Goal: Answer question/provide support

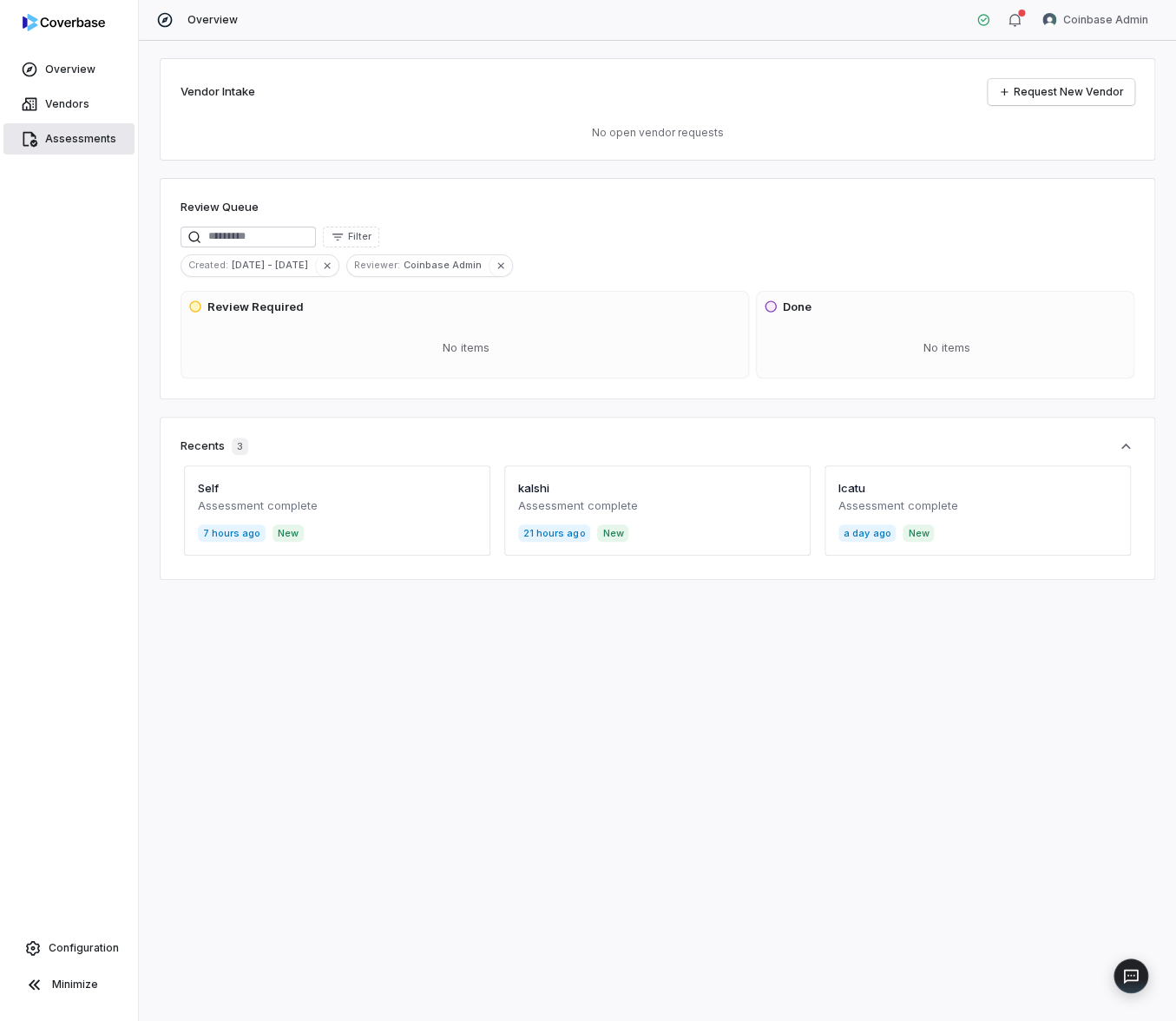
click at [81, 134] on span "Assessments" at bounding box center [80, 138] width 71 height 13
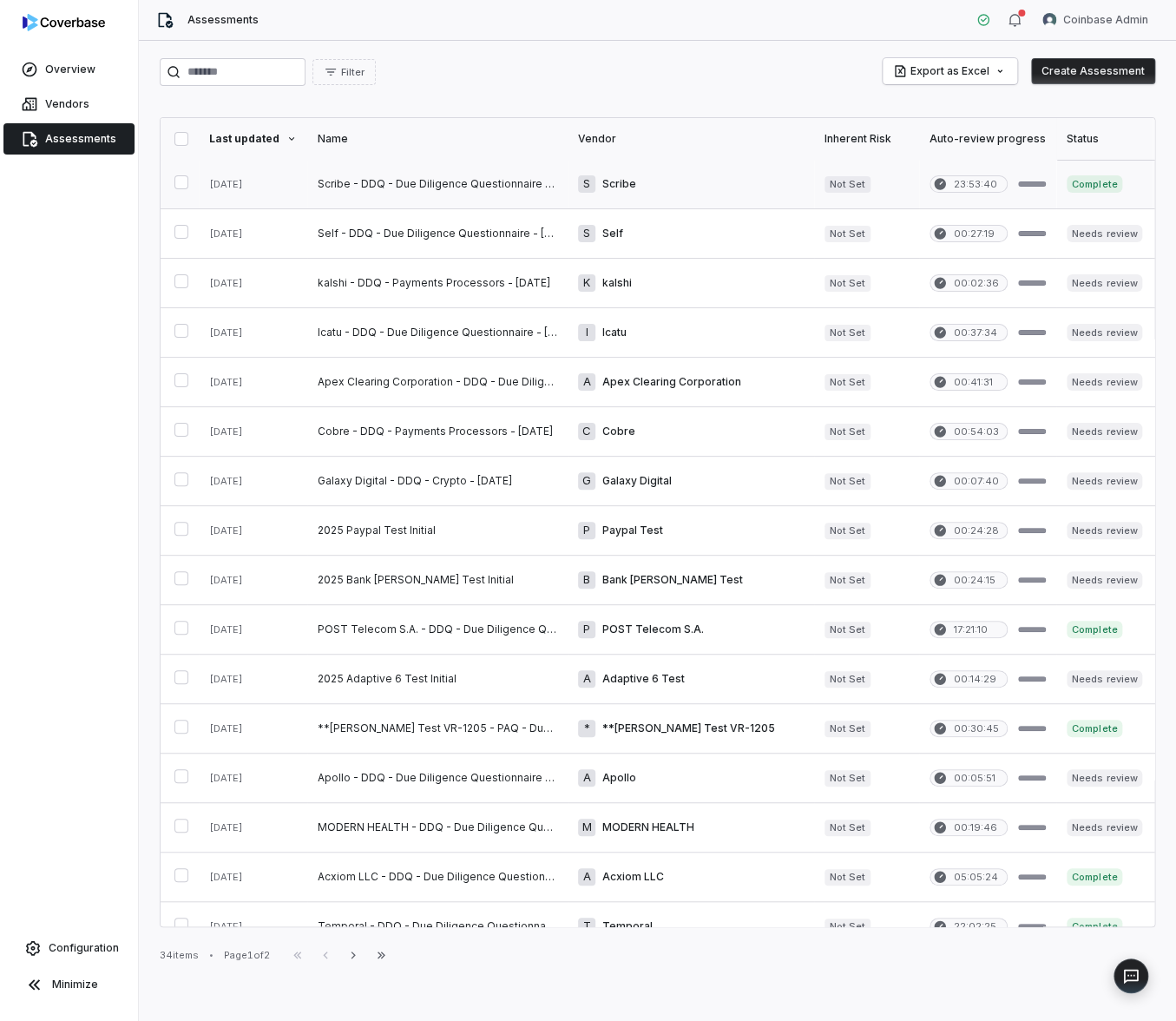
click at [491, 177] on link at bounding box center [437, 184] width 261 height 48
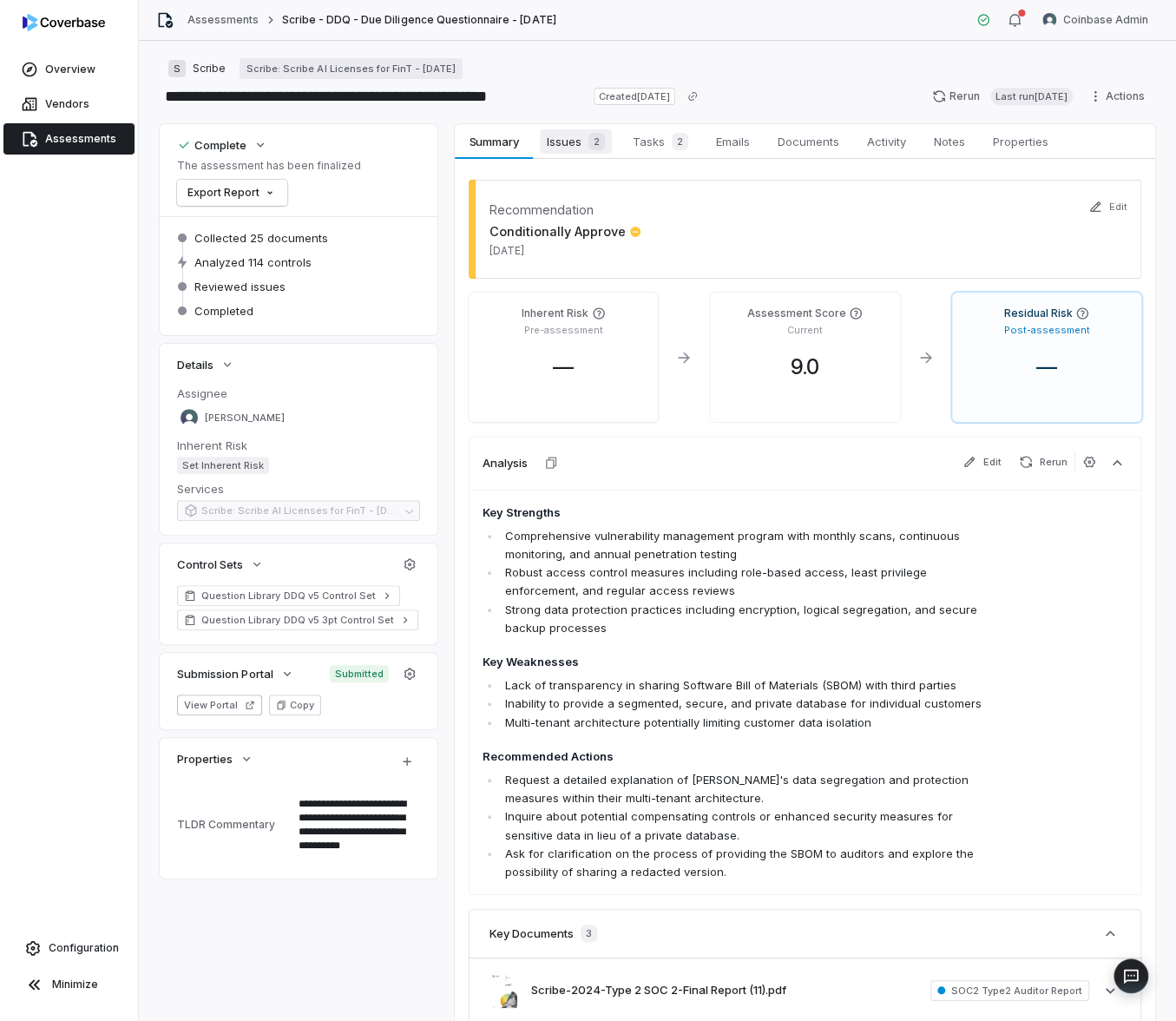
click at [589, 143] on span "2" at bounding box center [597, 141] width 16 height 17
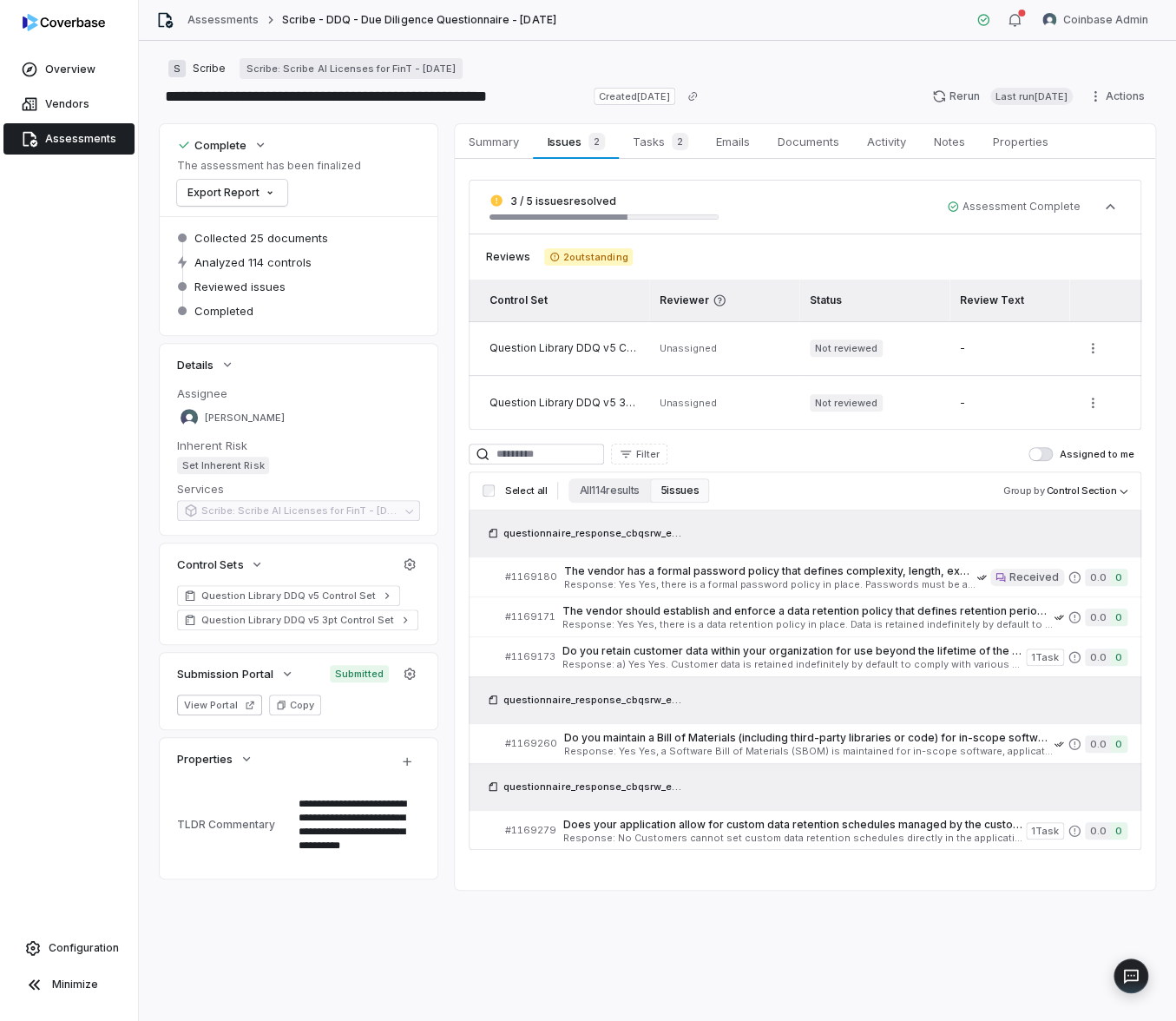
click at [79, 149] on link "Assessments" at bounding box center [69, 139] width 131 height 31
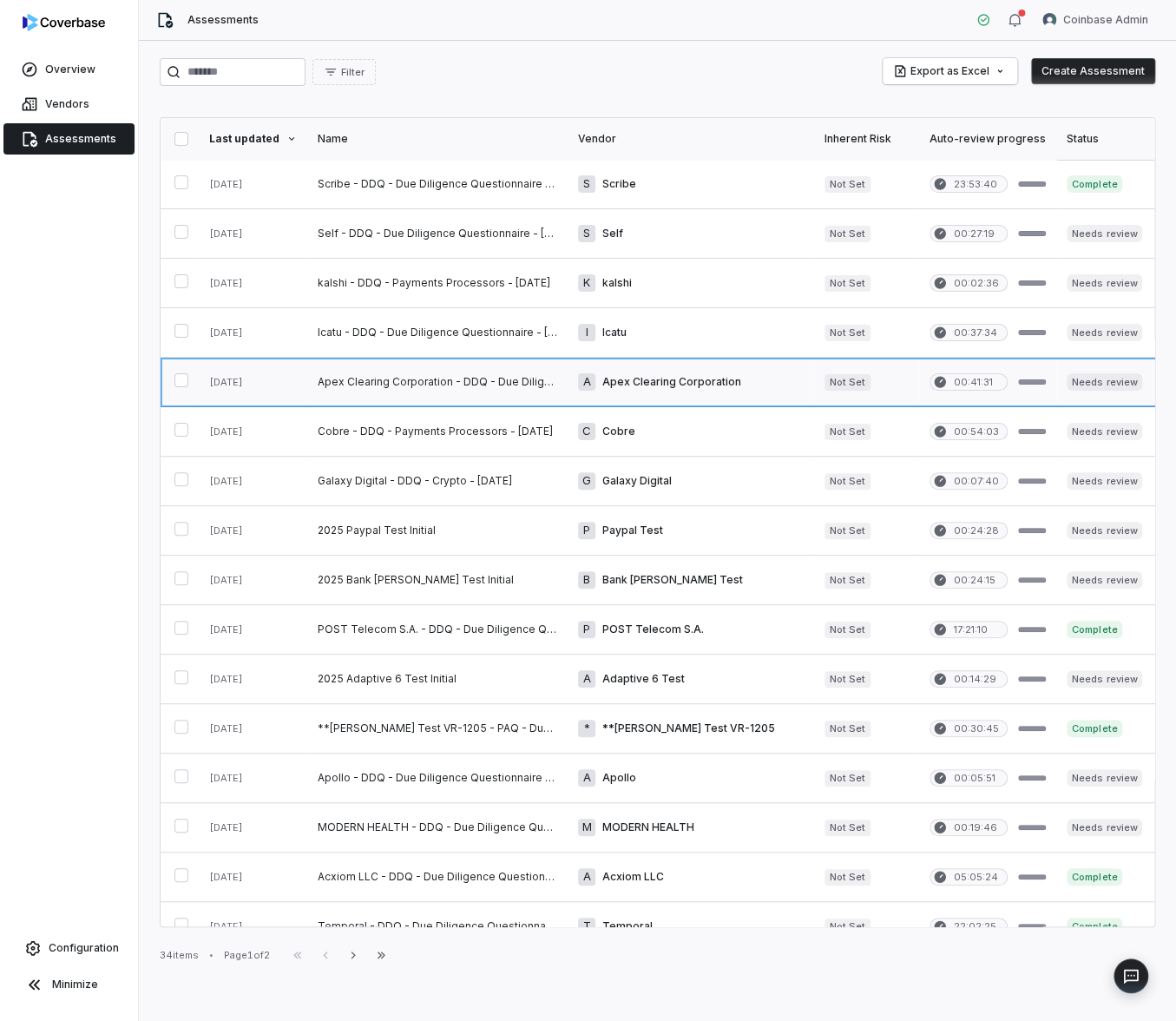
click at [406, 390] on link at bounding box center [437, 382] width 261 height 48
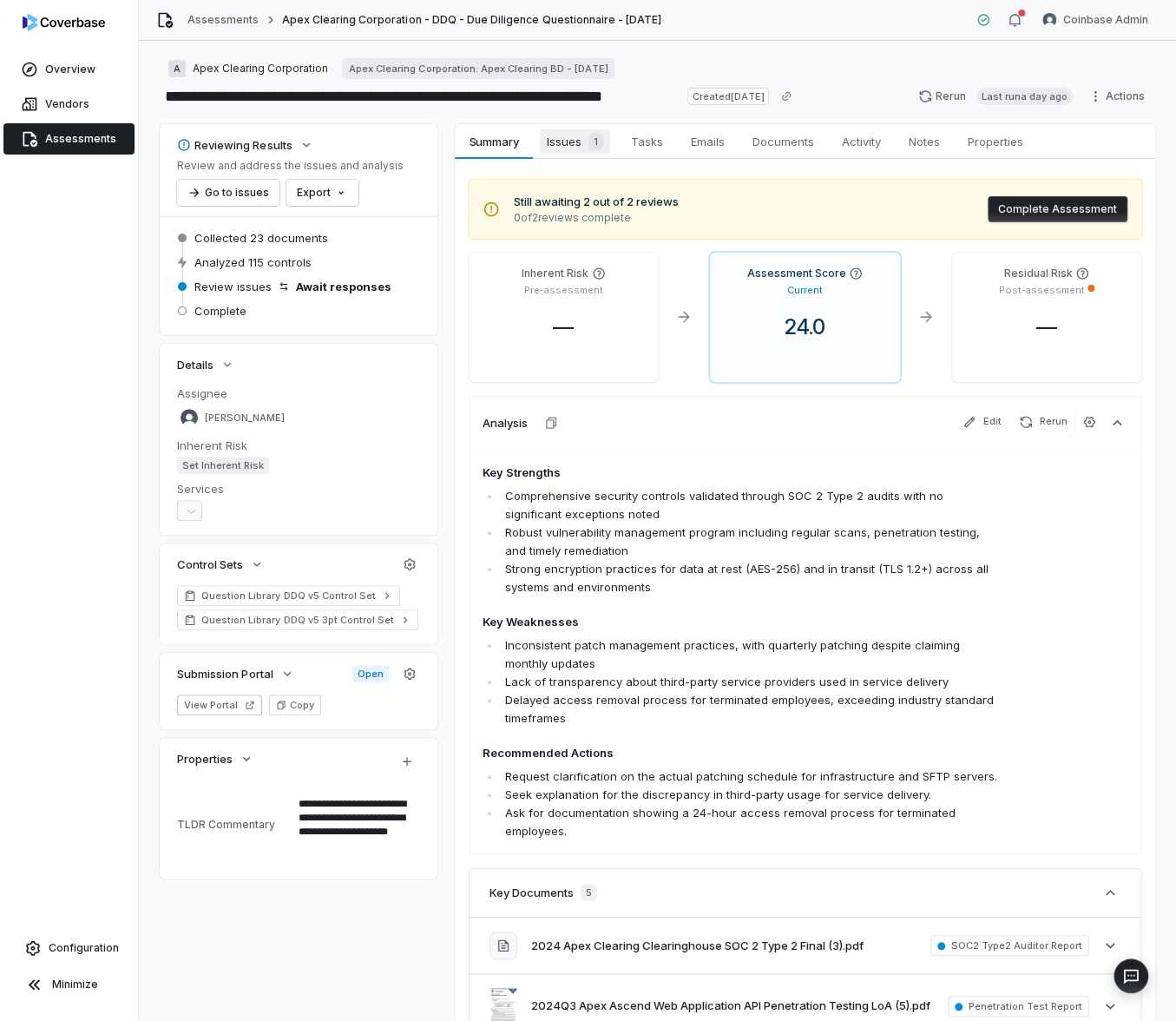
click at [566, 146] on span "Issues 1" at bounding box center [575, 141] width 70 height 24
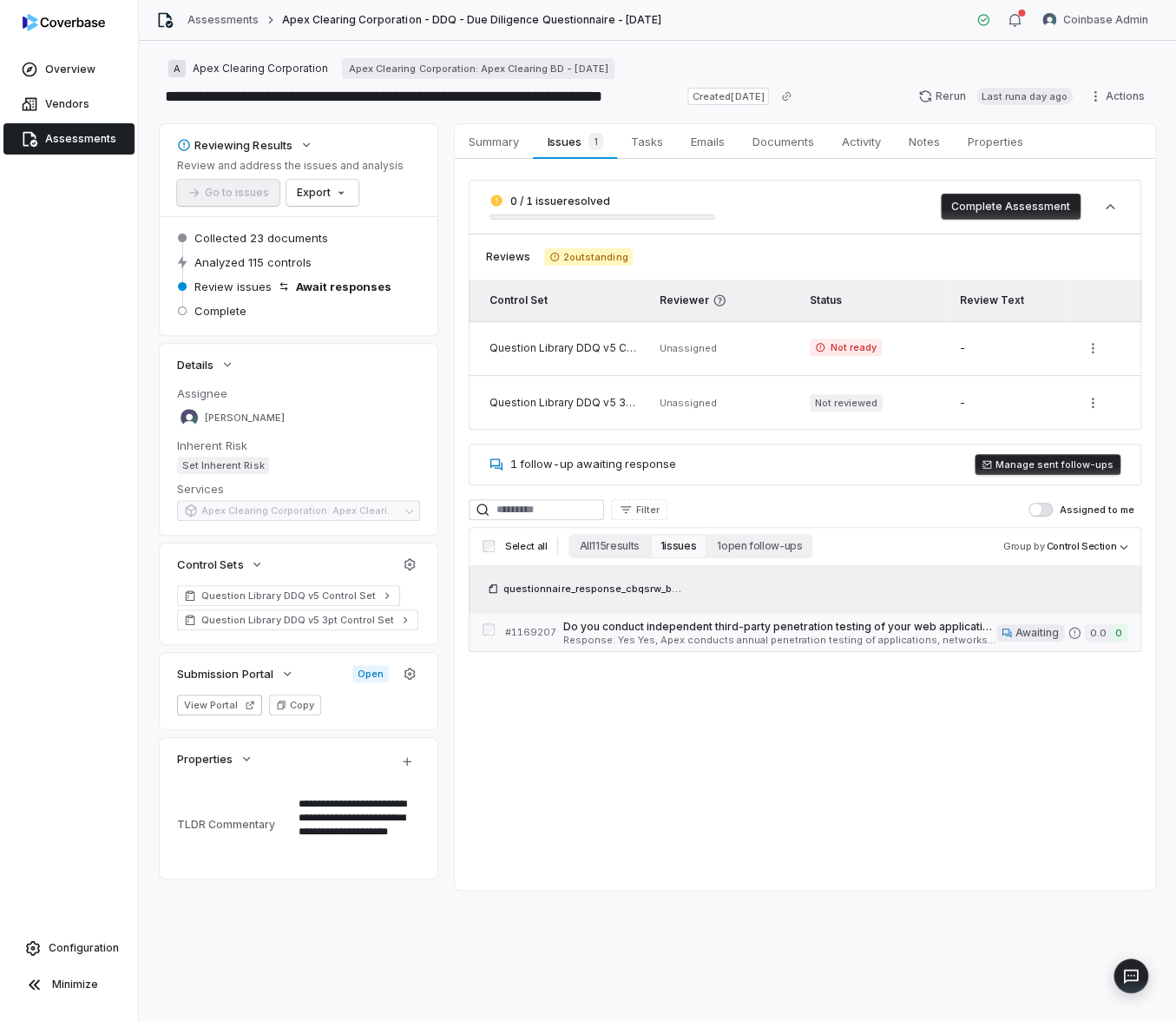
click at [681, 636] on span "Response: Yes Yes, Apex conducts annual penetration testing of applications, ne…" at bounding box center [780, 640] width 433 height 10
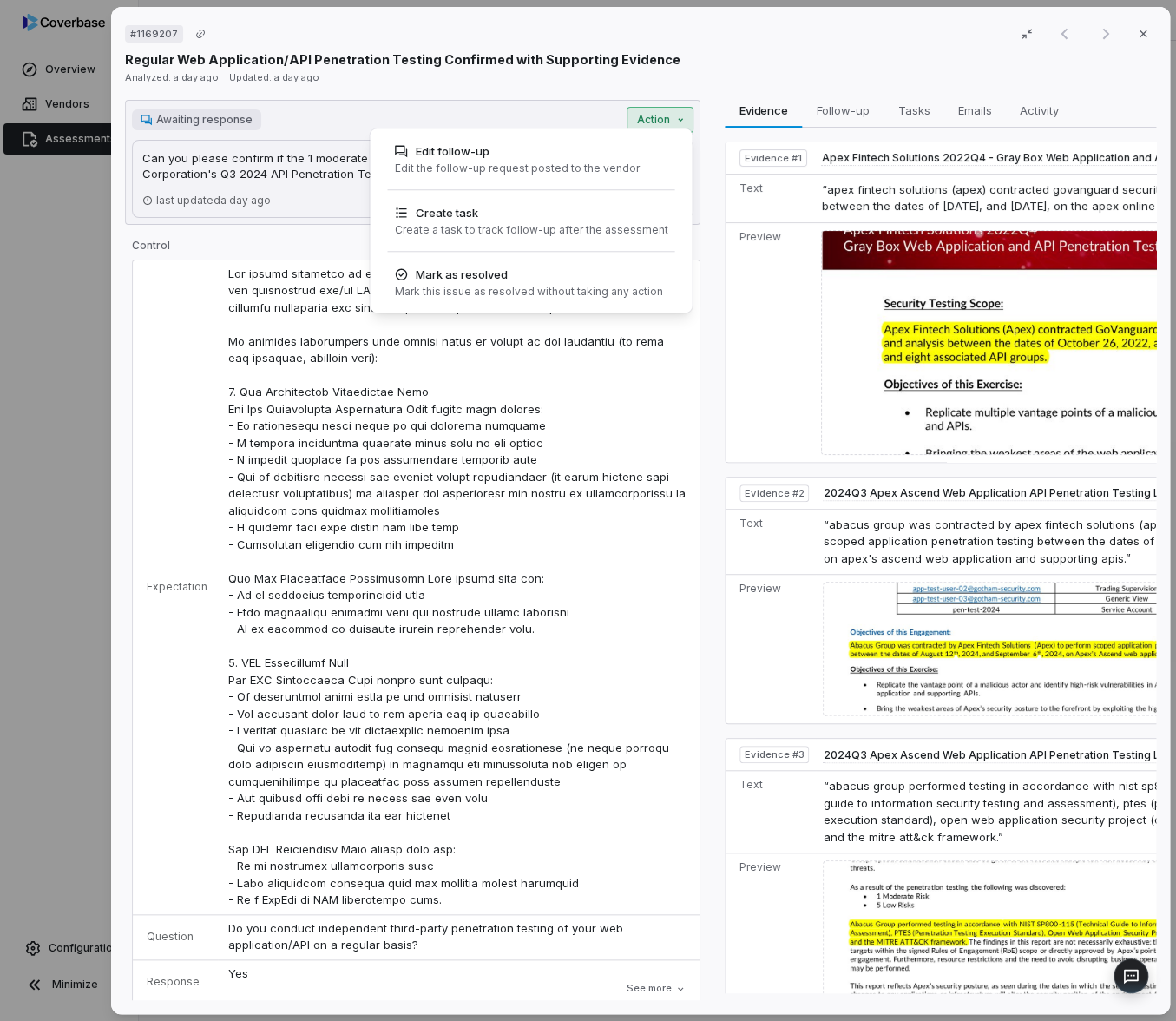
click at [658, 125] on div "# 1169207 Result 1 of 1 Close Regular Web Application/API Penetration Testing C…" at bounding box center [588, 510] width 1176 height 1021
click at [615, 157] on div "Edit follow-up" at bounding box center [516, 151] width 245 height 17
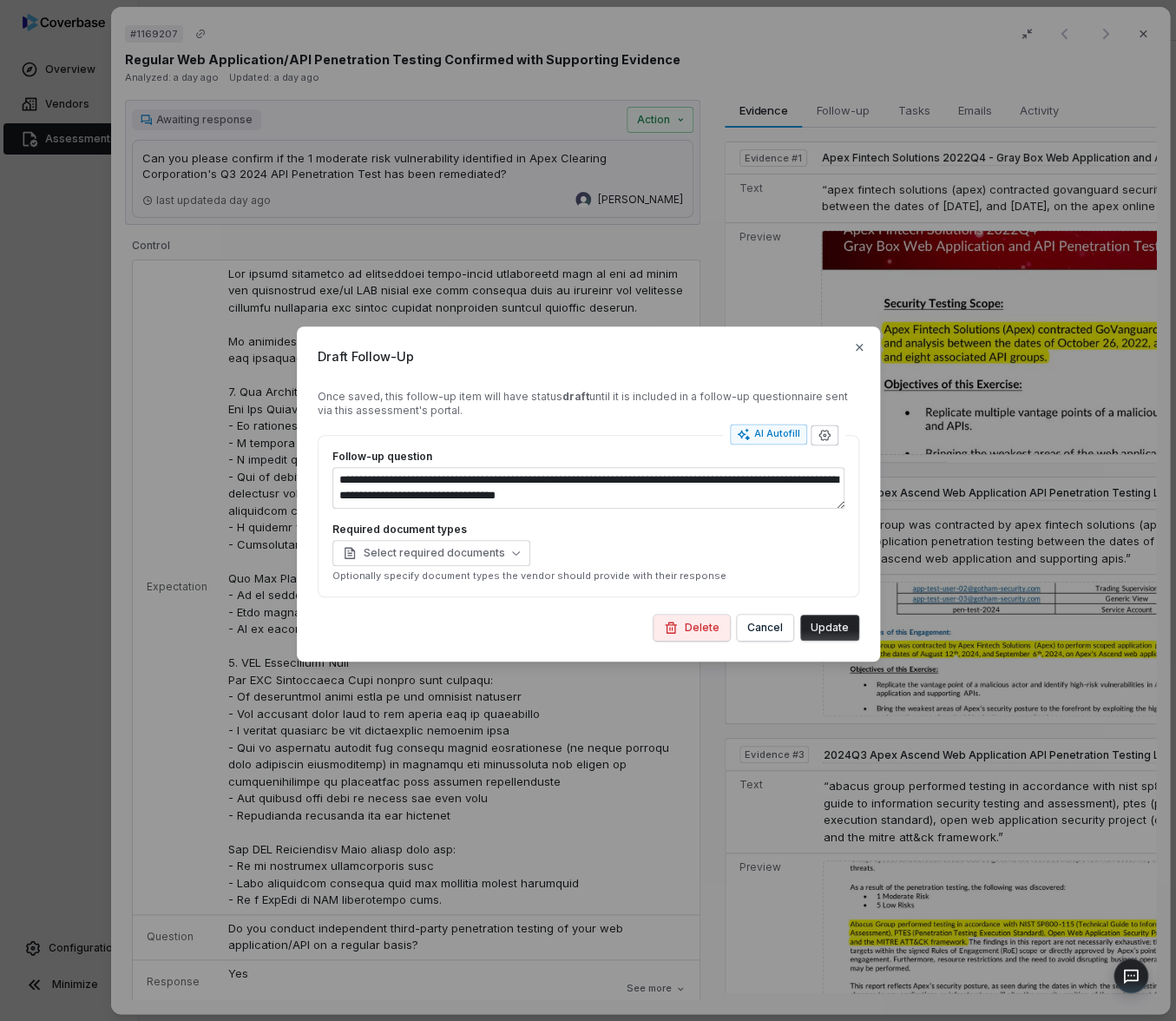
click at [820, 434] on icon "button" at bounding box center [824, 435] width 13 height 13
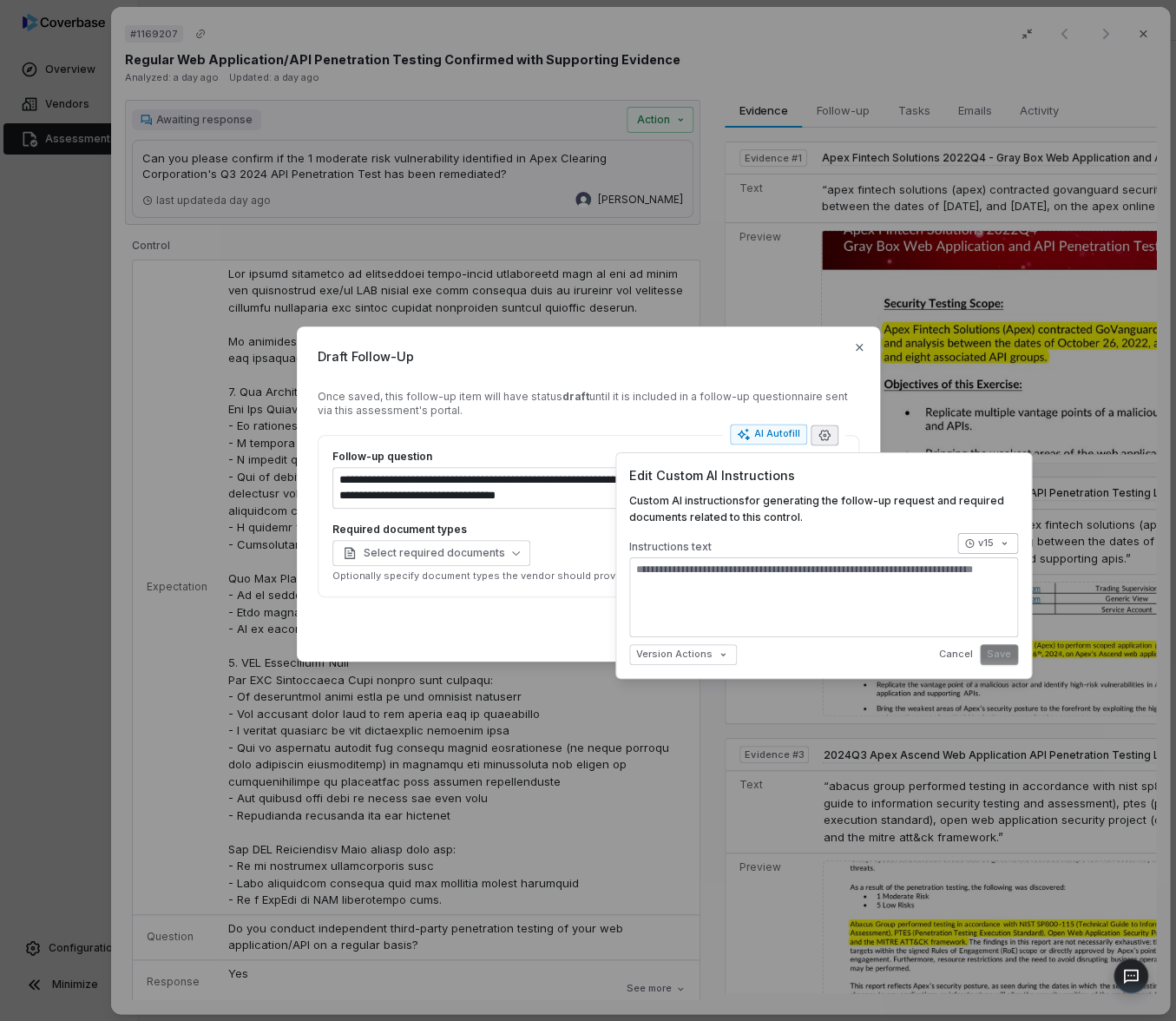
click at [978, 549] on body "**********" at bounding box center [588, 510] width 1176 height 1021
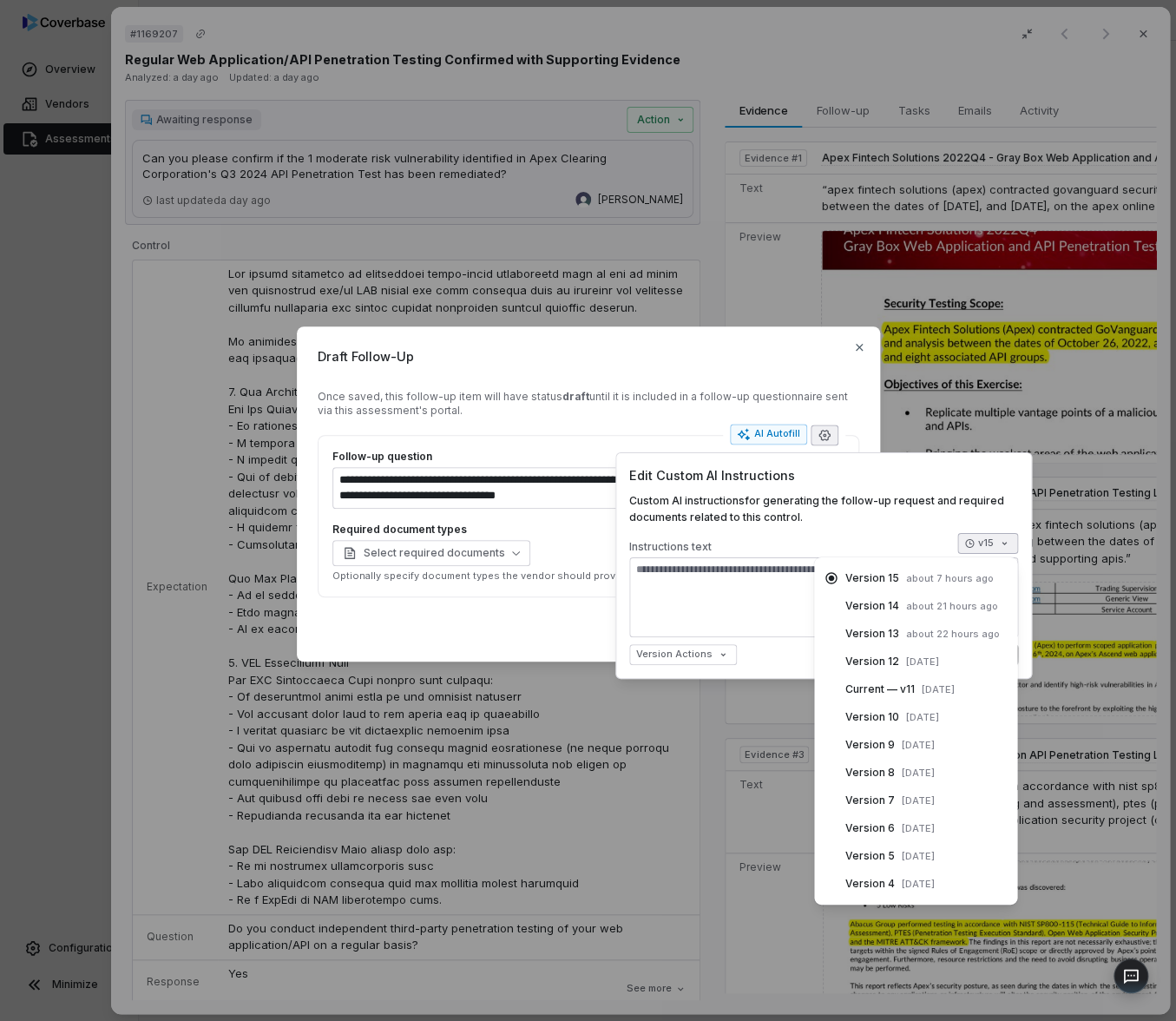
click at [869, 518] on body "**********" at bounding box center [588, 510] width 1176 height 1021
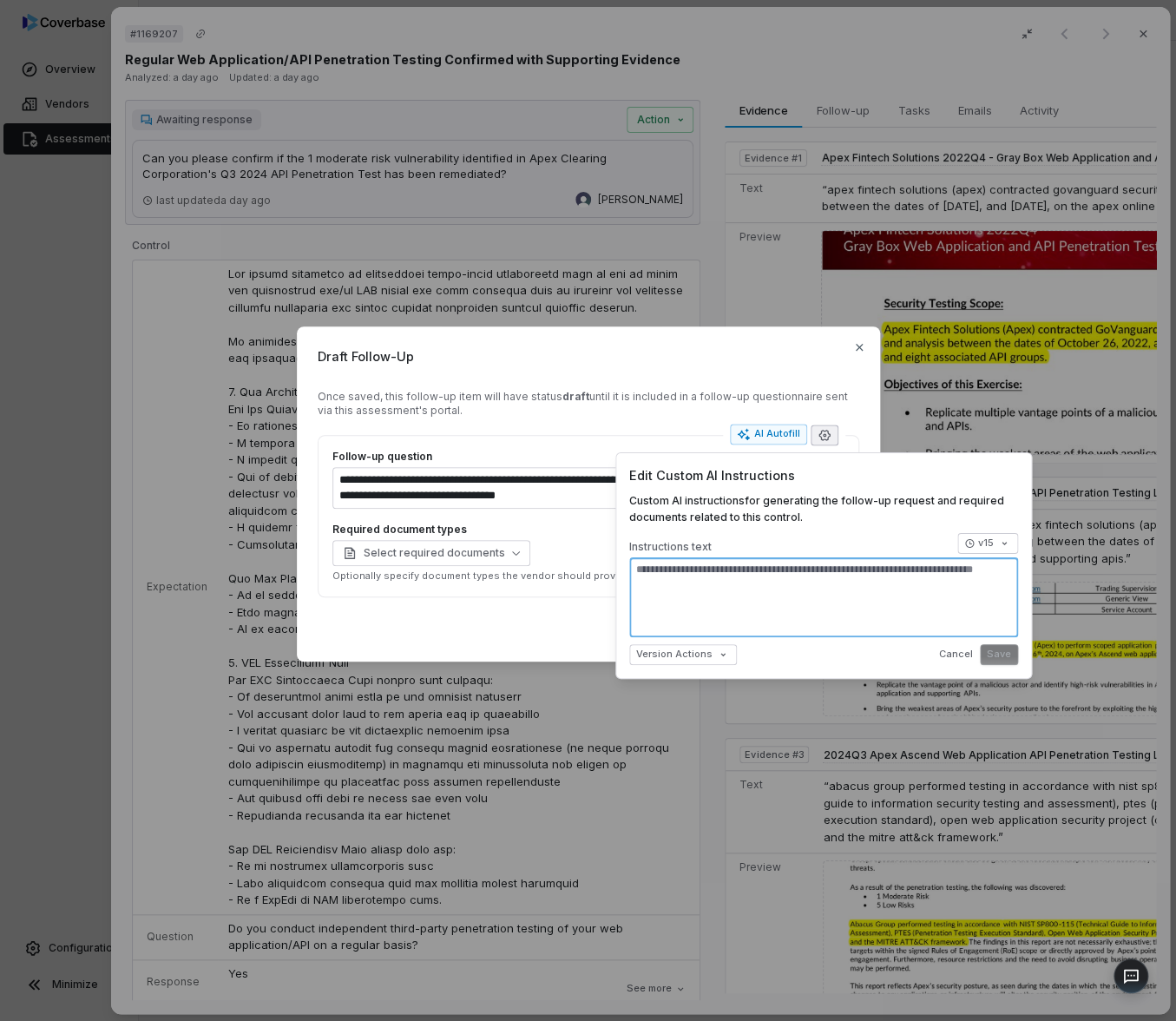
click at [833, 594] on textarea at bounding box center [824, 596] width 389 height 80
type textarea "*"
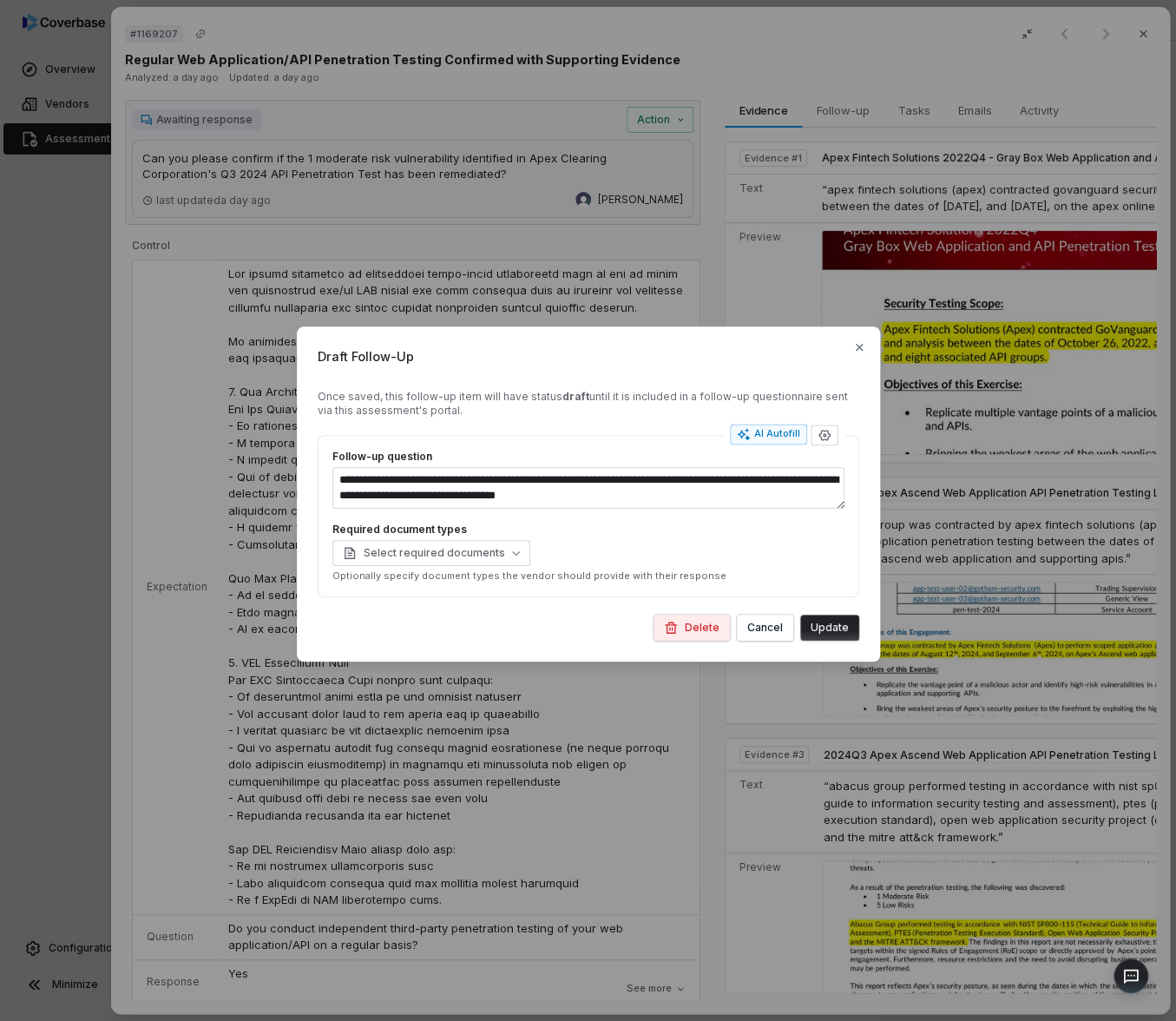
type textarea "*"
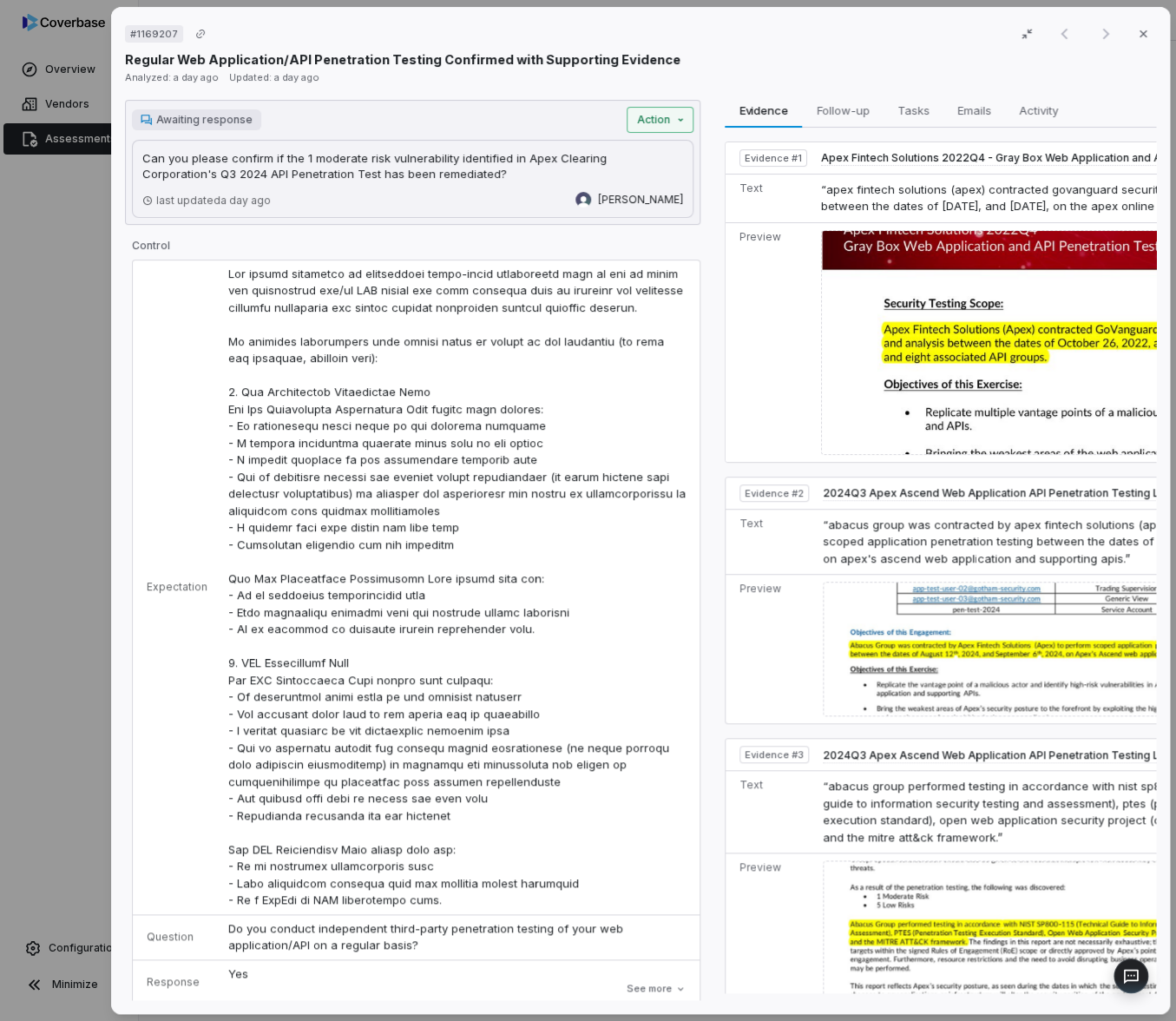
click at [648, 113] on div "# 1169207 Result 1 of 1 Close Regular Web Application/API Penetration Testing C…" at bounding box center [588, 510] width 1176 height 1021
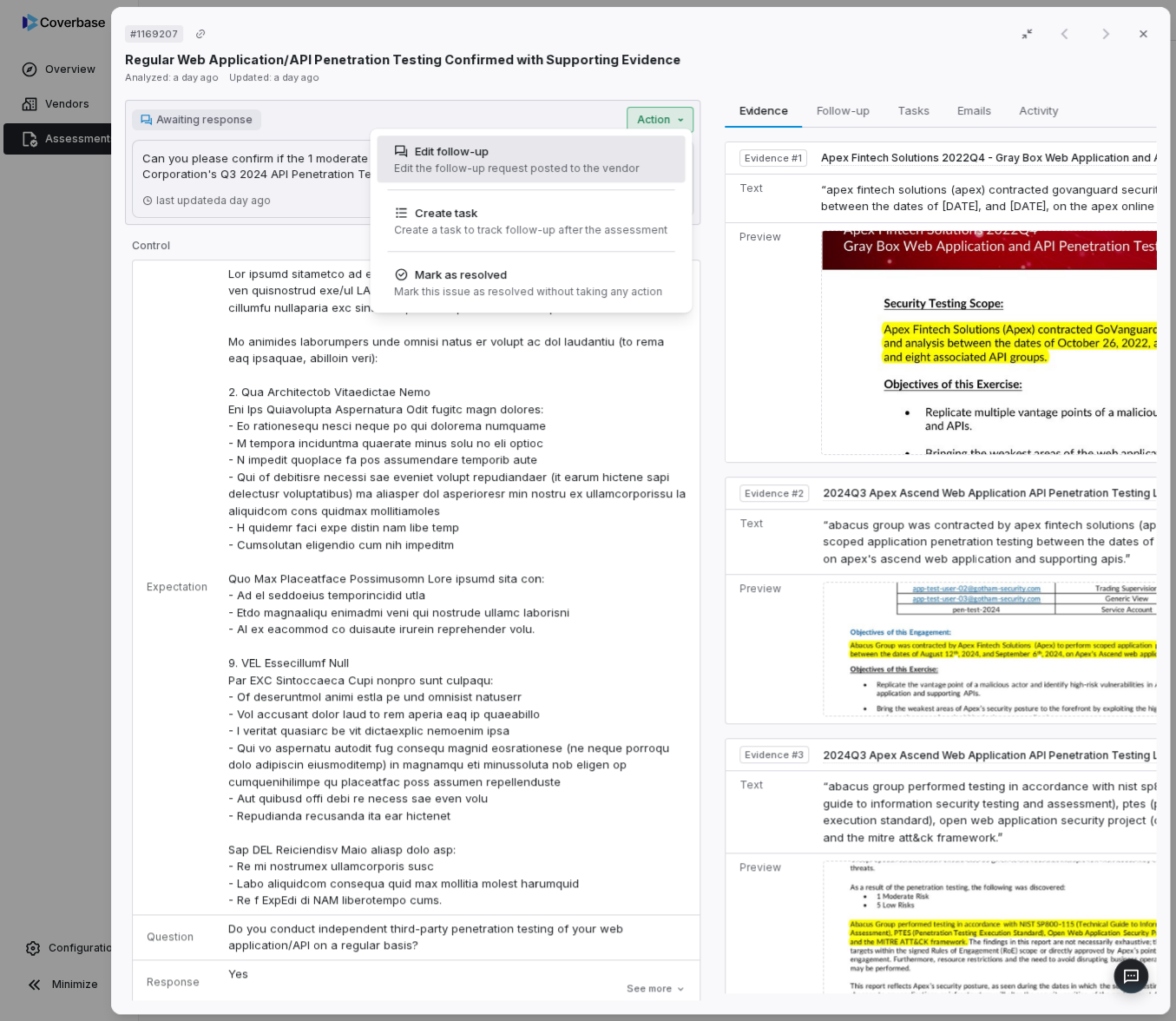
click at [605, 151] on div "Edit follow-up" at bounding box center [516, 151] width 245 height 17
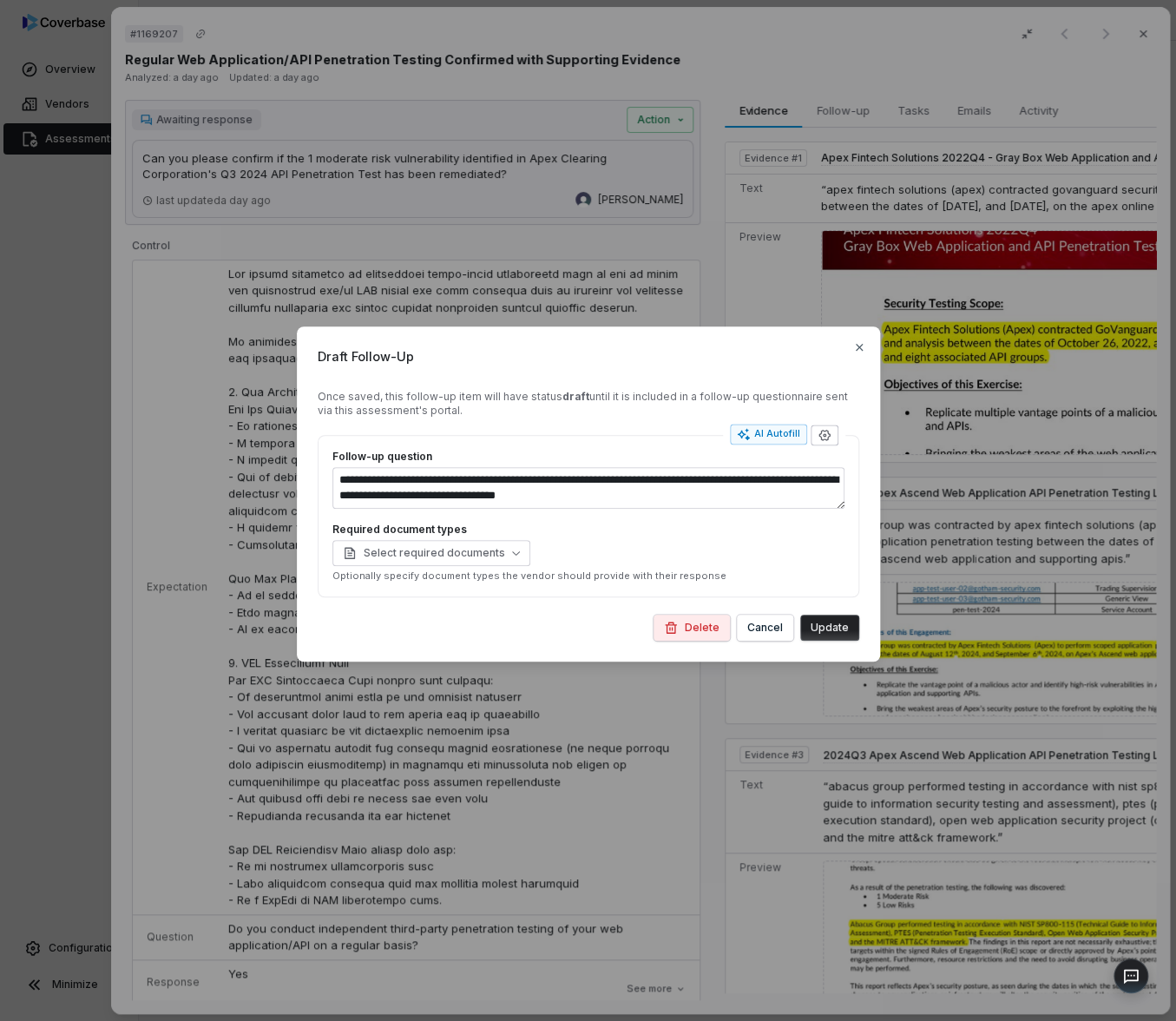
click at [823, 428] on icon "button" at bounding box center [824, 435] width 13 height 13
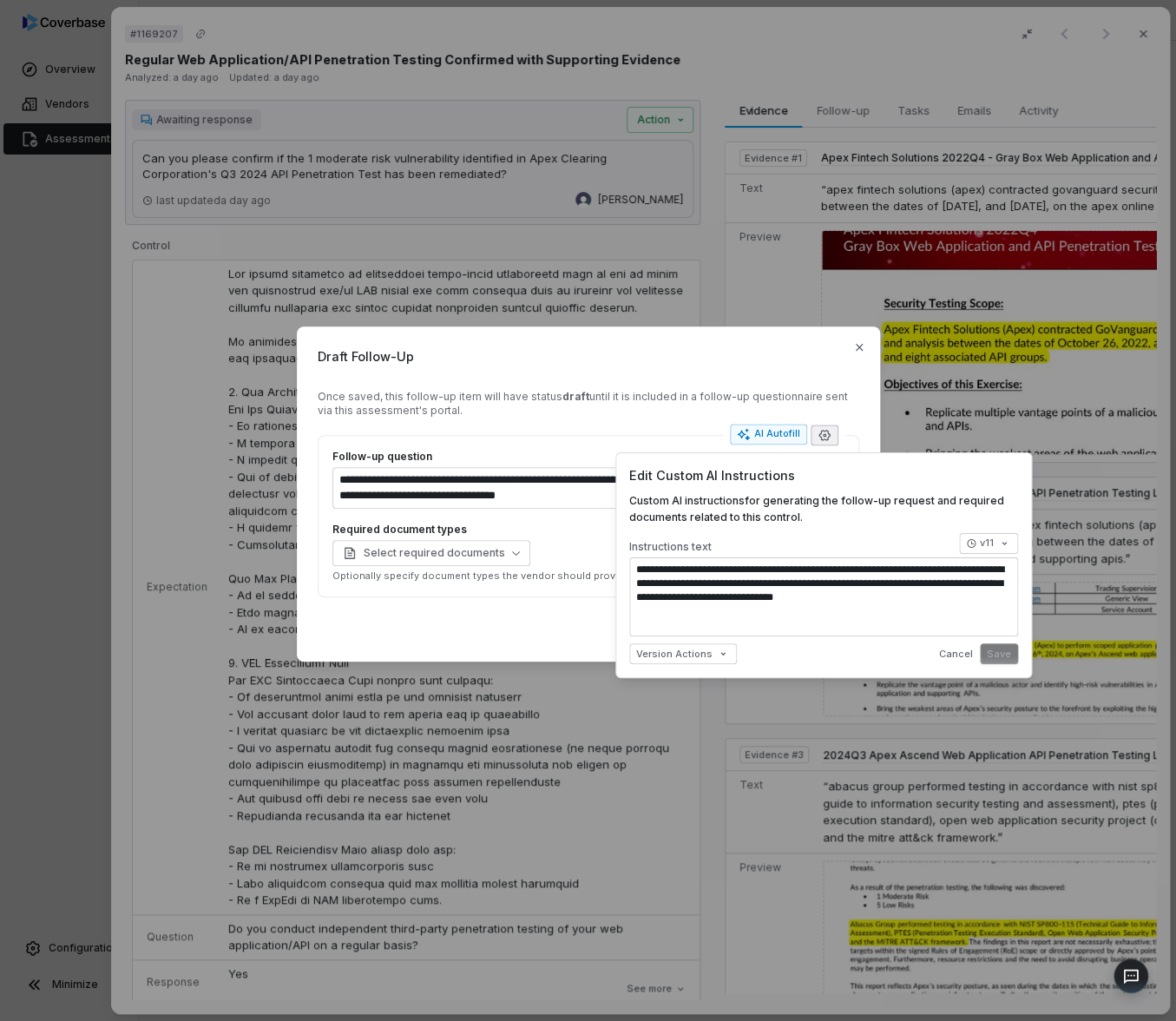
type textarea "*"
click at [990, 540] on body "**********" at bounding box center [588, 510] width 1176 height 1021
type textarea "*"
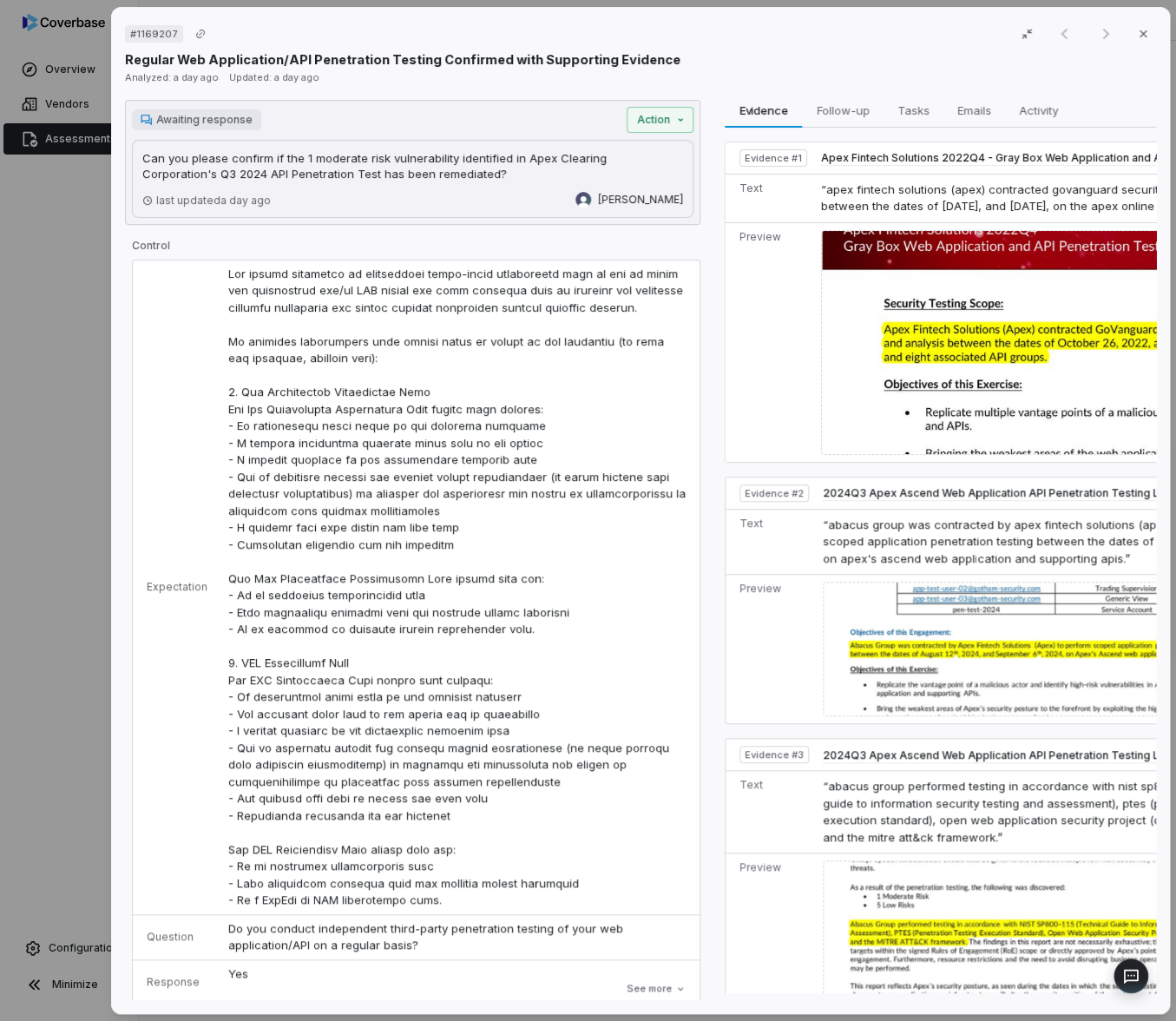
click at [82, 699] on div "# 1169207 Result 1 of 1 Close Regular Web Application/API Penetration Testing C…" at bounding box center [588, 510] width 1176 height 1021
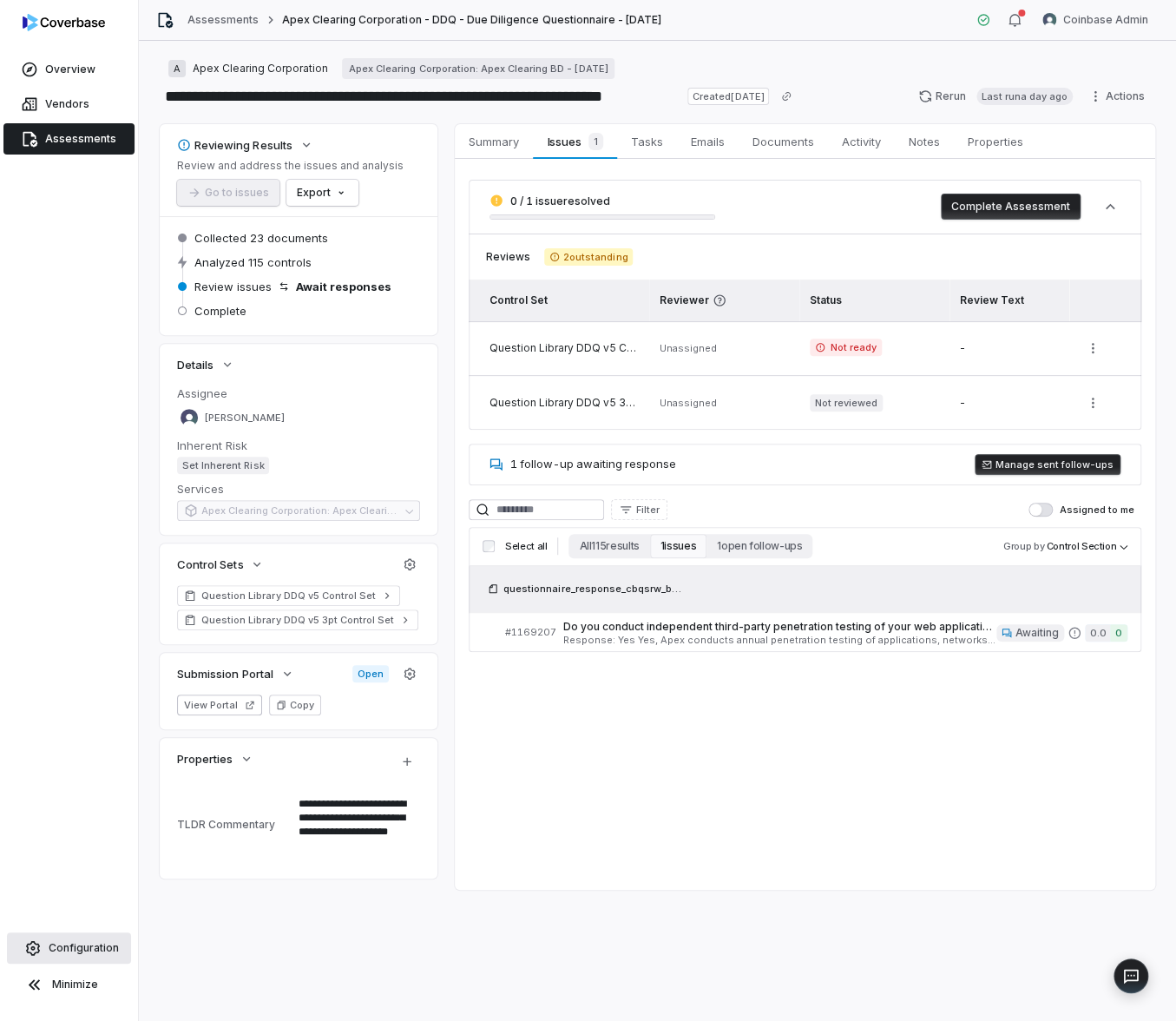
click at [94, 956] on link "Configuration" at bounding box center [69, 947] width 125 height 31
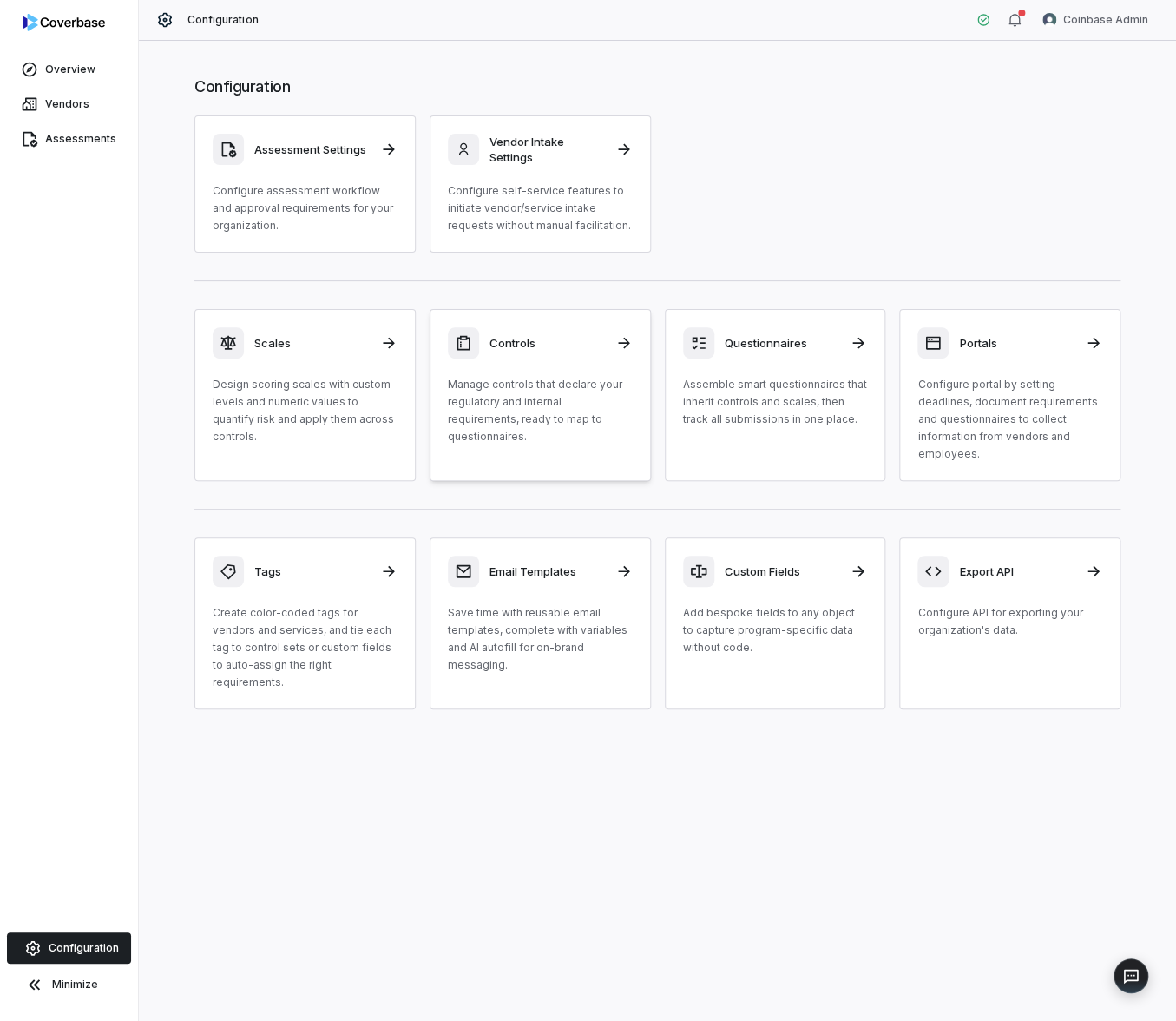
click at [554, 383] on p "Manage controls that declare your regulatory and internal requirements, ready t…" at bounding box center [540, 410] width 185 height 69
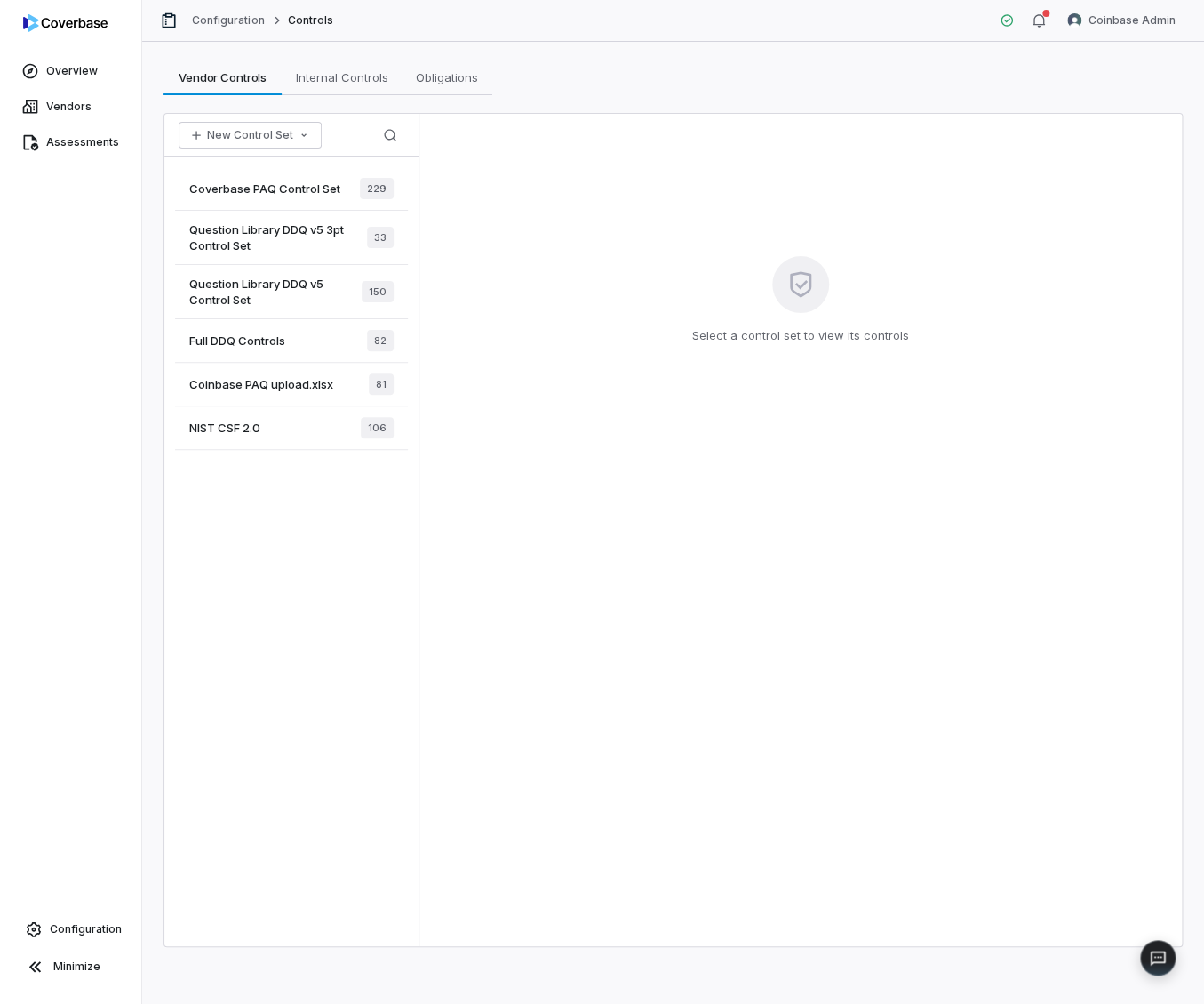
click at [300, 186] on span "Coverbase PAQ Control Set" at bounding box center [264, 188] width 151 height 16
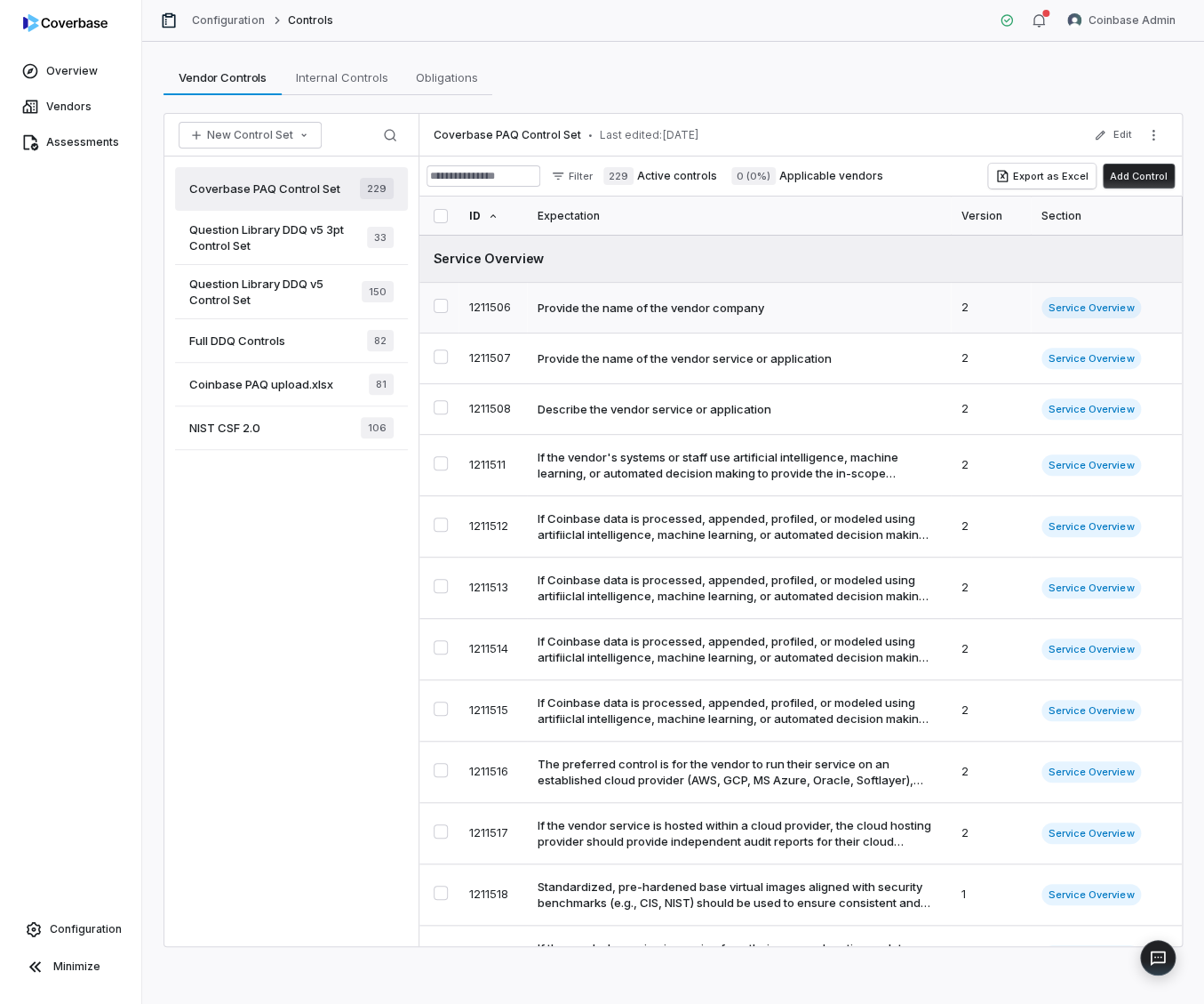
click at [708, 302] on div "Provide the name of the vendor company" at bounding box center [651, 307] width 227 height 16
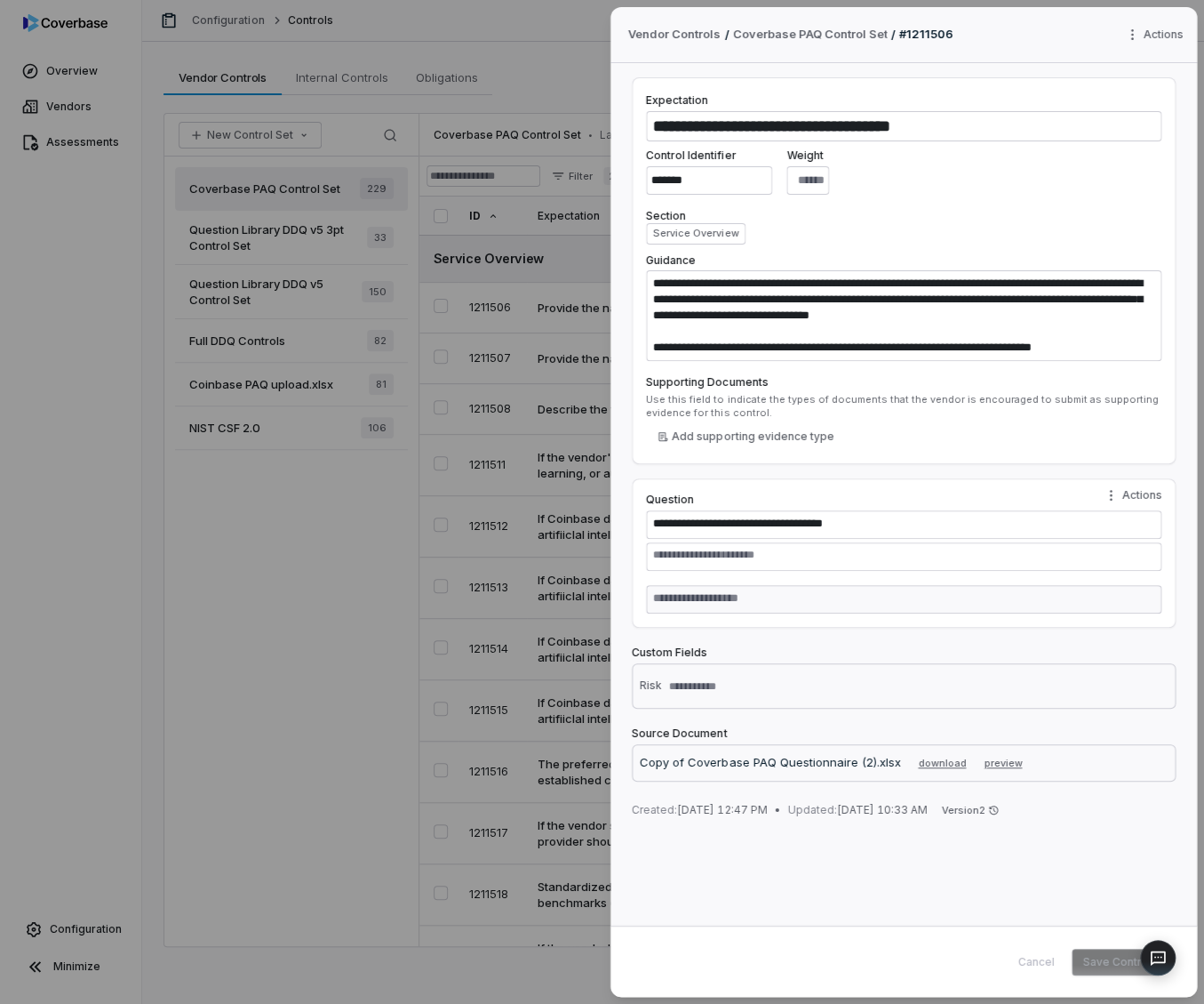
click at [729, 407] on div "Use this field to indicate the types of documents that the vendor is encouraged…" at bounding box center [904, 406] width 516 height 27
click at [679, 382] on label "Supporting Documents" at bounding box center [904, 382] width 516 height 14
click at [672, 383] on label "Supporting Documents" at bounding box center [904, 382] width 516 height 14
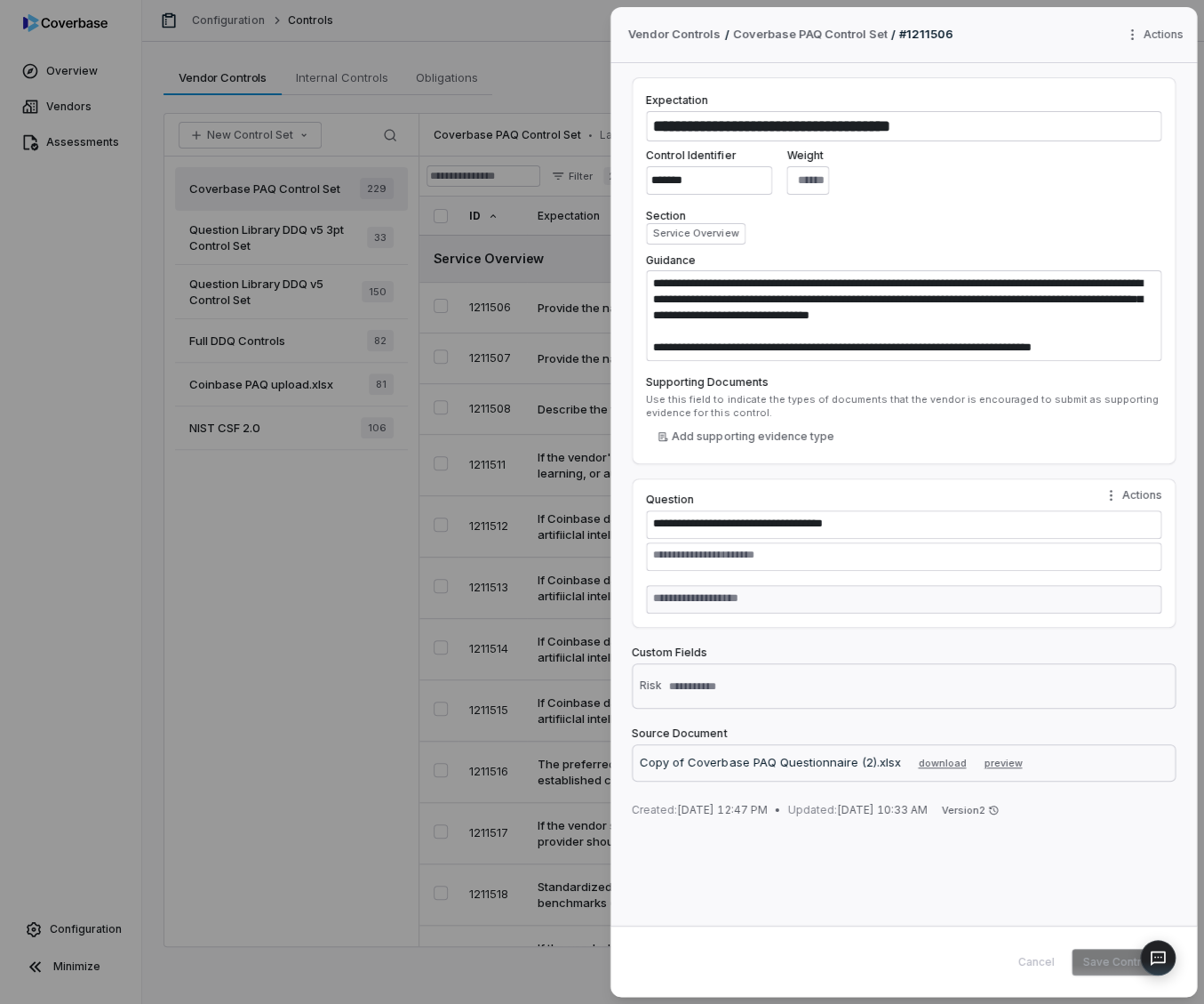
click at [697, 402] on div "Use this field to indicate the types of documents that the vendor is encouraged…" at bounding box center [904, 406] width 516 height 27
click at [711, 440] on button "Add supporting evidence type" at bounding box center [745, 436] width 199 height 27
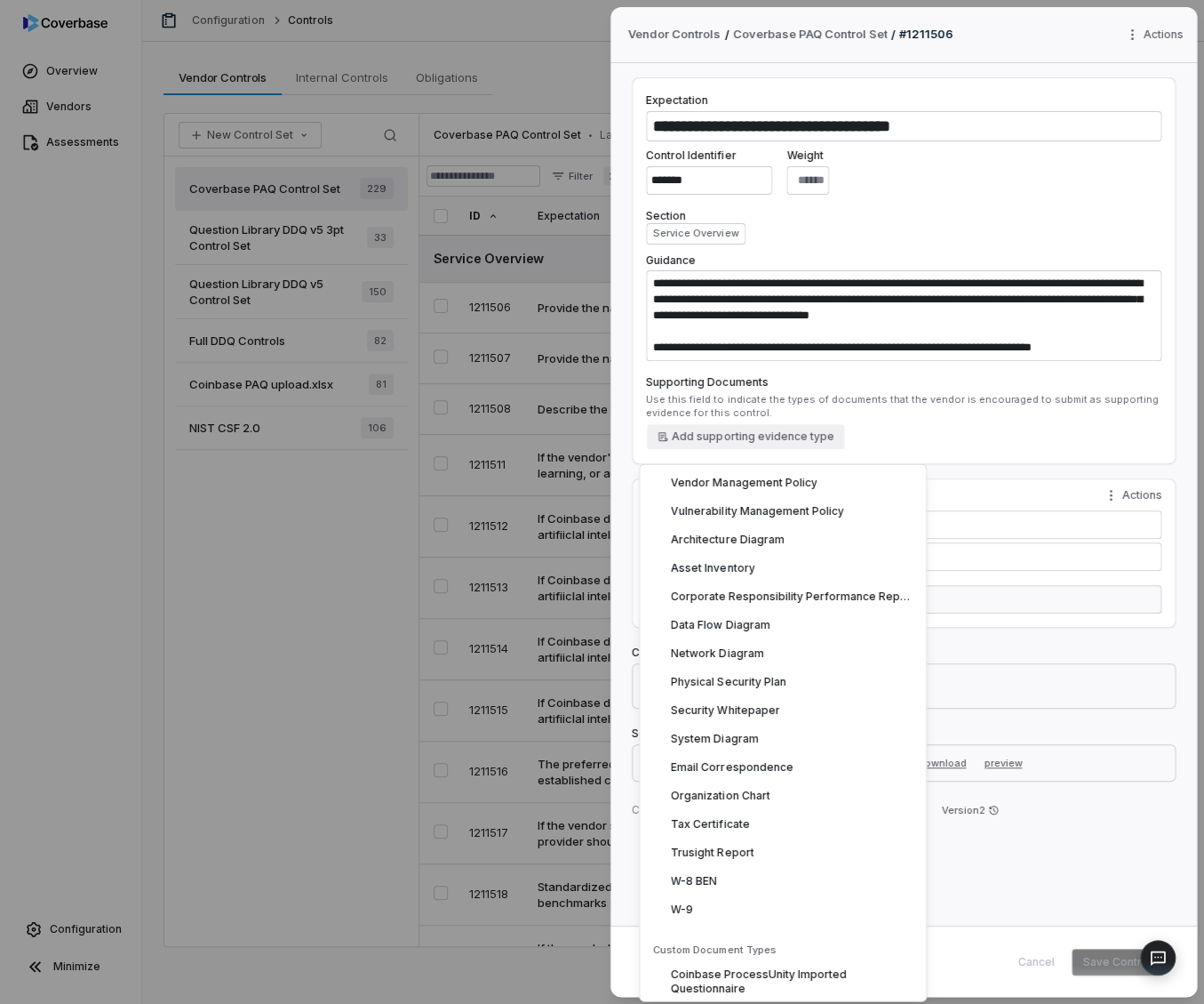
scroll to position [2347, 0]
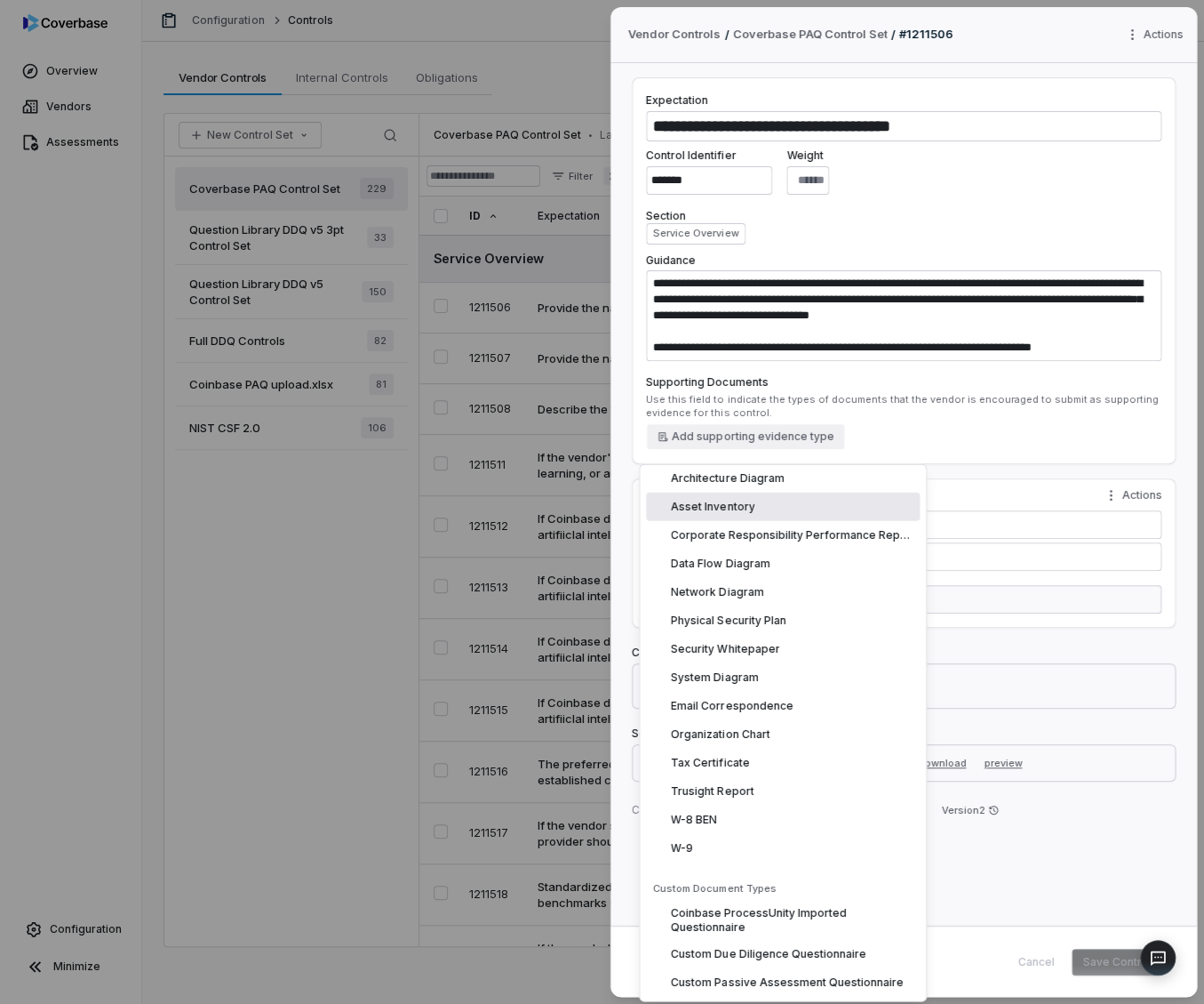
click at [298, 507] on div "**********" at bounding box center [602, 502] width 1204 height 1004
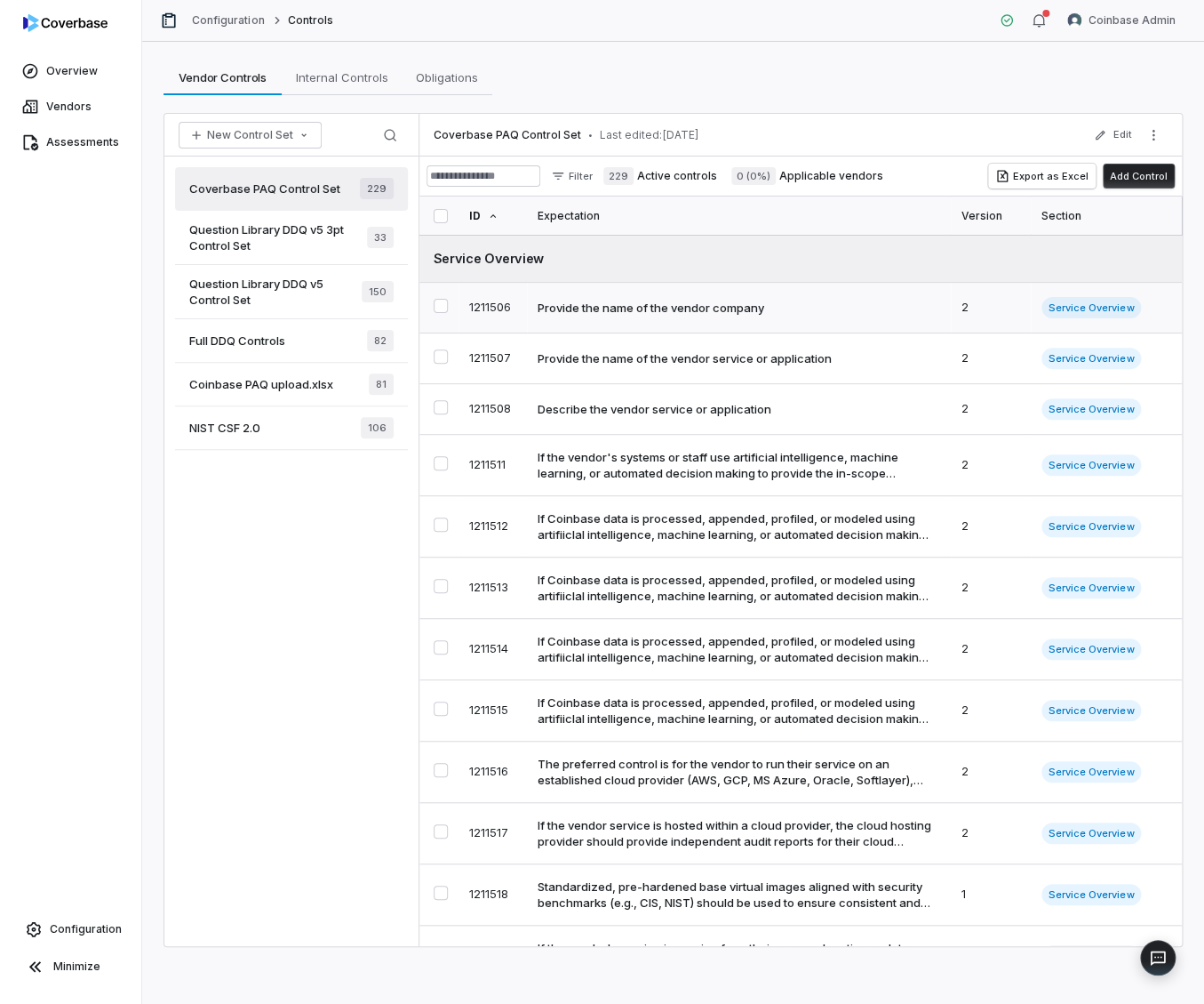
click at [608, 322] on td "Provide the name of the vendor company" at bounding box center [739, 307] width 424 height 50
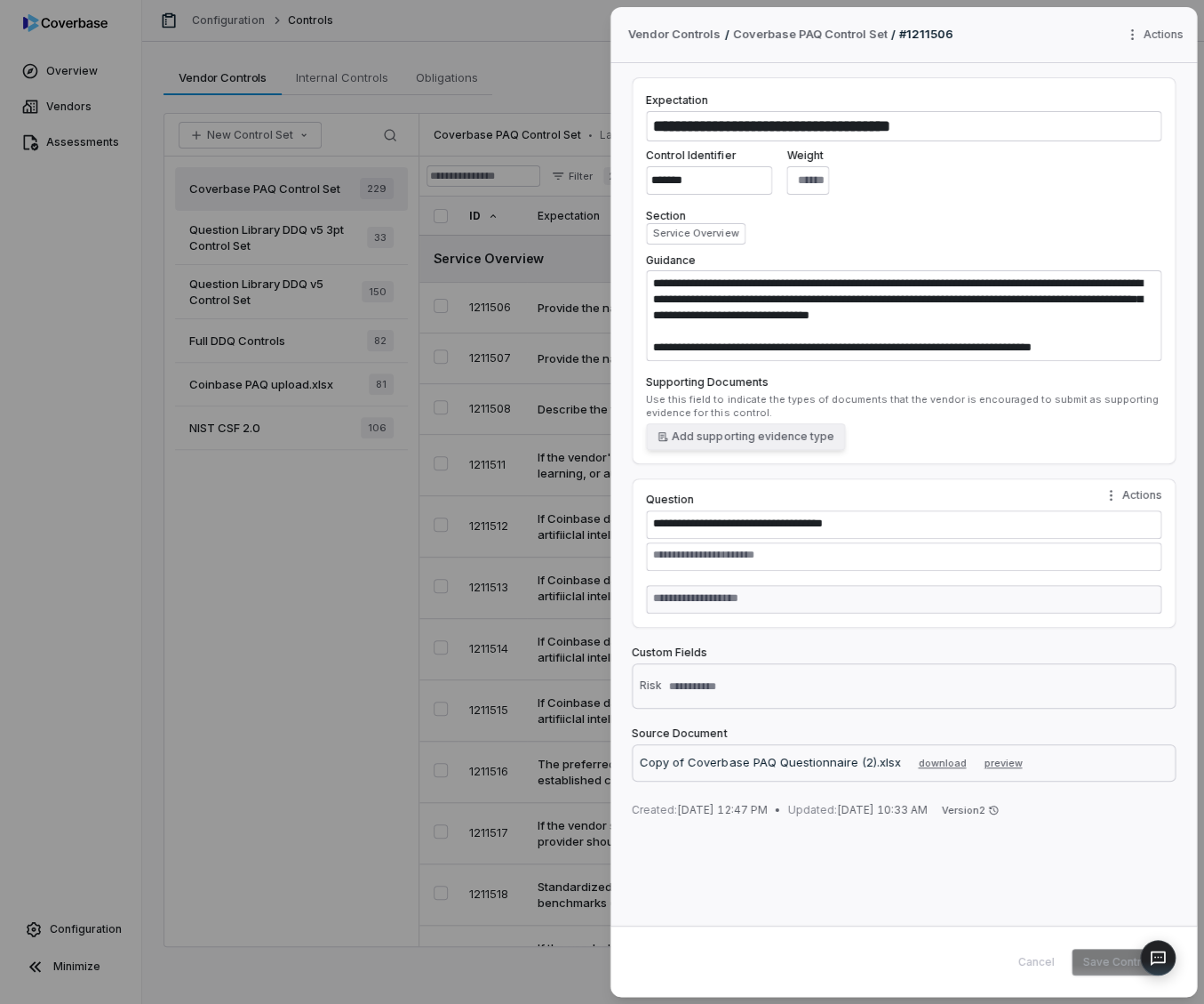
click at [702, 436] on button "Add supporting evidence type" at bounding box center [745, 436] width 199 height 27
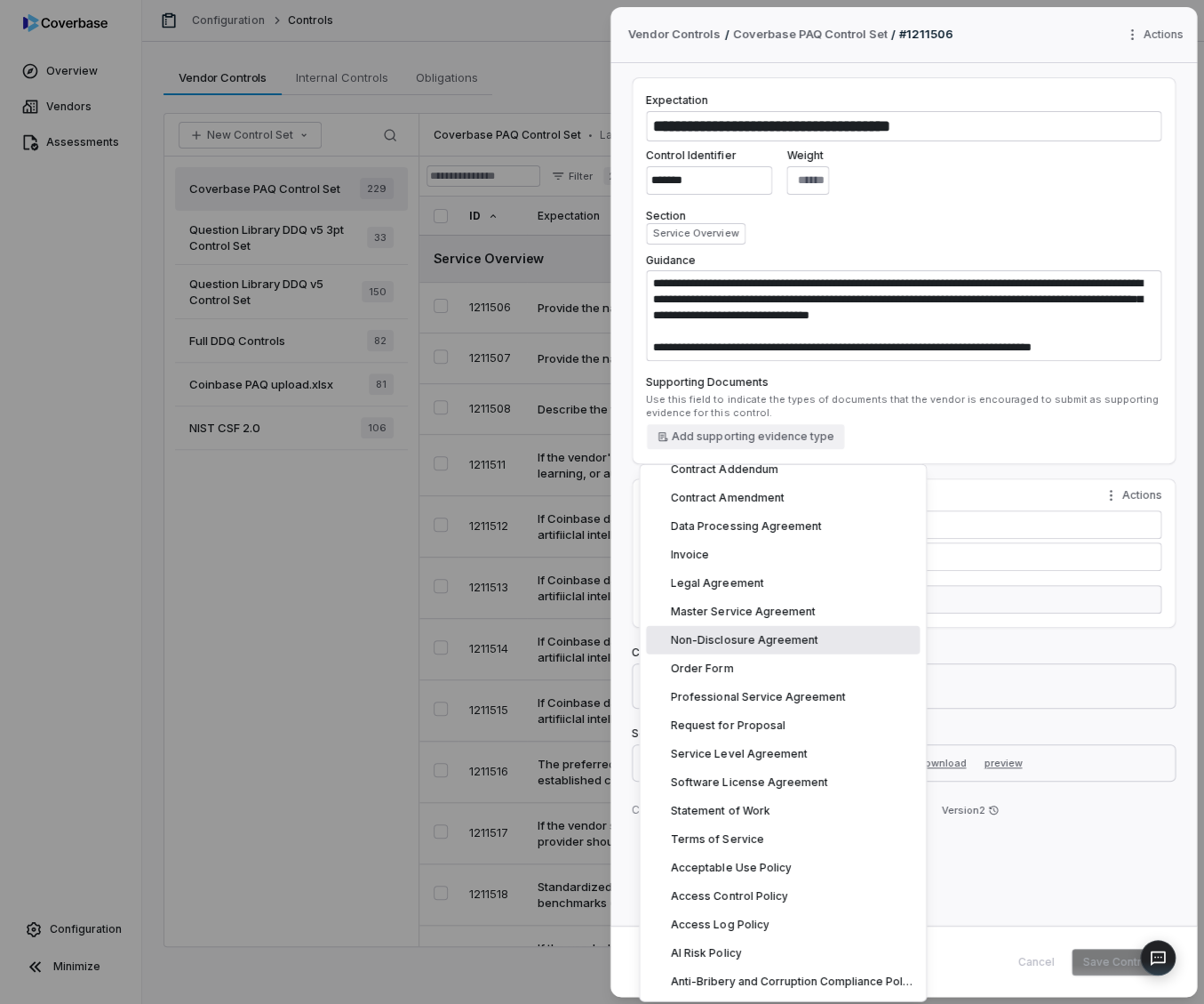
scroll to position [2347, 0]
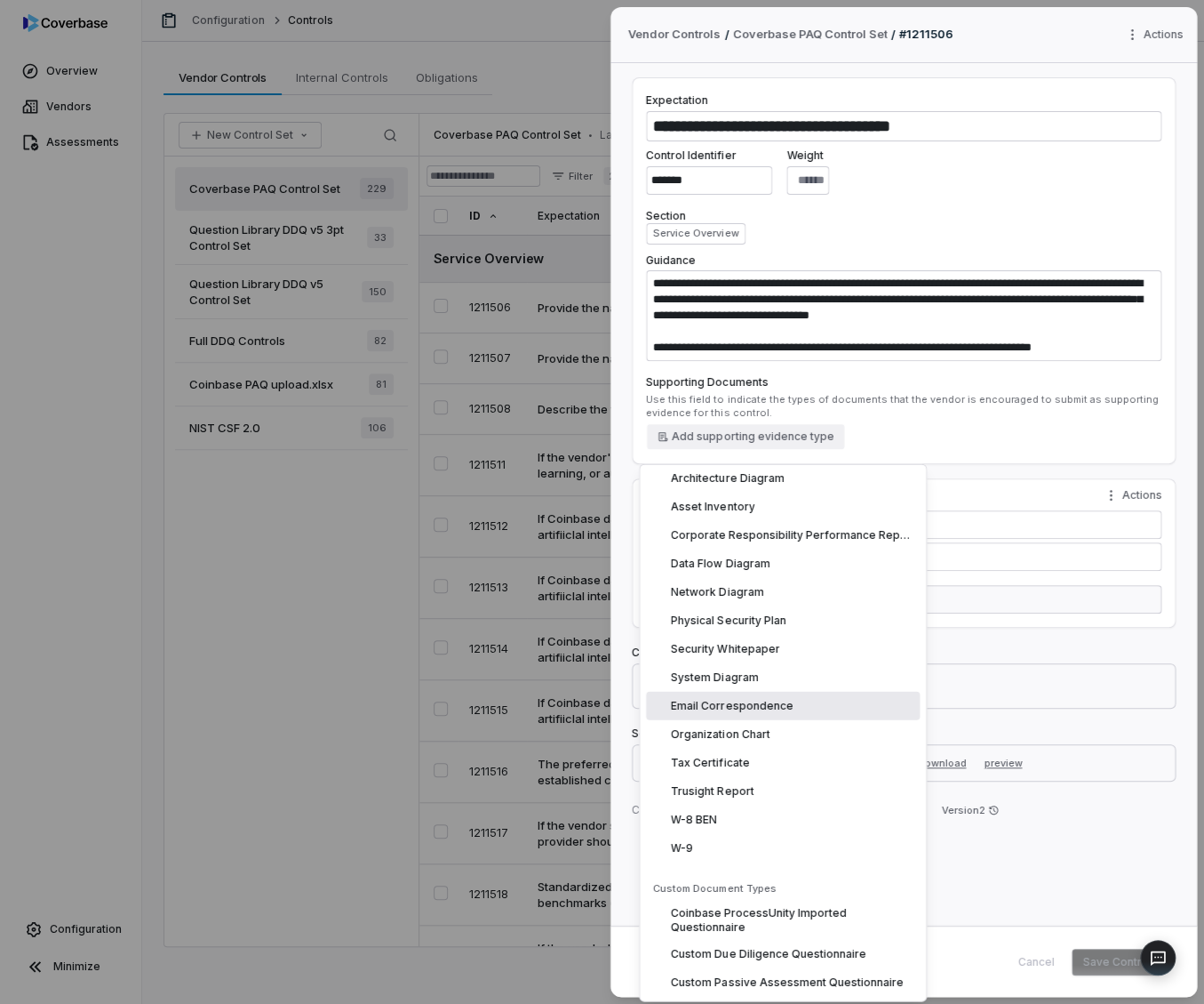
click at [198, 536] on div "**********" at bounding box center [602, 502] width 1204 height 1004
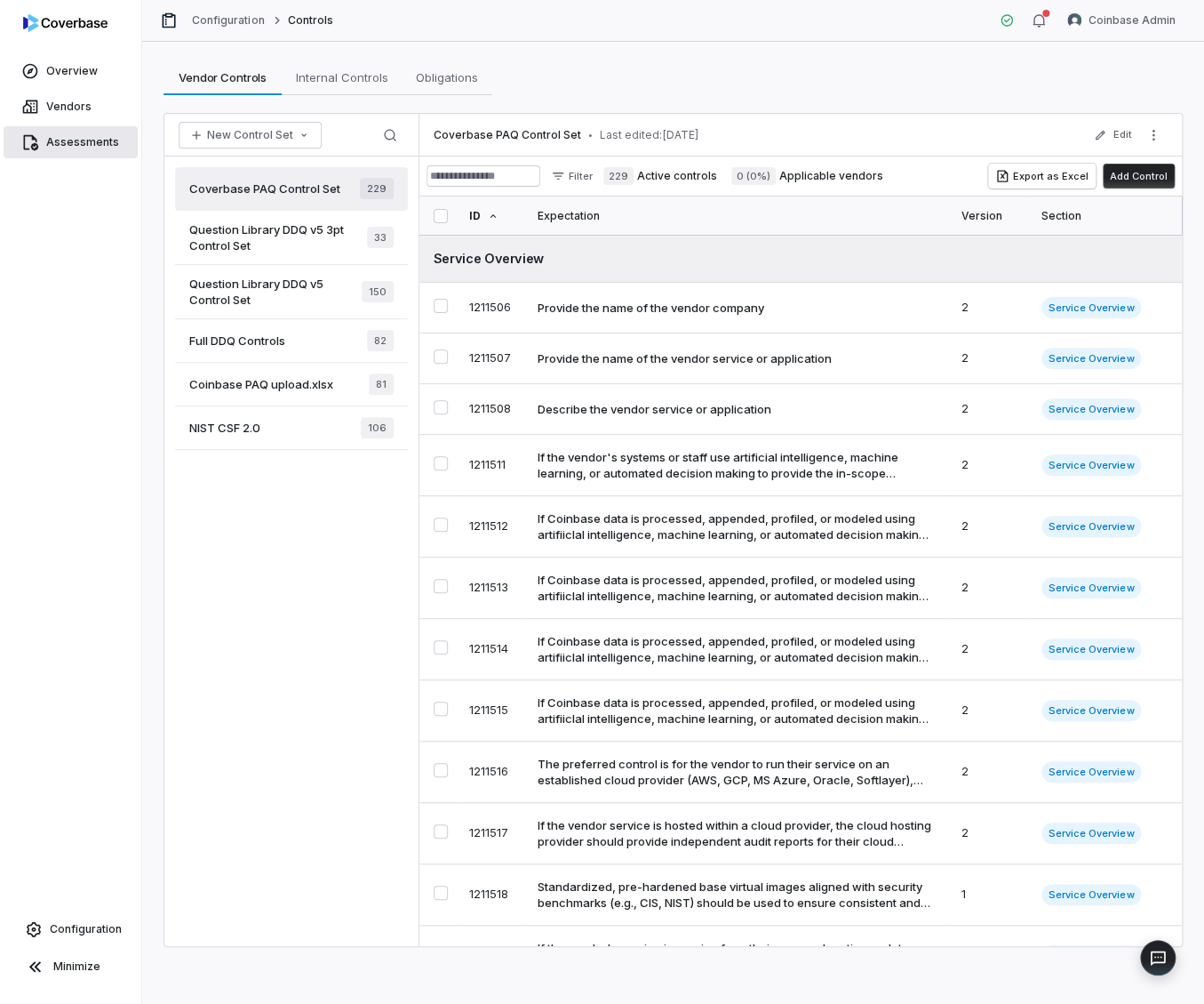
click at [69, 145] on span "Assessments" at bounding box center [82, 141] width 72 height 14
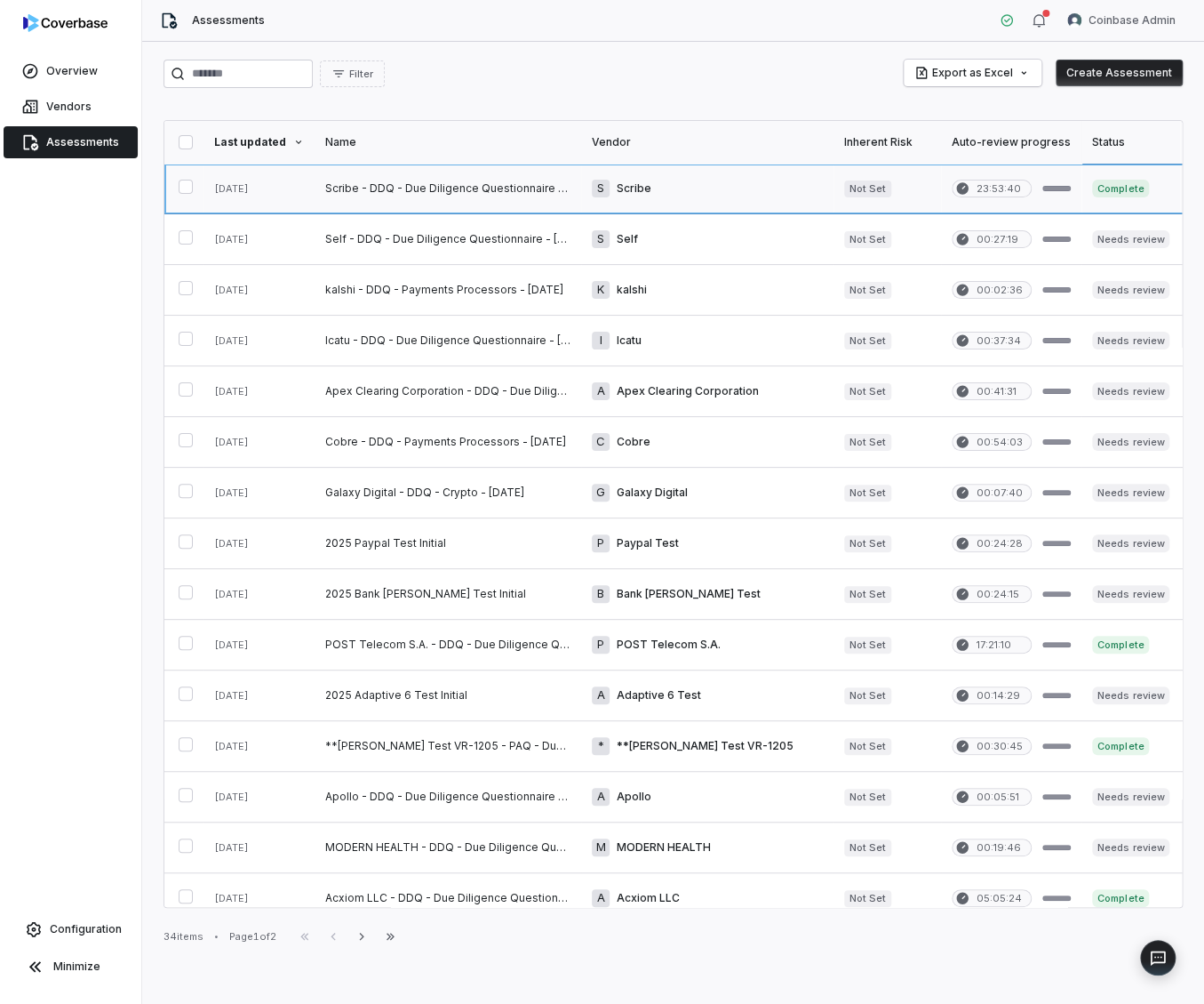
click at [505, 190] on link at bounding box center [448, 188] width 267 height 50
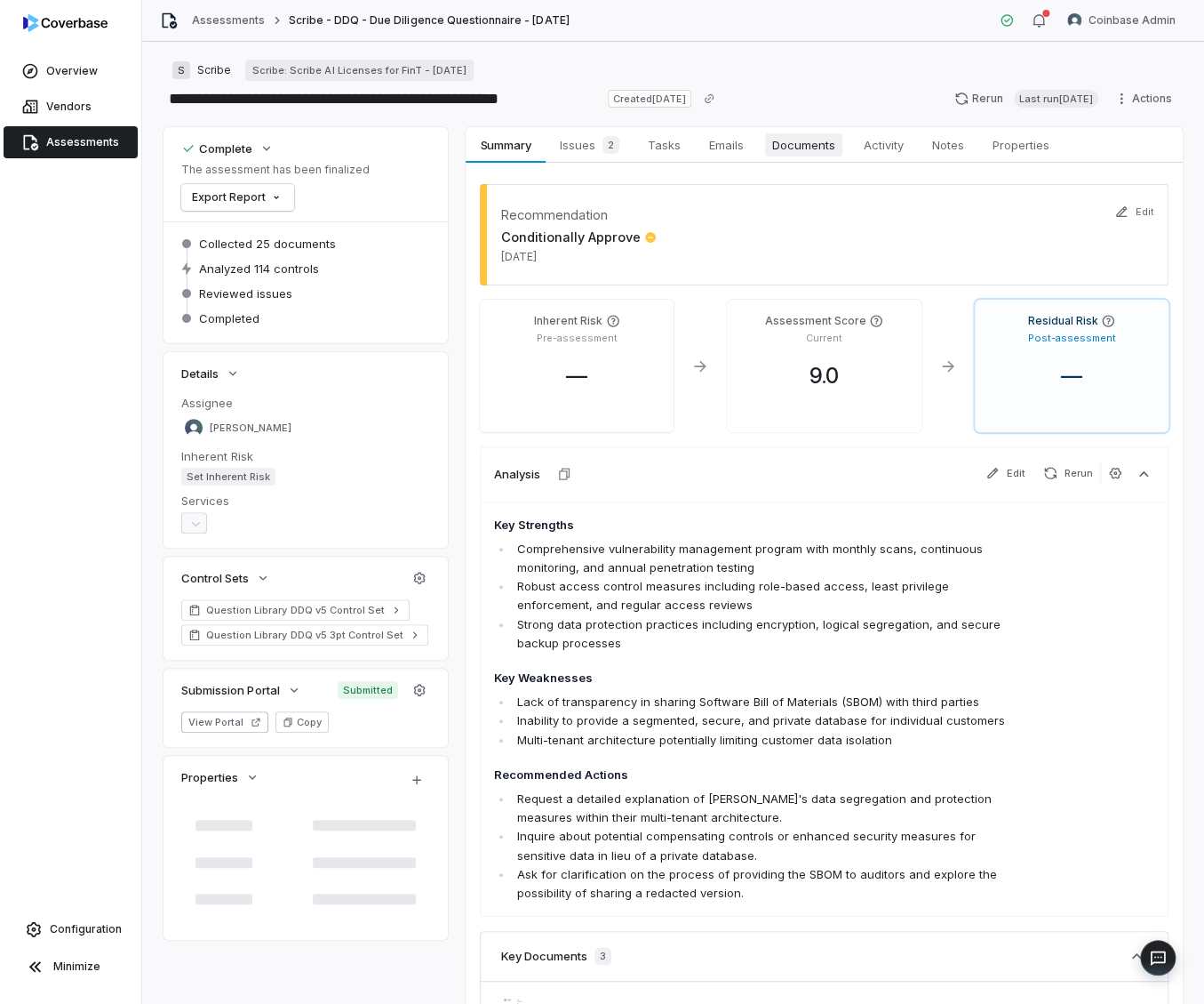
click at [804, 150] on span "Documents" at bounding box center [804, 144] width 77 height 23
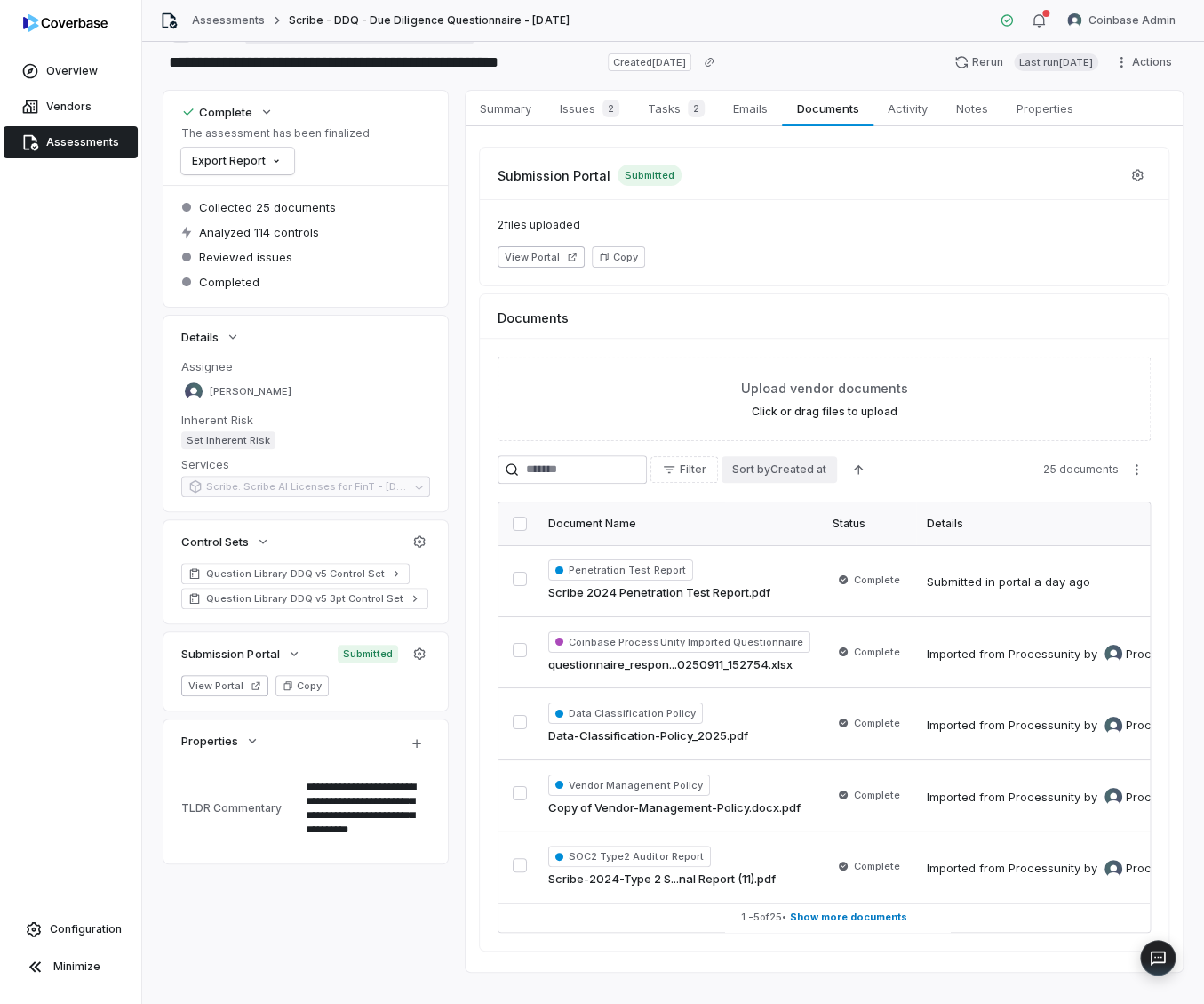
scroll to position [69, 0]
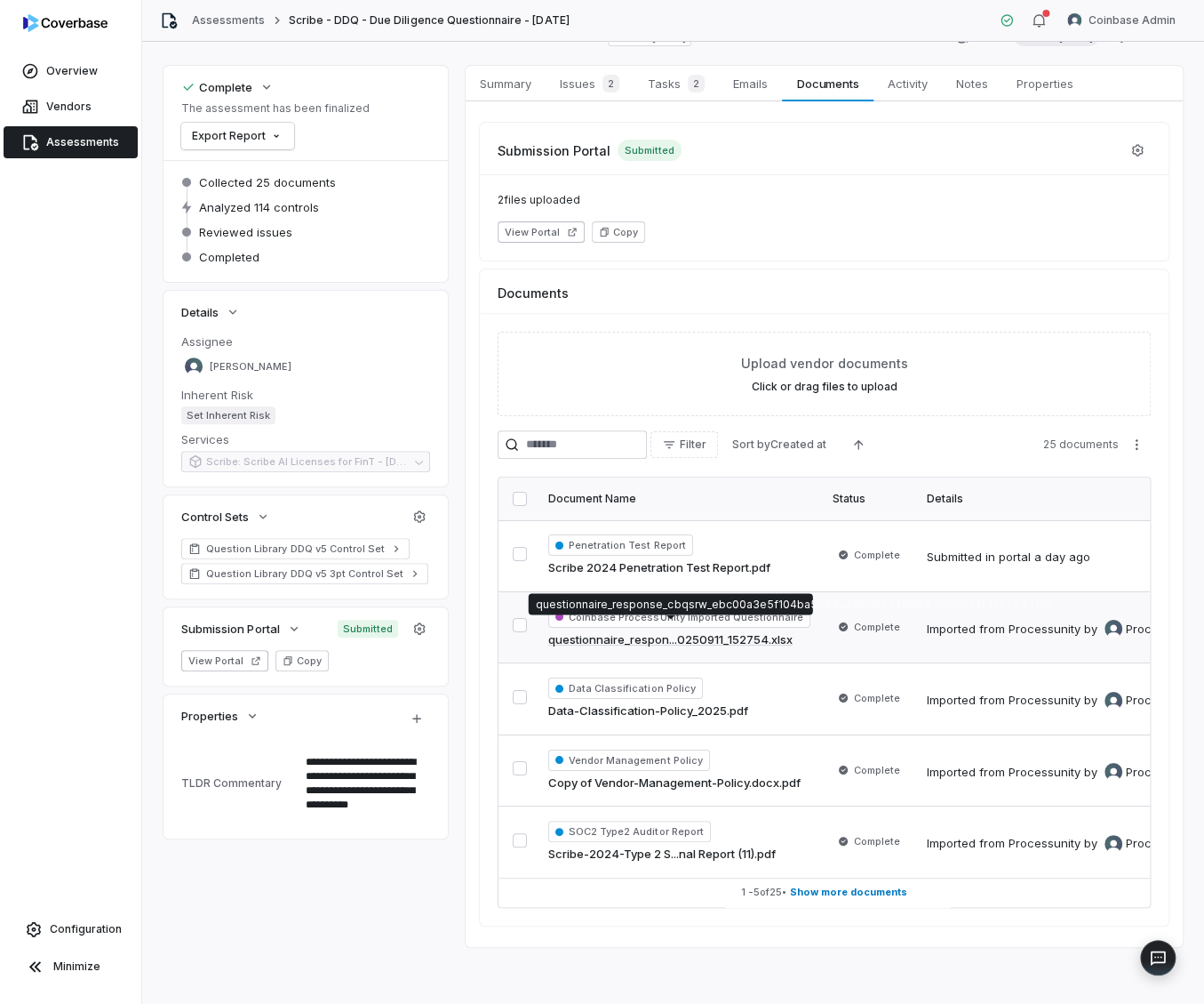
click at [607, 631] on link "questionnaire_respon...0250911_152754.xlsx" at bounding box center [671, 640] width 244 height 17
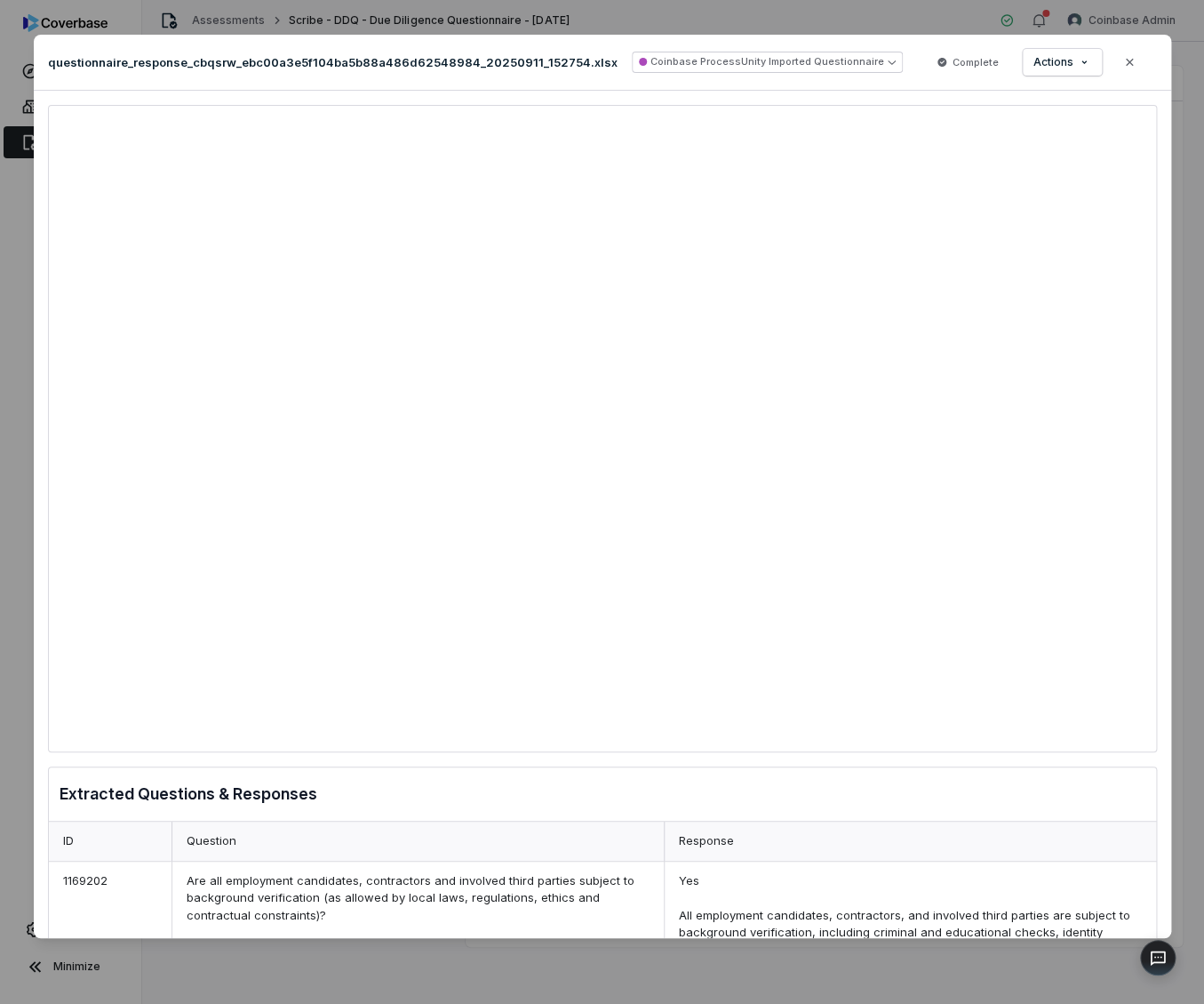
click at [719, 23] on div "Document Preview questionnaire_response_cbqsrw_ebc00a3e5f104ba5b88a486d62548984…" at bounding box center [602, 502] width 1204 height 1004
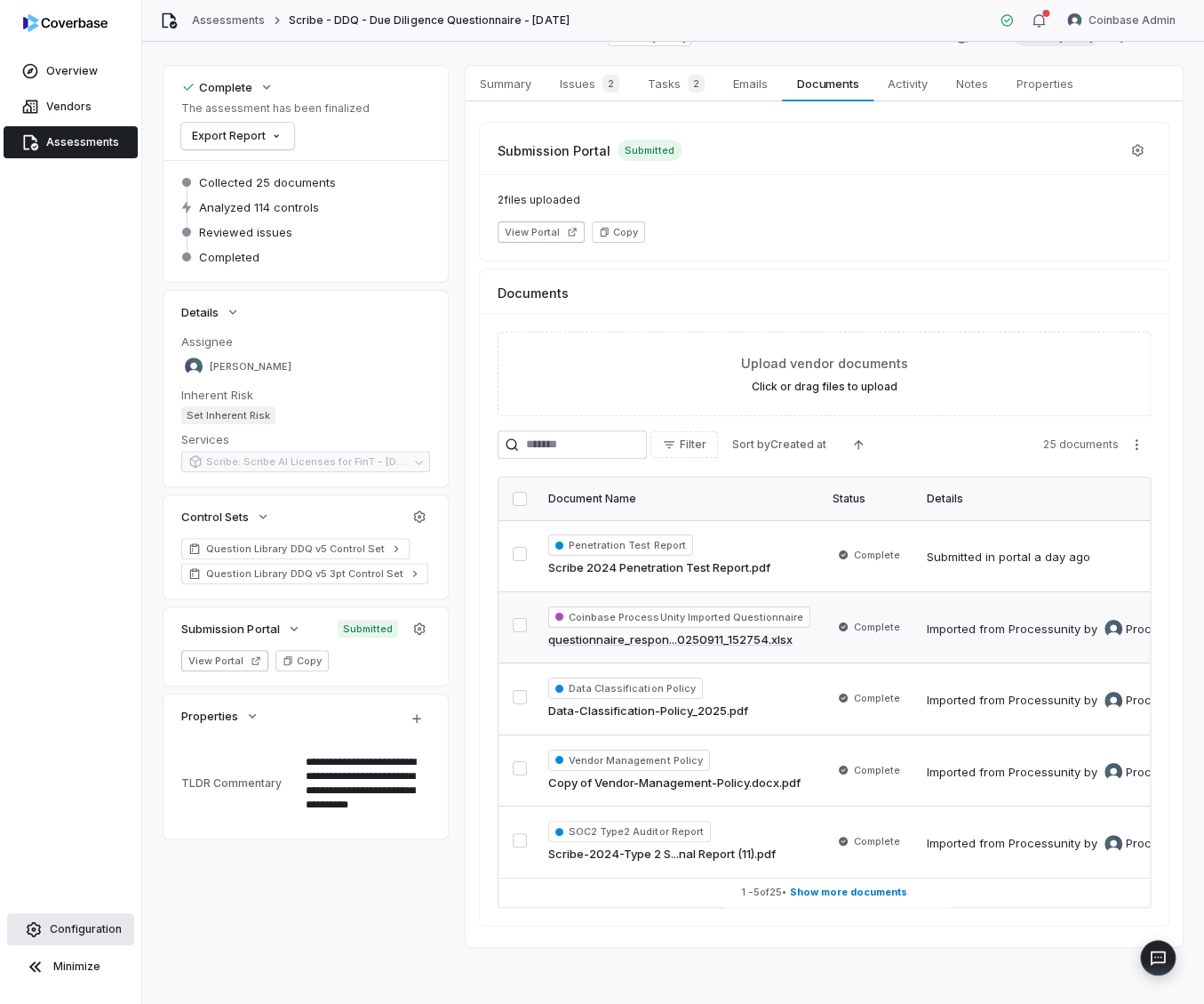
click at [68, 933] on span "Configuration" at bounding box center [85, 928] width 72 height 14
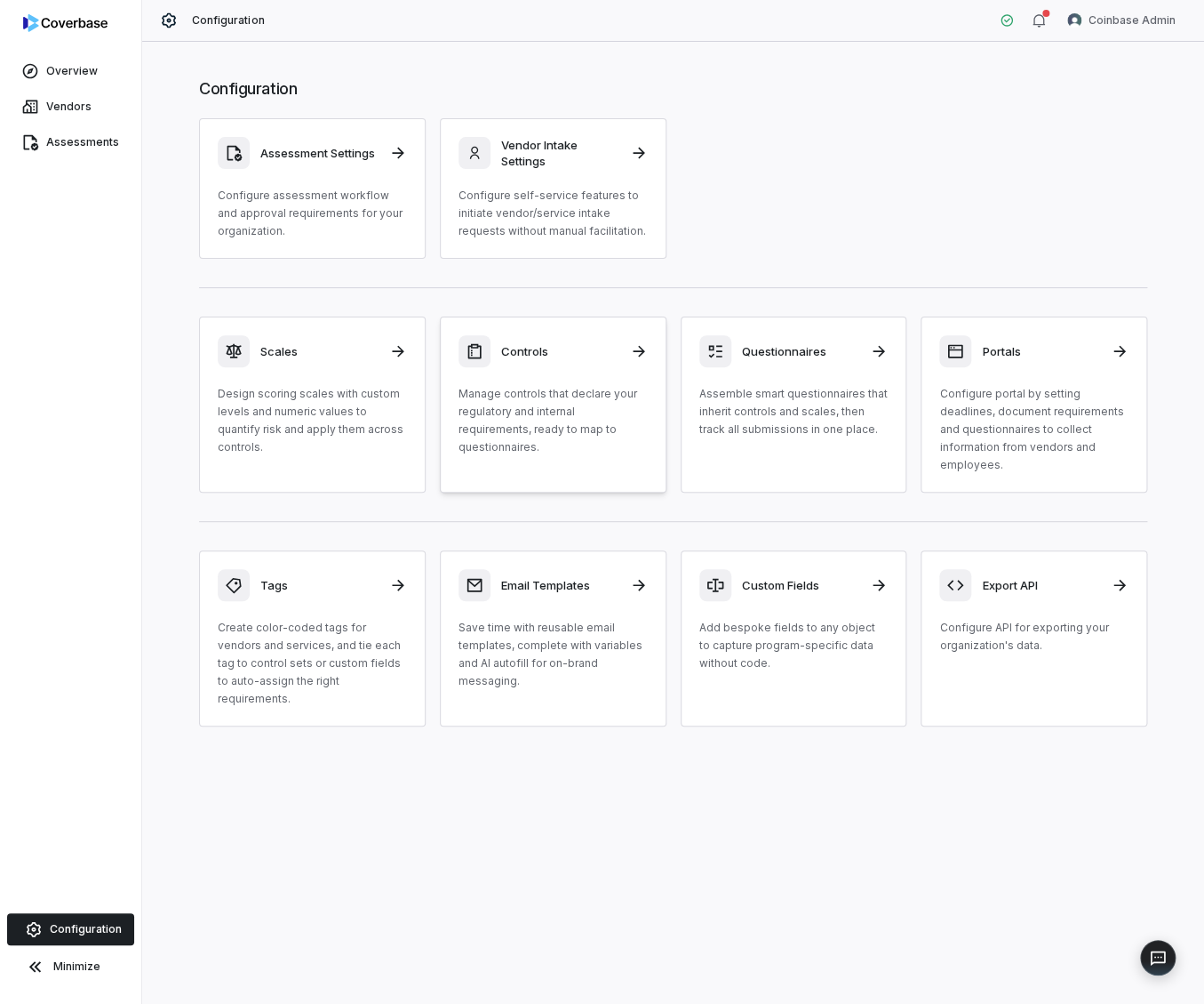
click at [583, 423] on p "Manage controls that declare your regulatory and internal requirements, ready t…" at bounding box center [553, 419] width 189 height 71
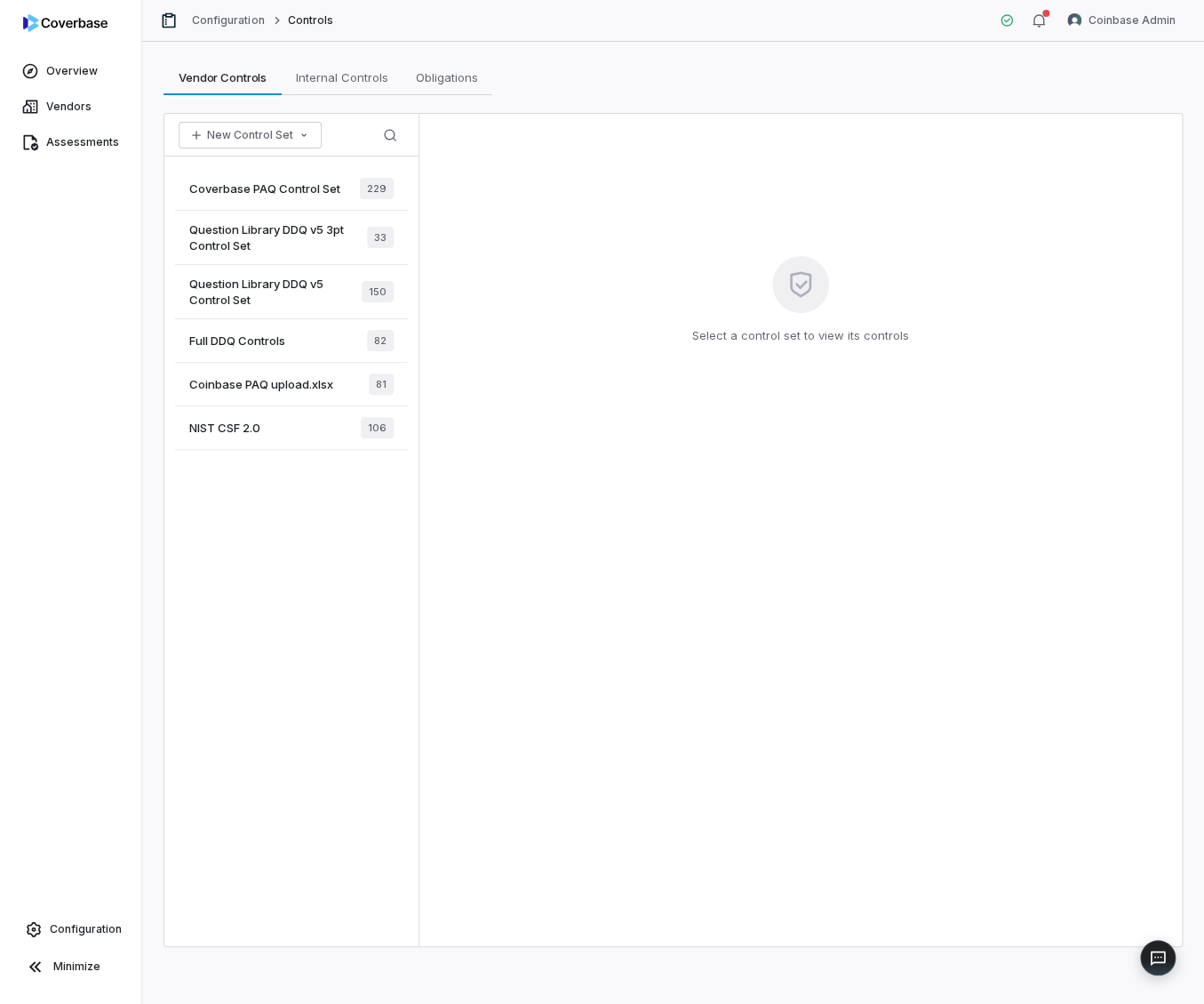
click at [313, 189] on span "Coverbase PAQ Control Set" at bounding box center [264, 188] width 151 height 16
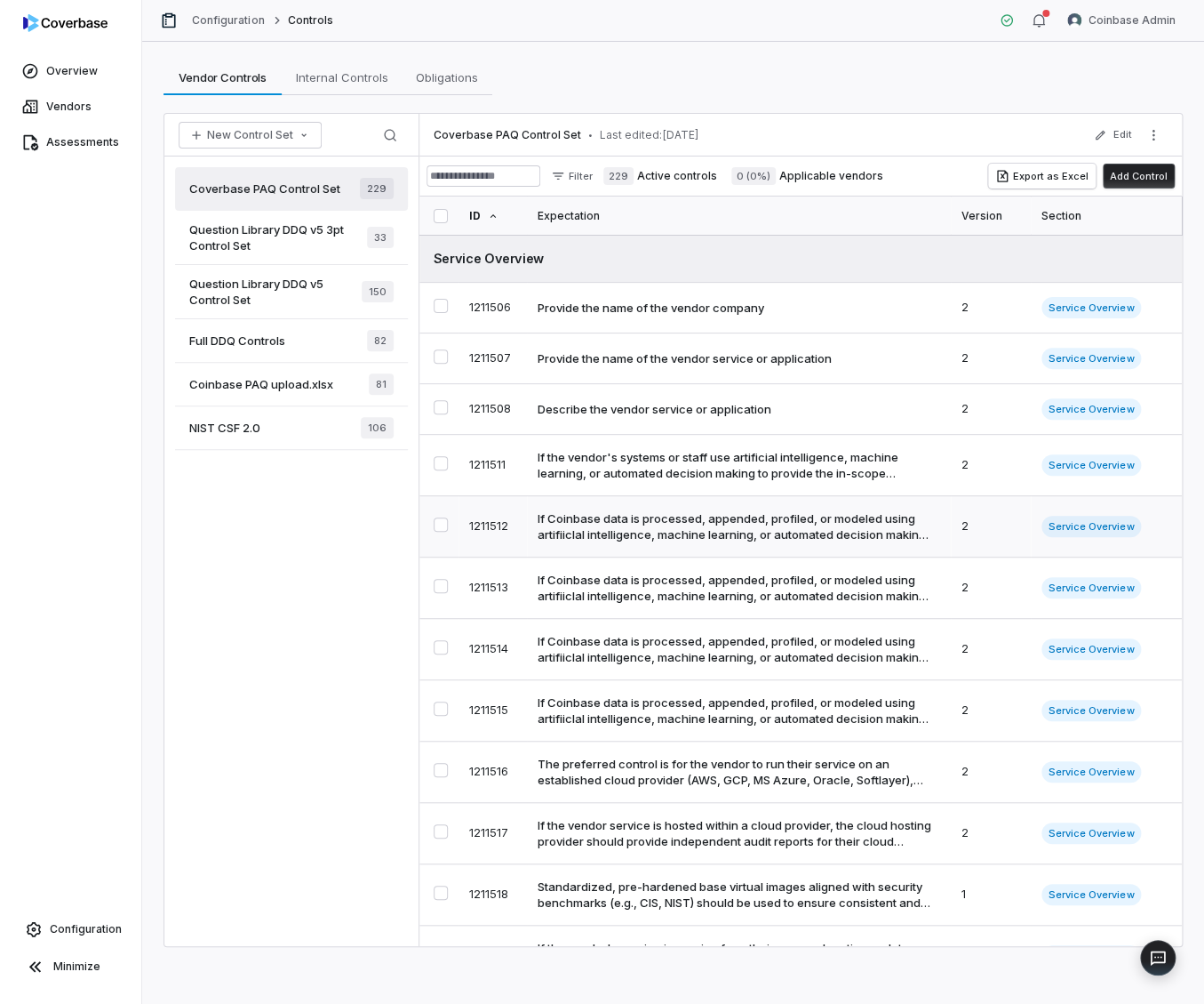
click at [732, 531] on div "If Coinbase data is processed, appended, profiled, or modeled using artifiiclal…" at bounding box center [735, 526] width 396 height 32
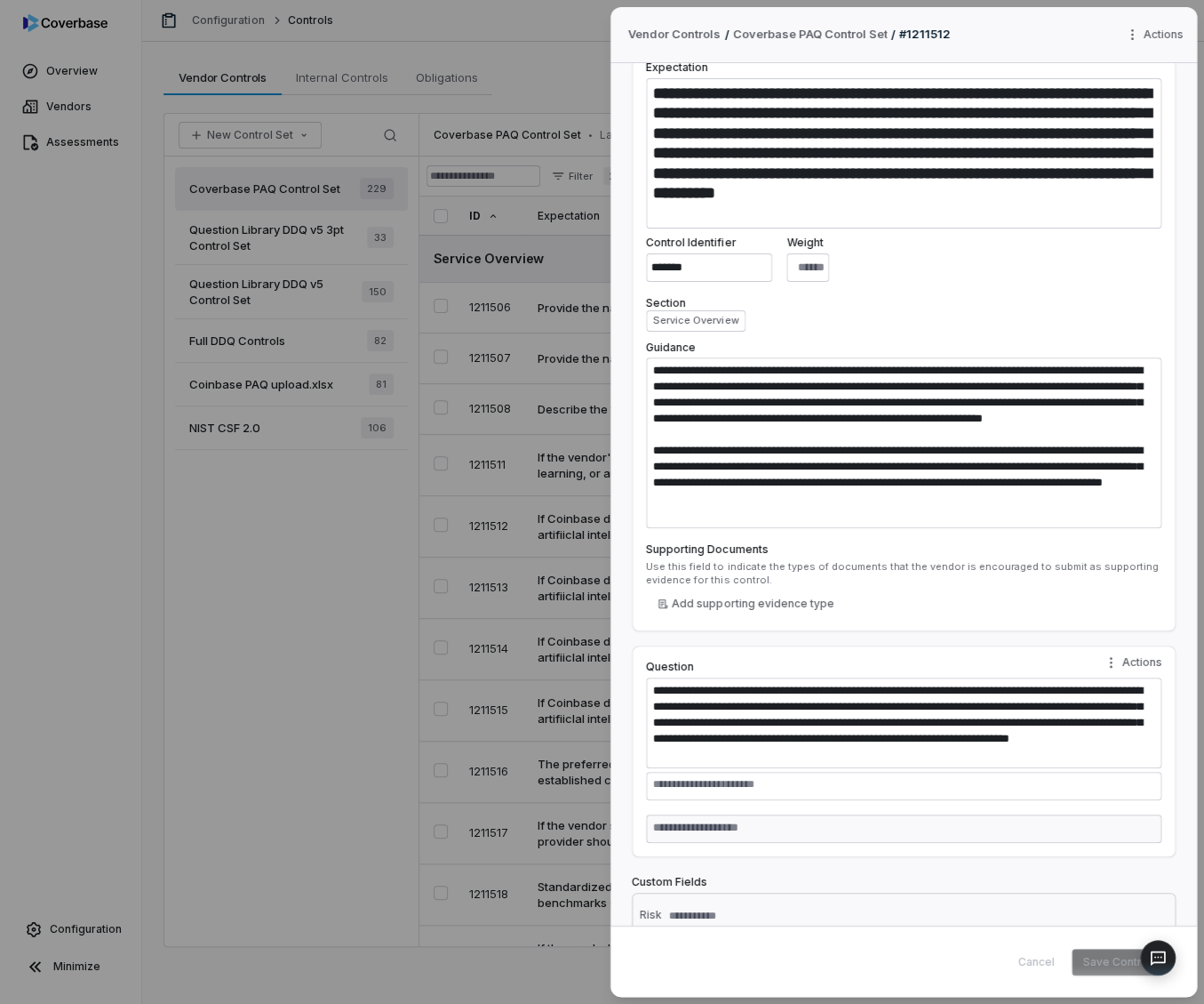
scroll to position [169, 0]
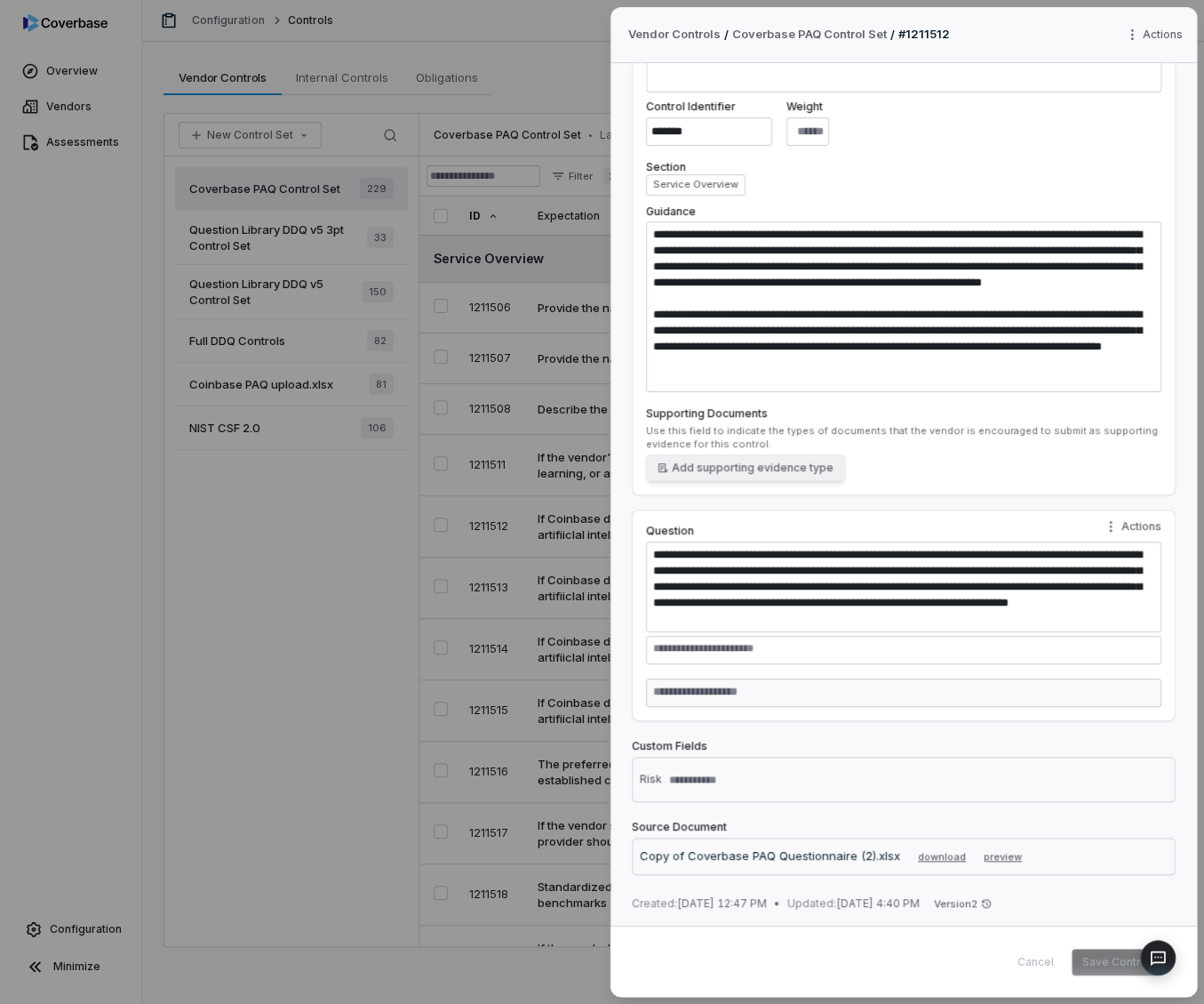
click at [730, 472] on button "Add supporting evidence type" at bounding box center [745, 467] width 199 height 27
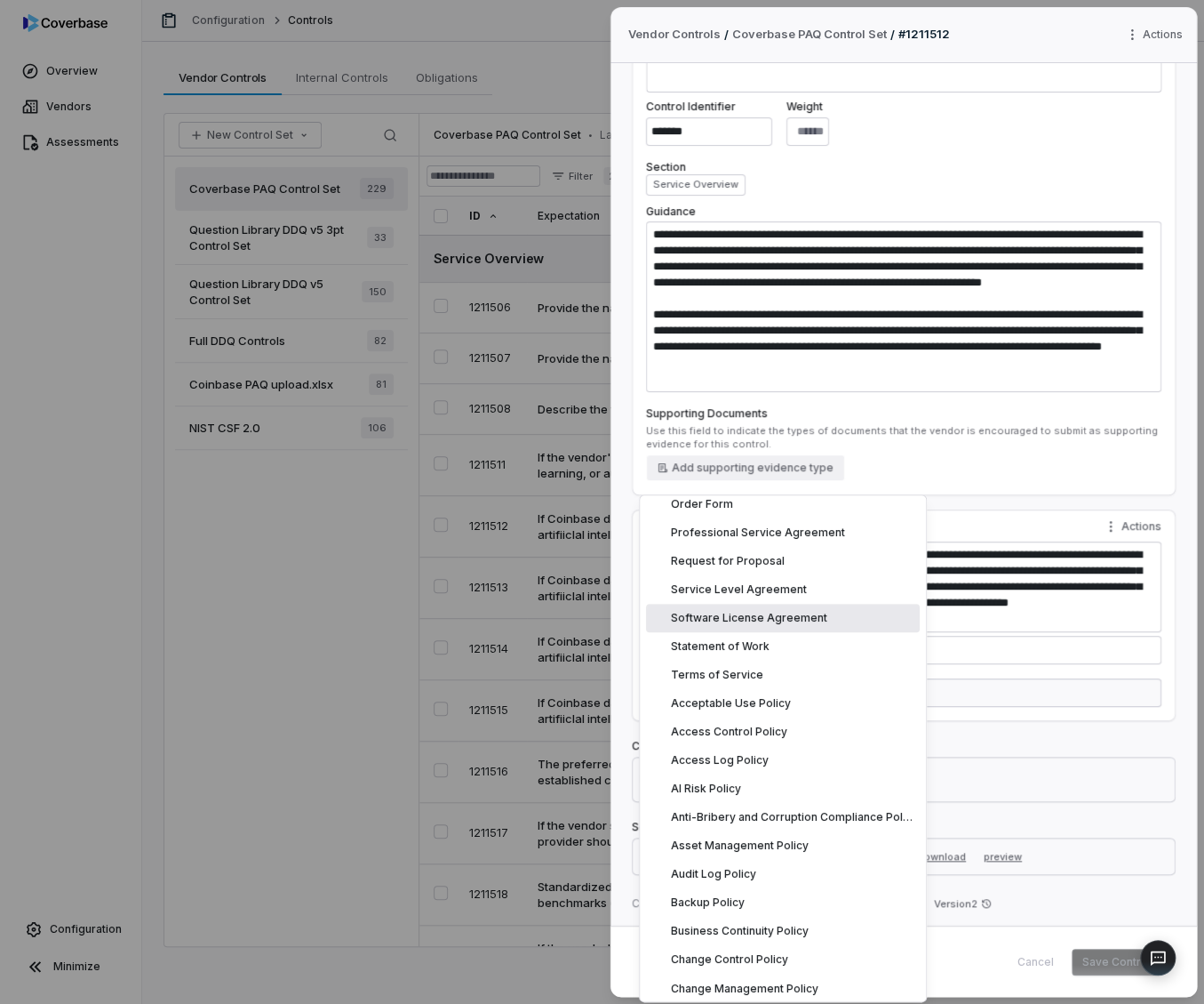
scroll to position [2377, 0]
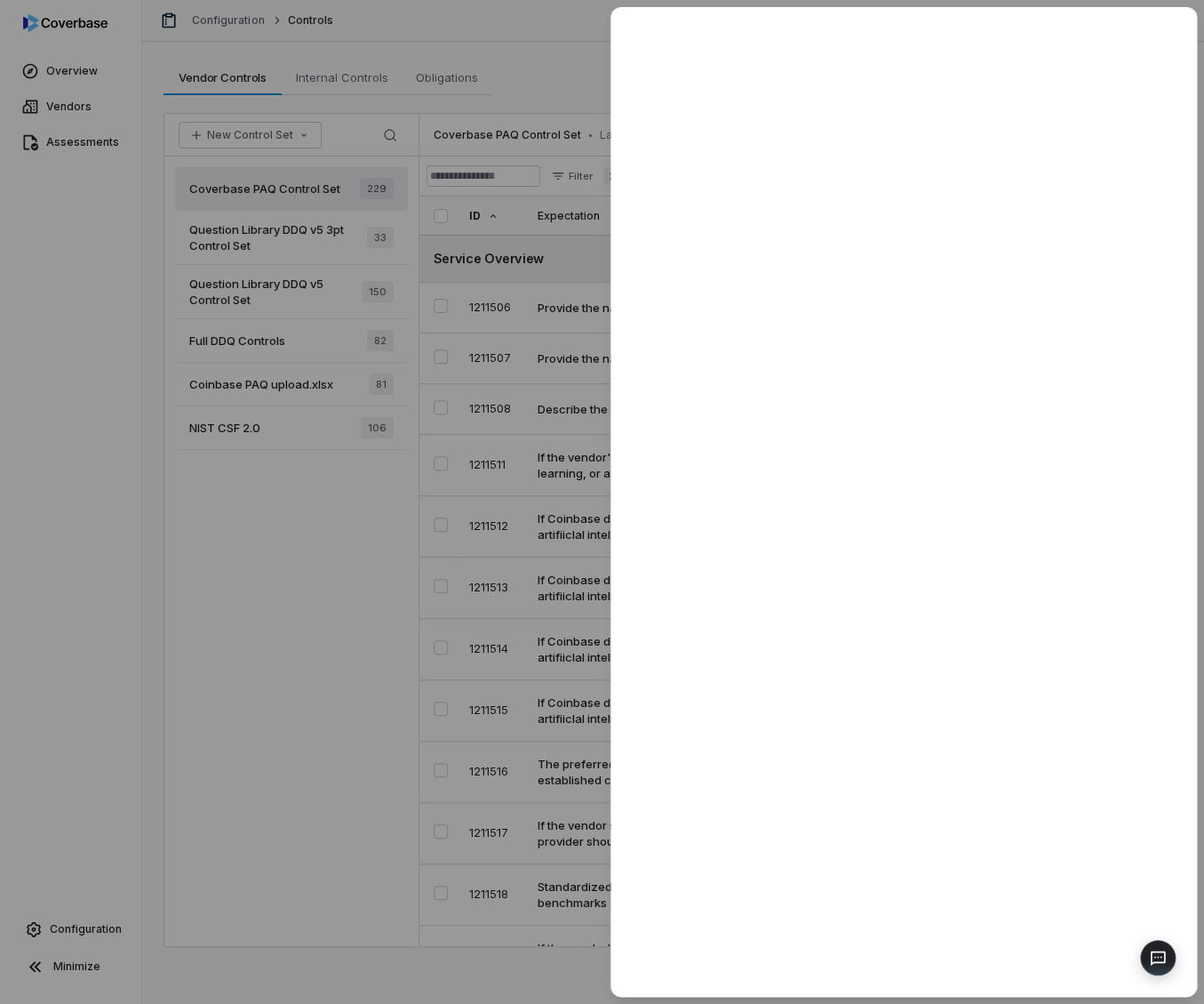
click at [318, 556] on div at bounding box center [602, 502] width 1204 height 1004
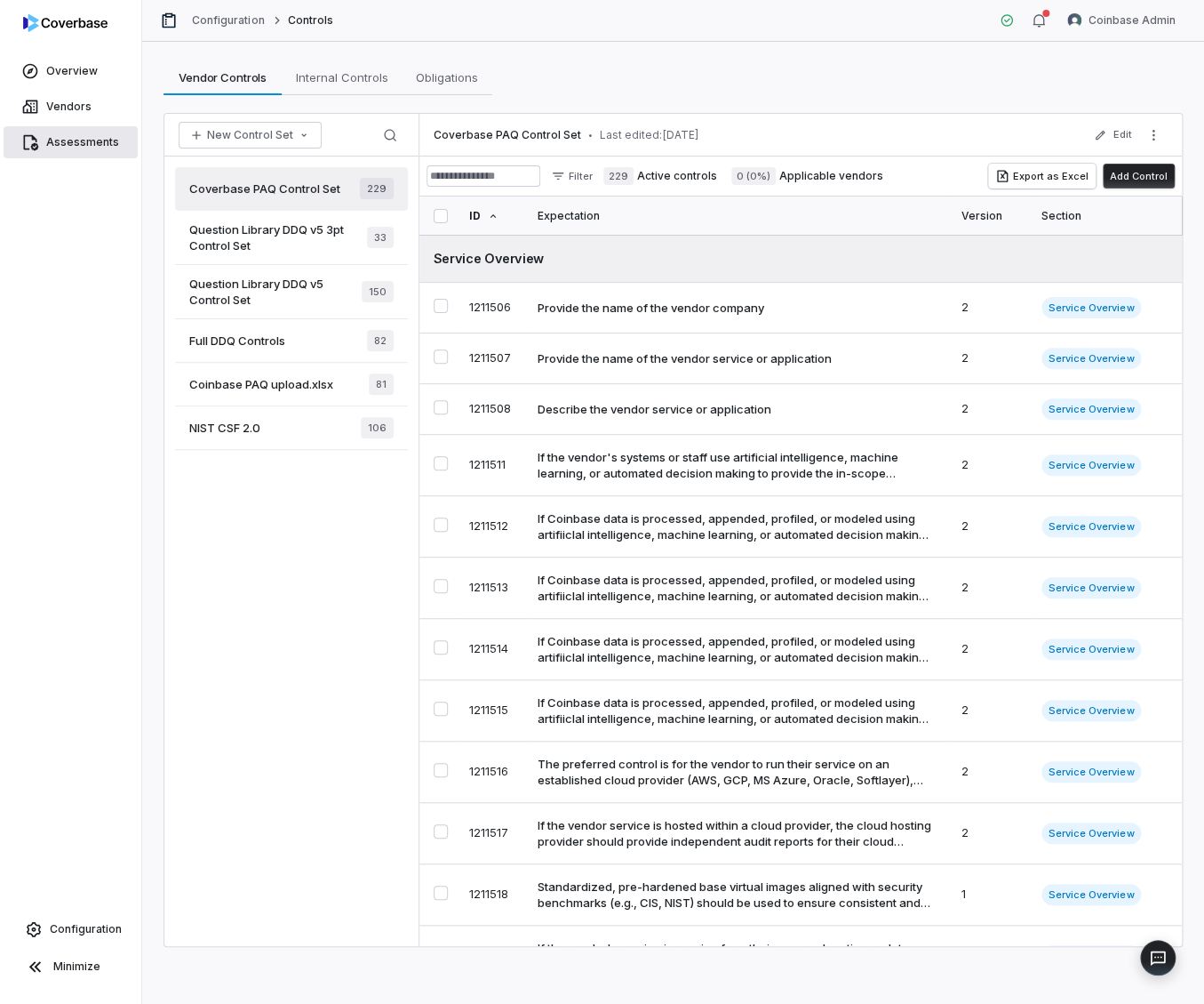
click at [96, 146] on span "Assessments" at bounding box center [82, 141] width 72 height 14
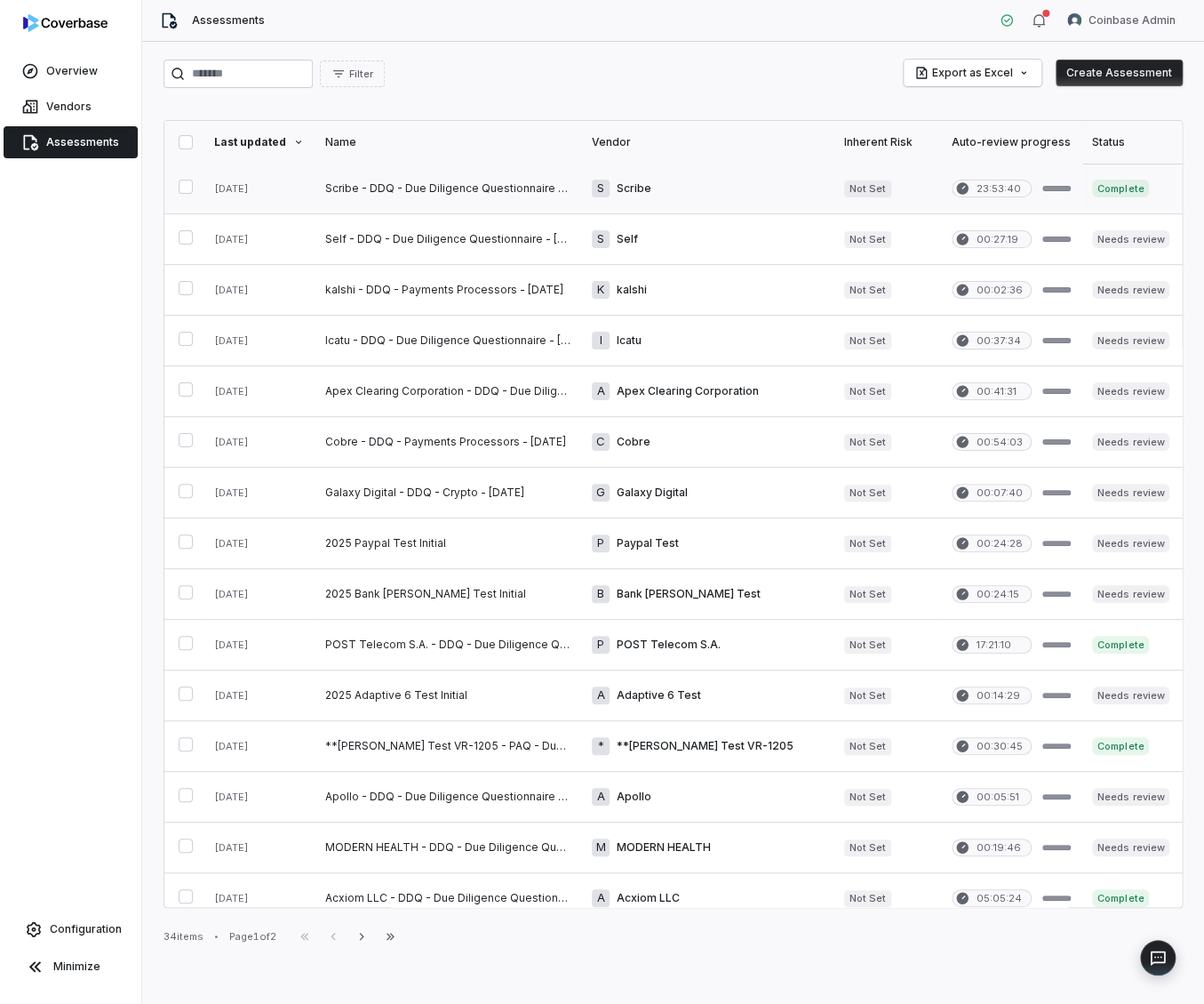
click at [385, 192] on link at bounding box center [448, 188] width 267 height 50
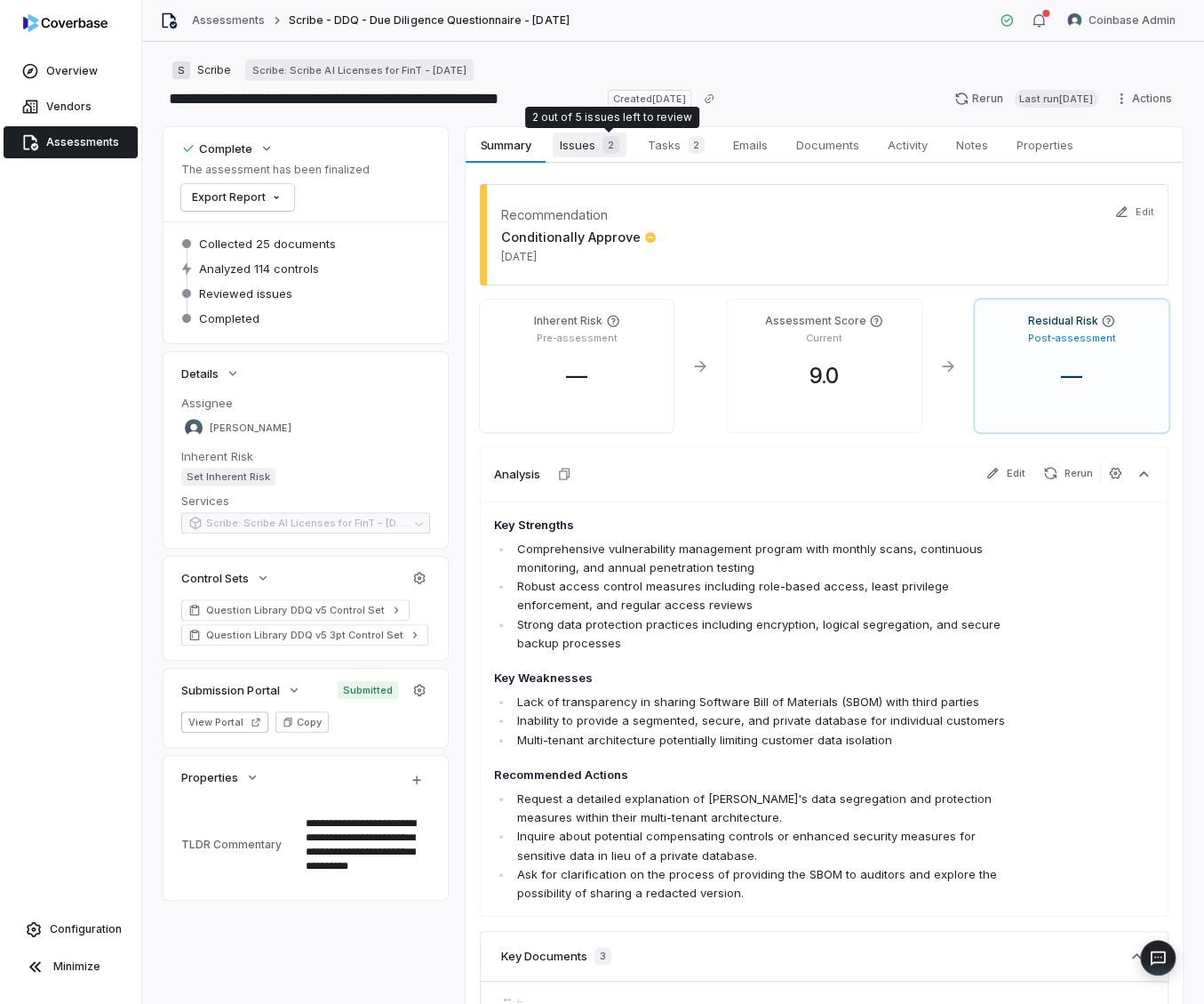
click at [597, 147] on div "2" at bounding box center [608, 144] width 24 height 17
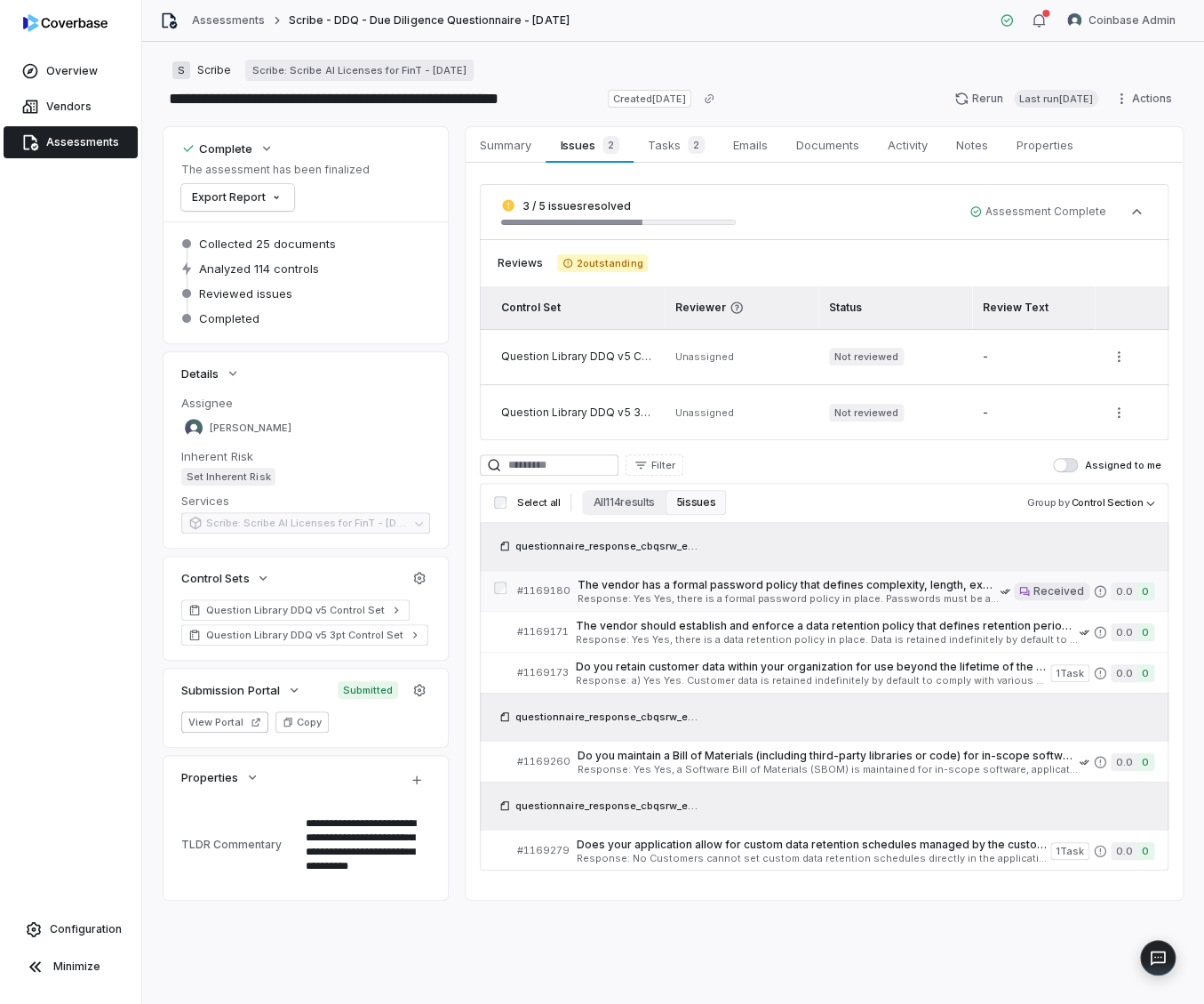
click at [686, 597] on span "Response: Yes Yes, there is a formal password policy in place. Passwords must b…" at bounding box center [789, 598] width 422 height 10
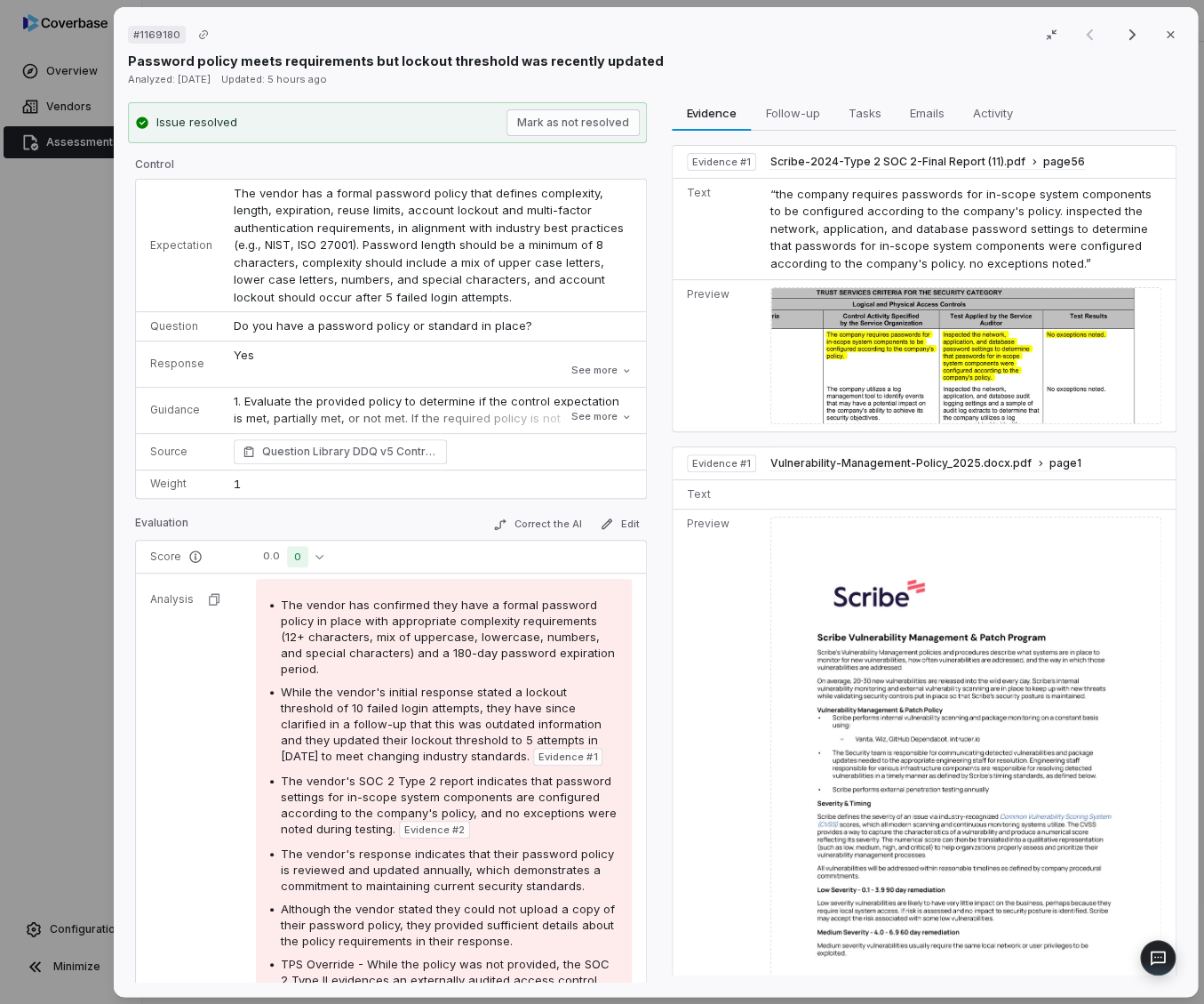
click at [103, 345] on div "# 1169180 Result 1 of 5 Close Password policy meets requirements but lockout th…" at bounding box center [602, 502] width 1204 height 1004
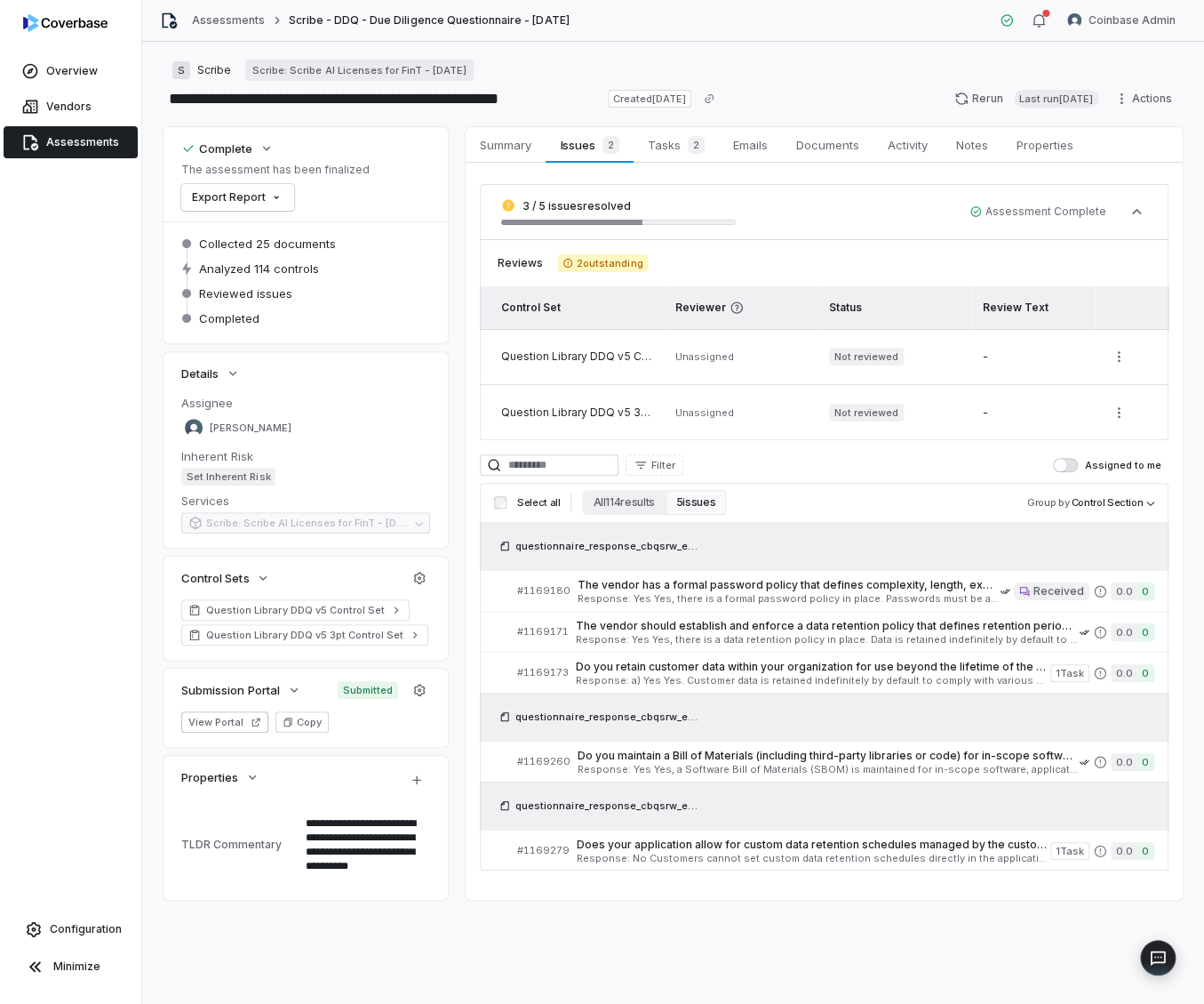
click at [98, 140] on span "Assessments" at bounding box center [82, 141] width 72 height 14
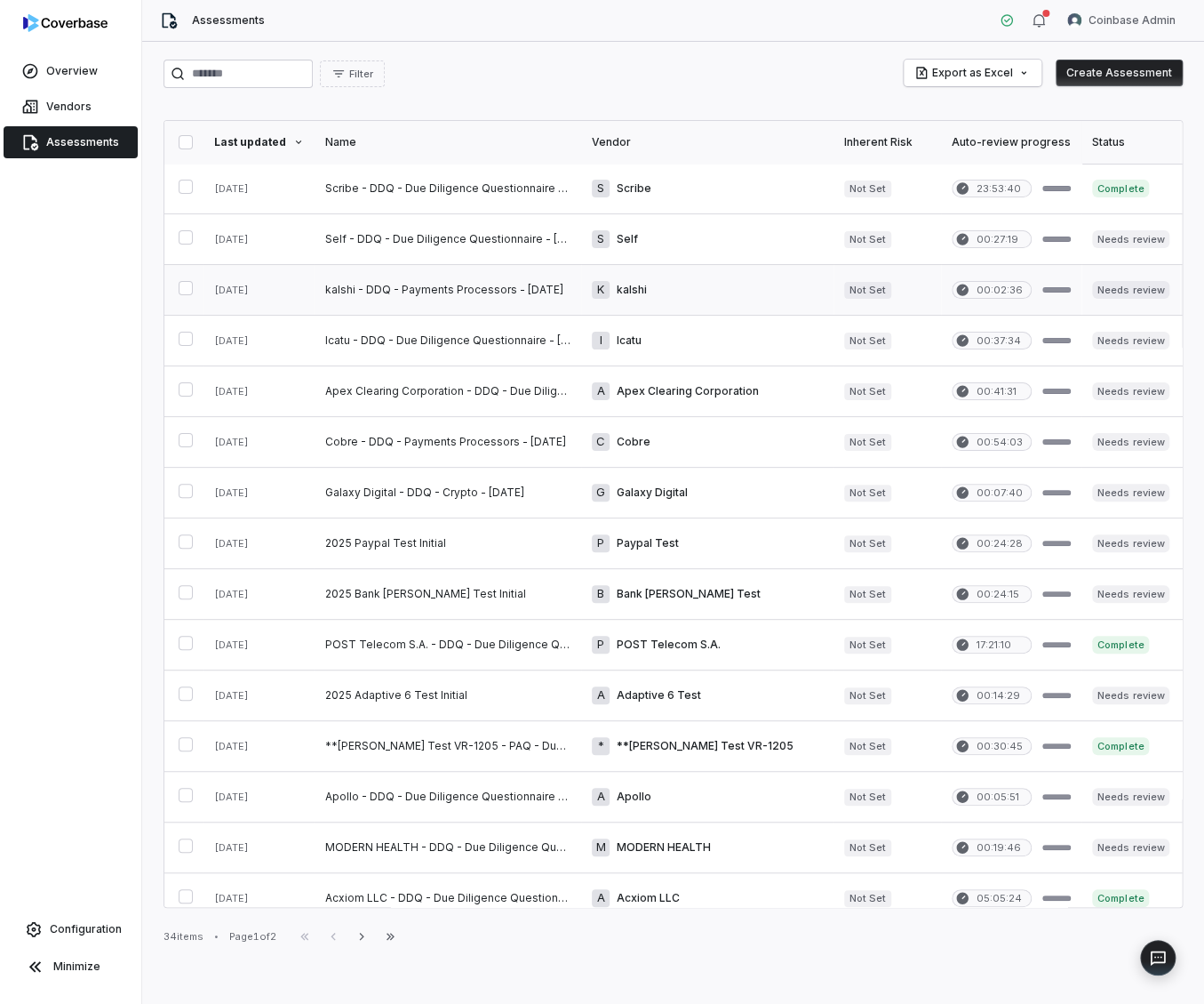
click at [480, 294] on link at bounding box center [448, 290] width 267 height 50
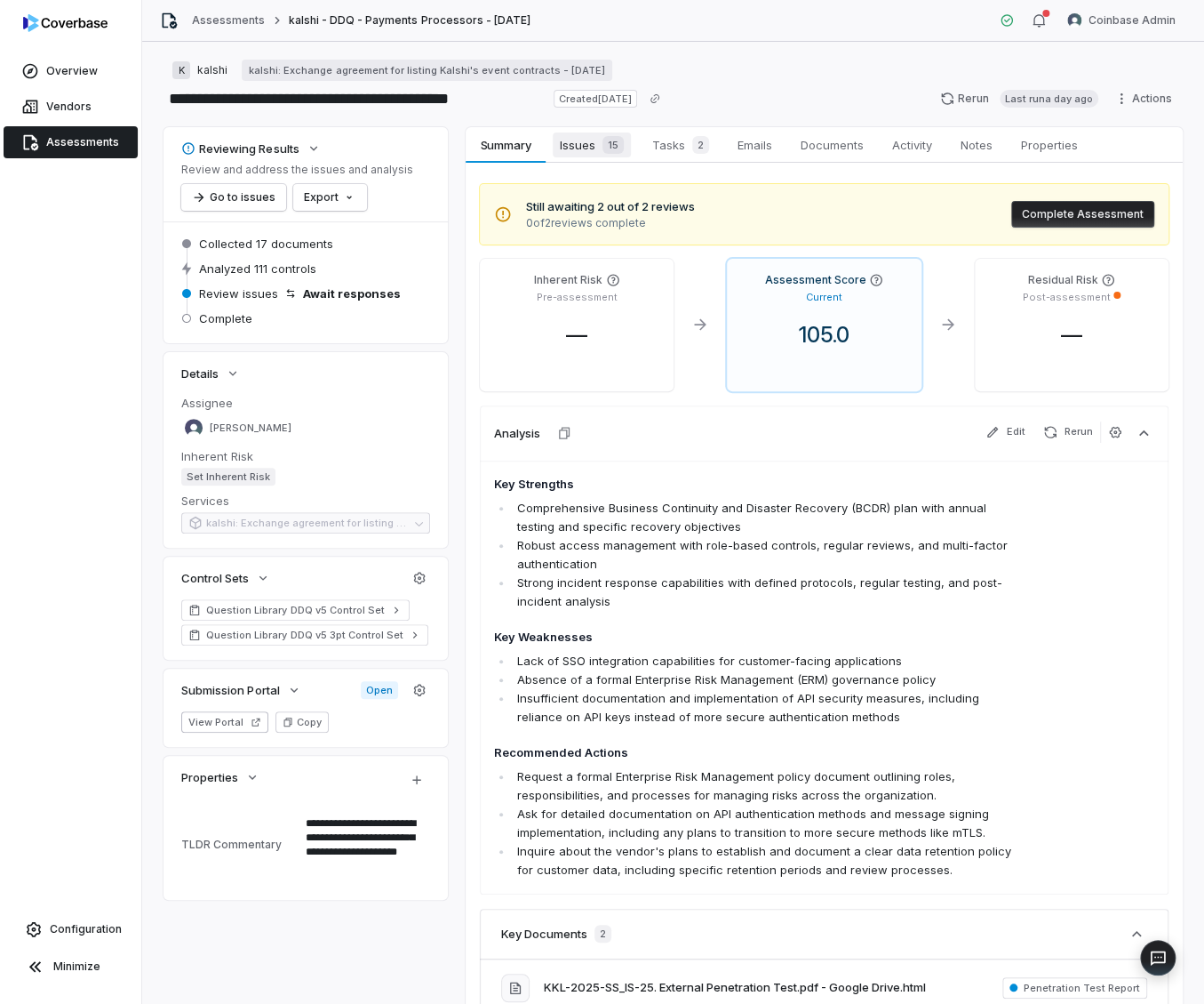
click at [580, 156] on span "Issues 15" at bounding box center [591, 144] width 78 height 25
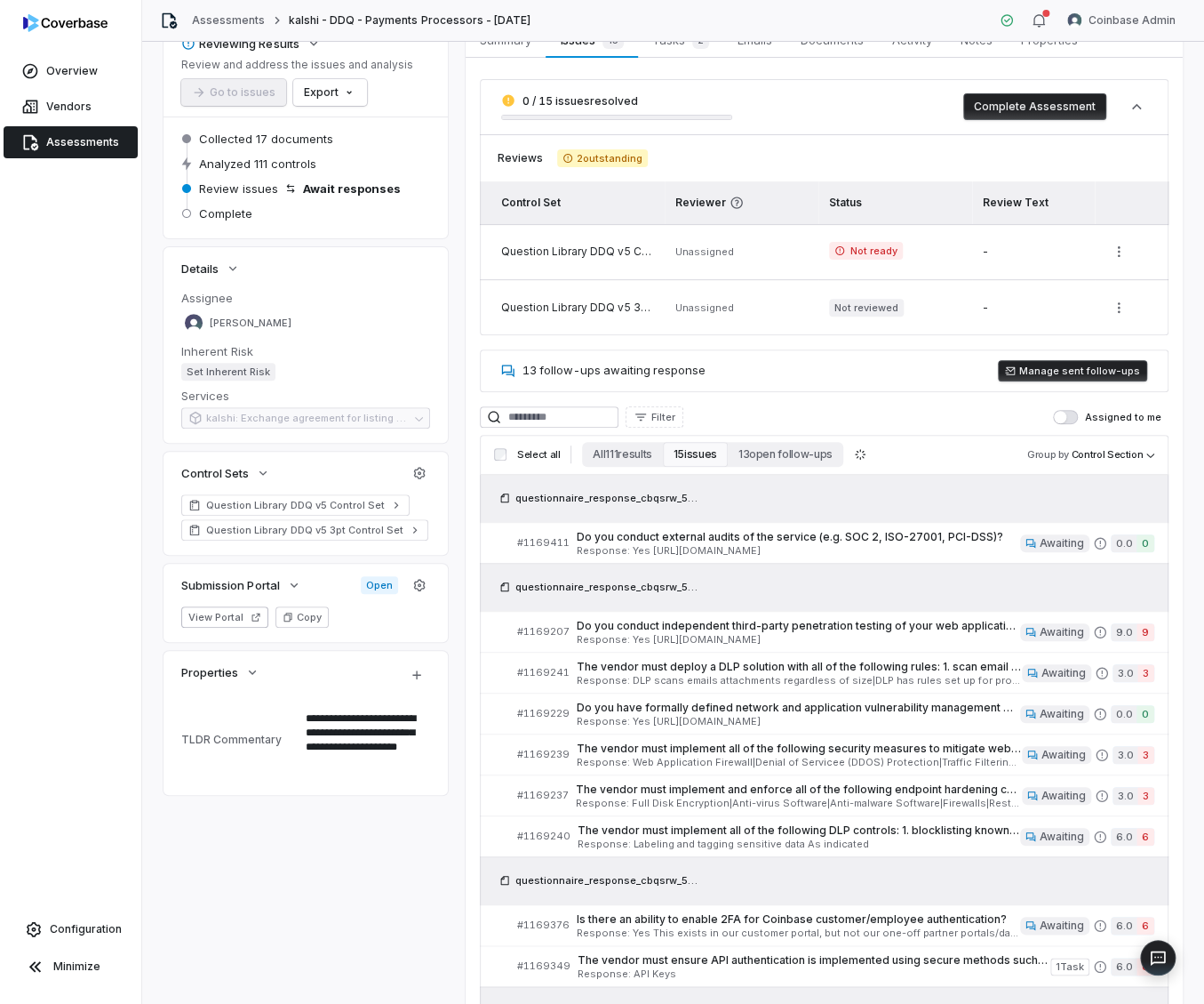
scroll to position [36, 0]
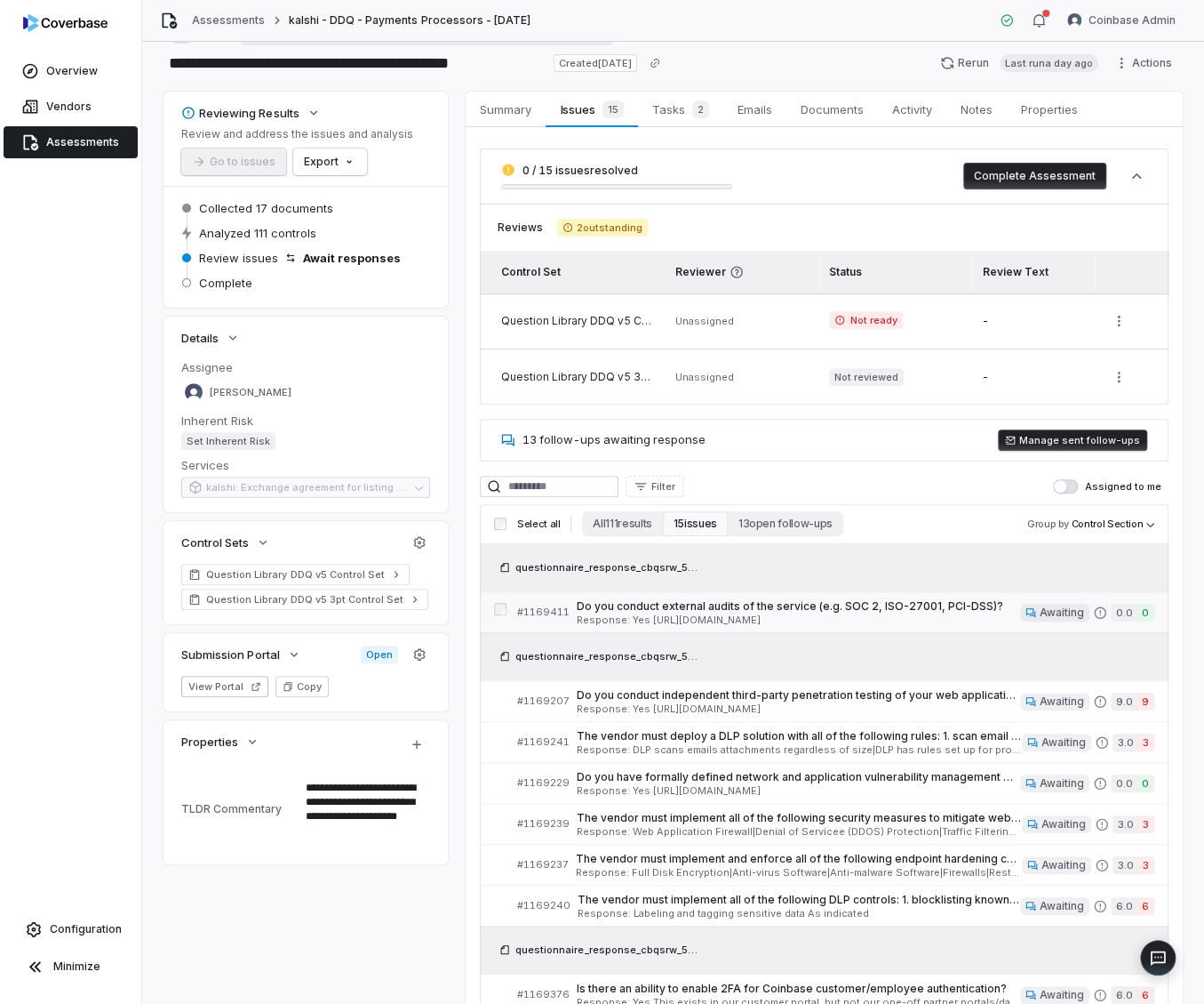
click at [655, 610] on span "Do you conduct external audits of the service (e.g. SOC 2, ISO-27001, PCI-DSS)?" at bounding box center [798, 606] width 443 height 14
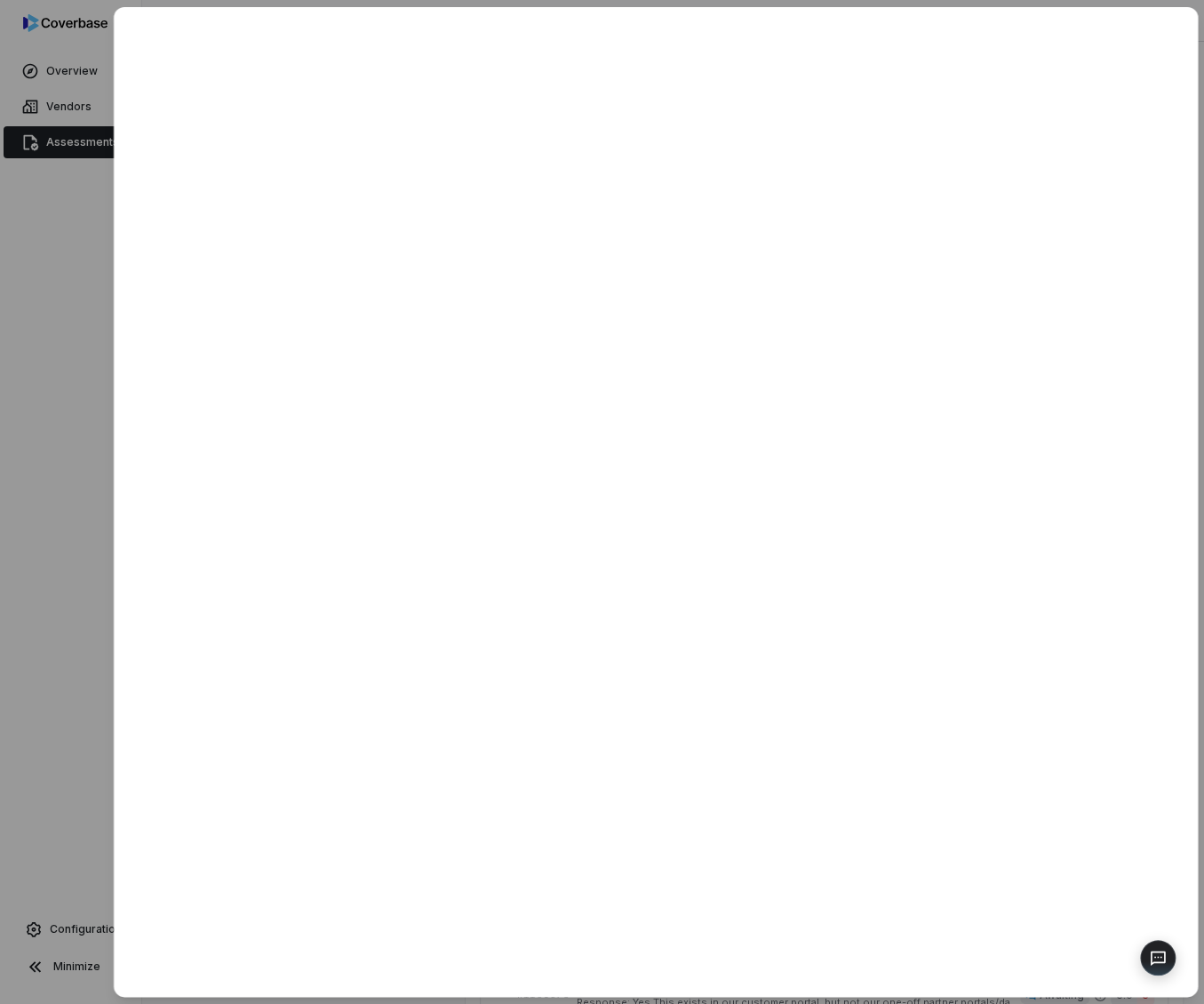
click at [54, 334] on div at bounding box center [602, 502] width 1204 height 1004
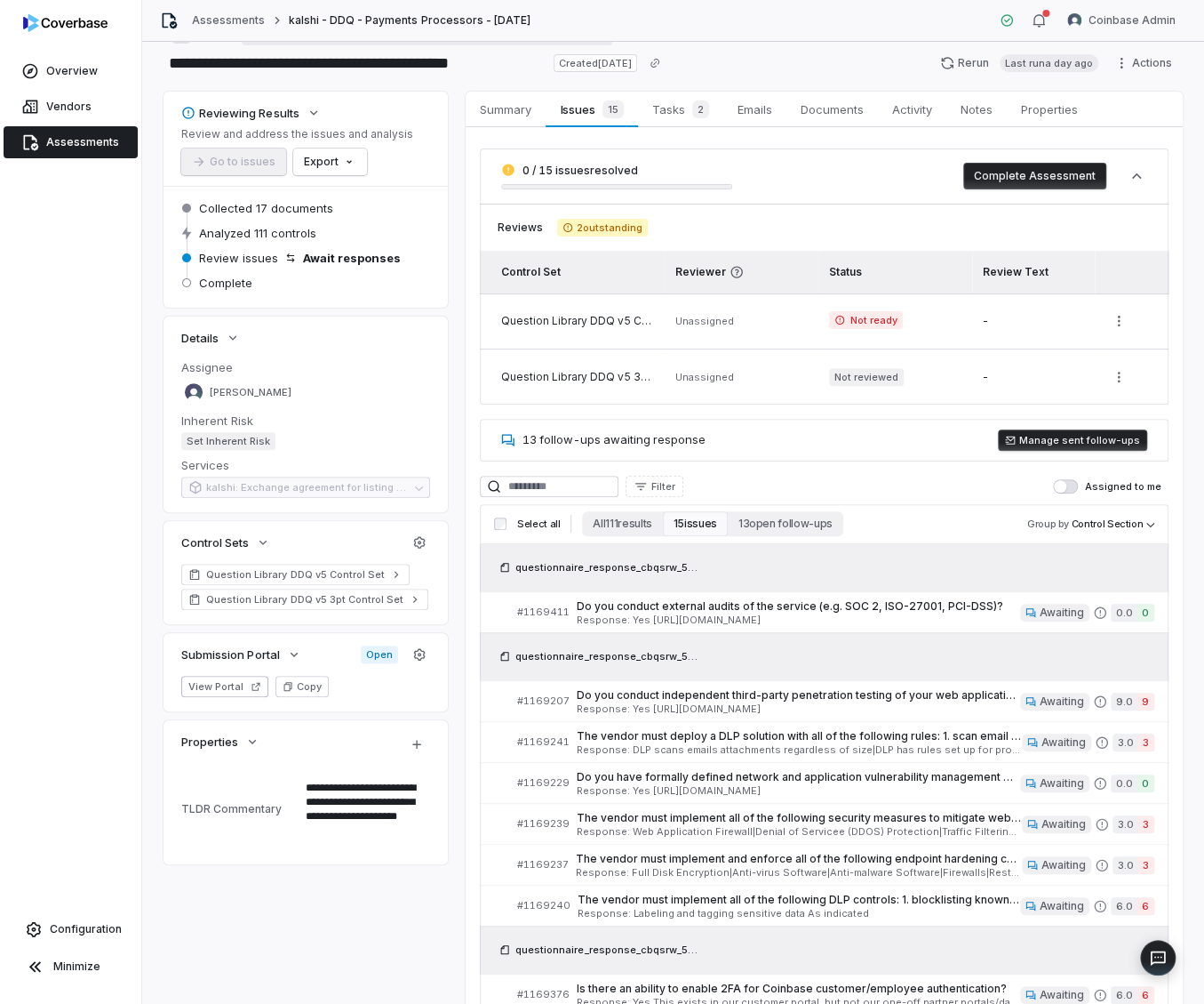
click at [99, 149] on span "Assessments" at bounding box center [82, 141] width 72 height 14
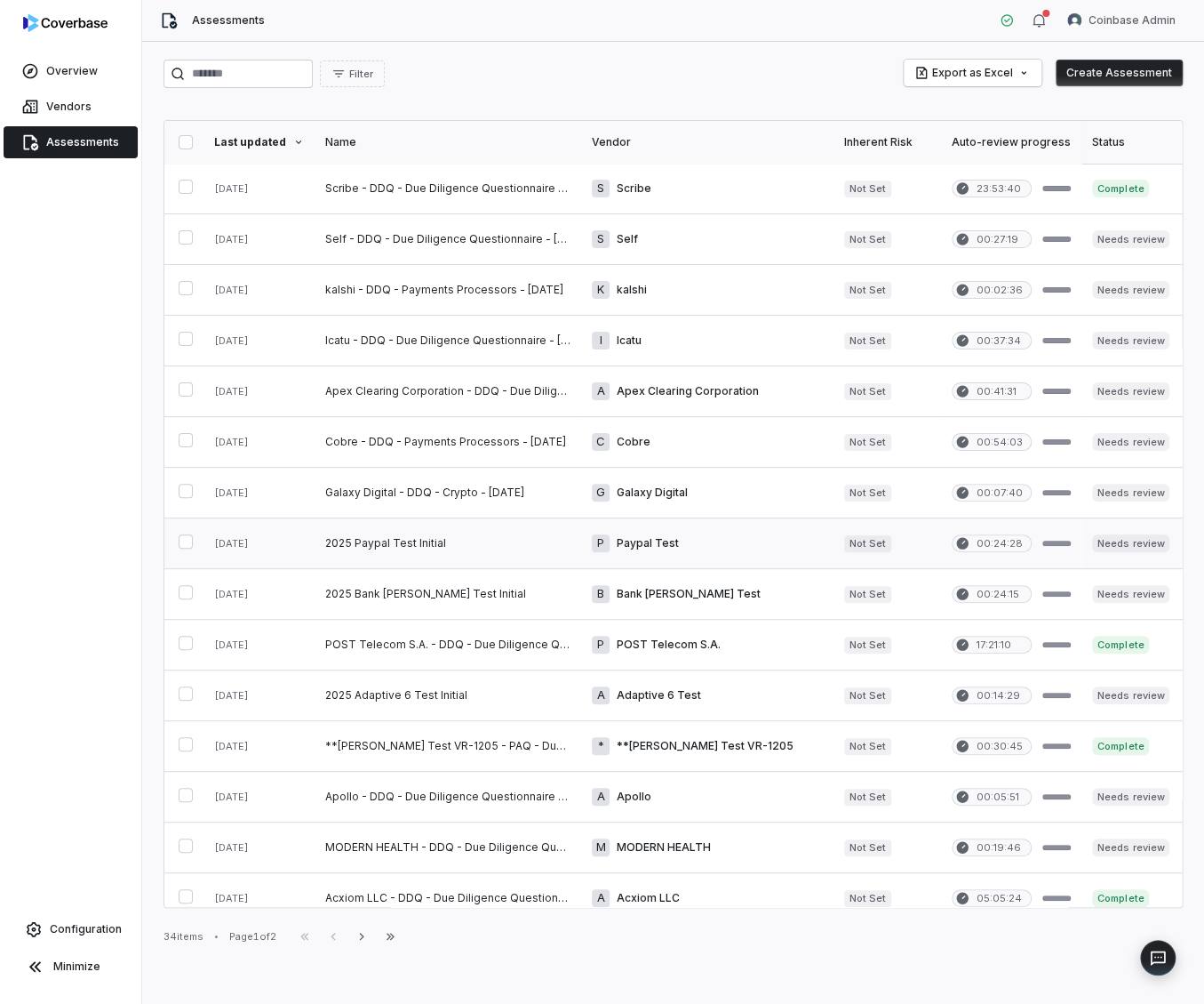
click at [393, 552] on link at bounding box center [448, 543] width 267 height 50
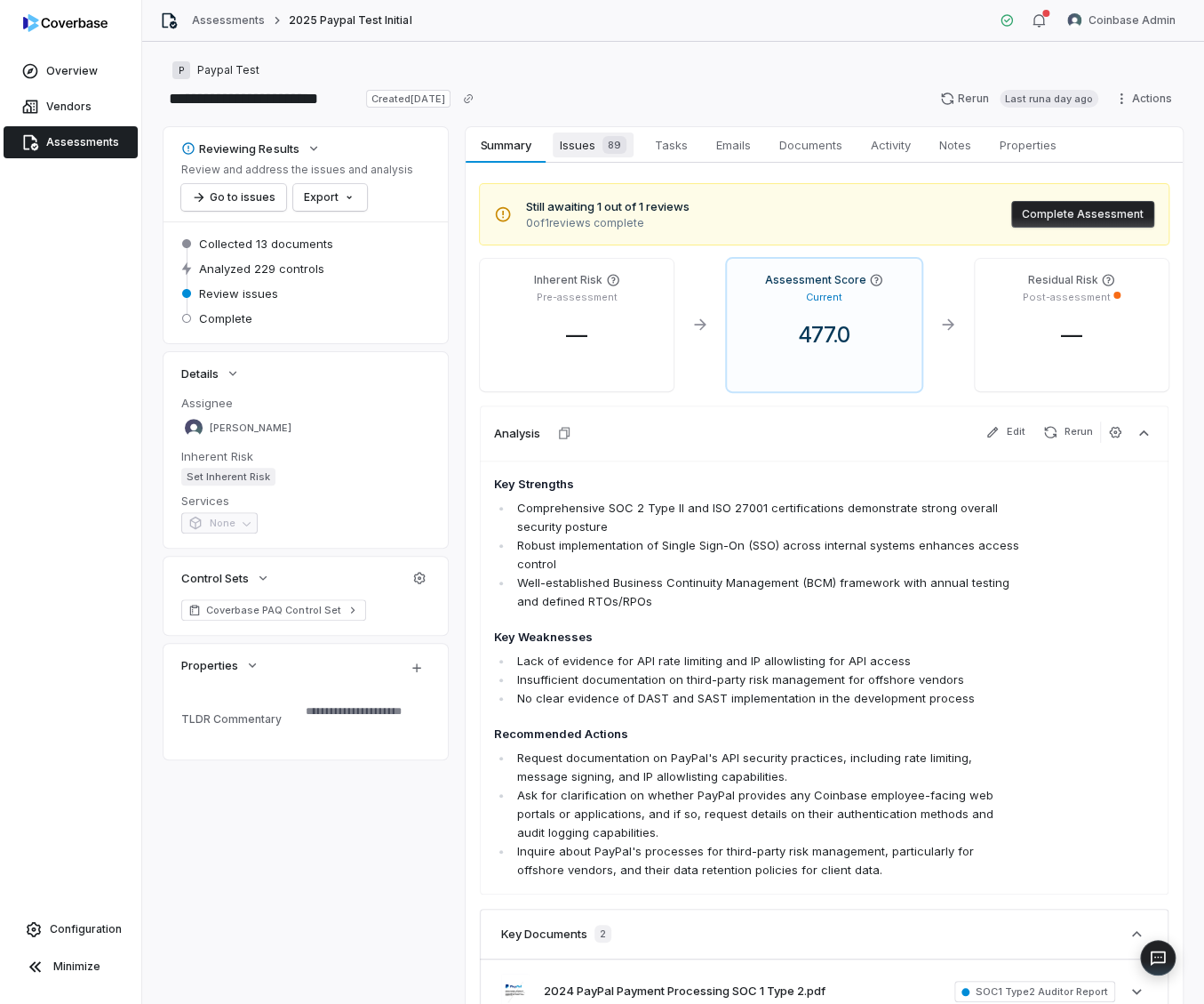
click at [576, 153] on span "Issues 89" at bounding box center [593, 144] width 81 height 25
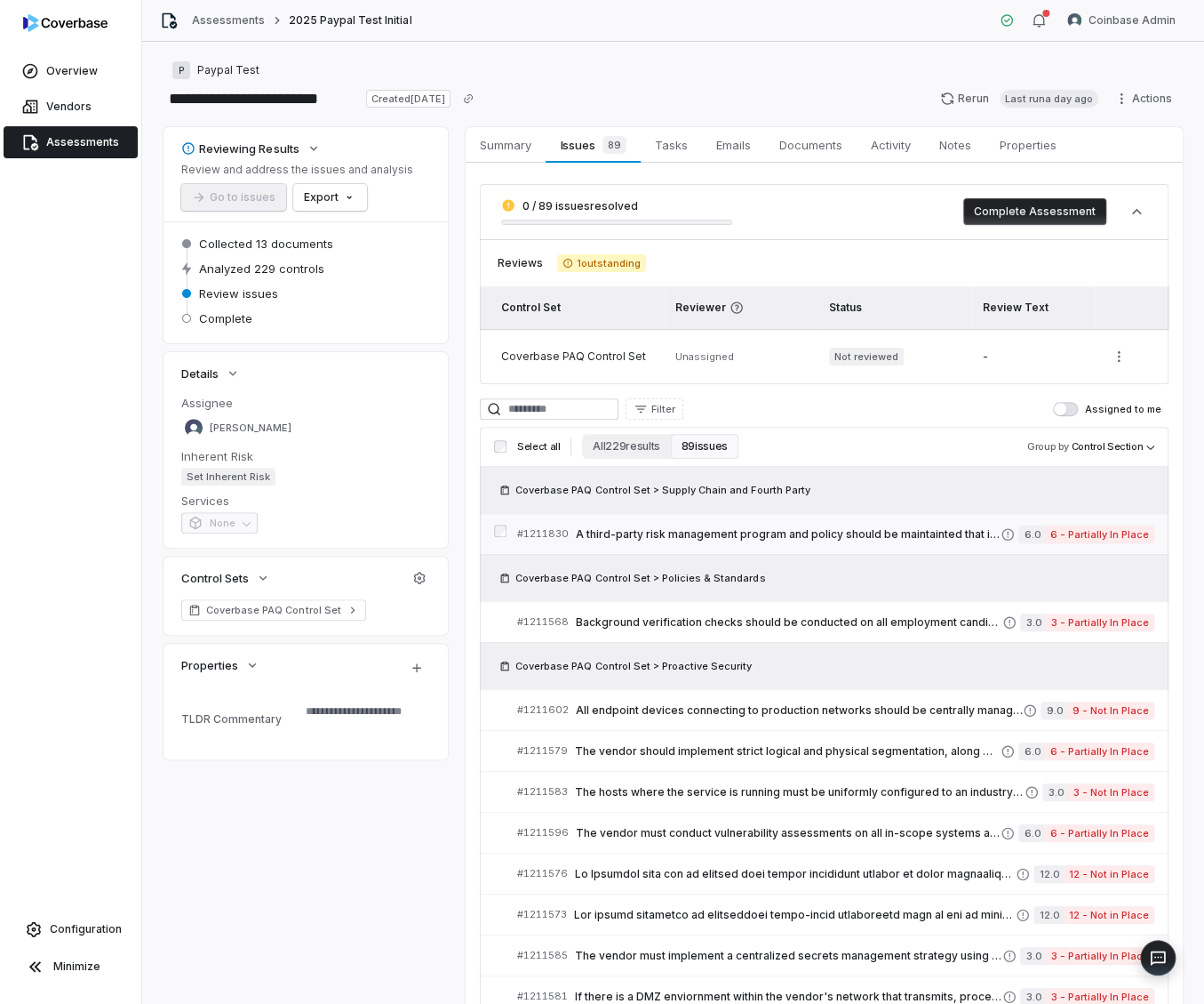
click at [658, 532] on span "A third-party risk management program and policy should be maintainted that inc…" at bounding box center [788, 533] width 425 height 14
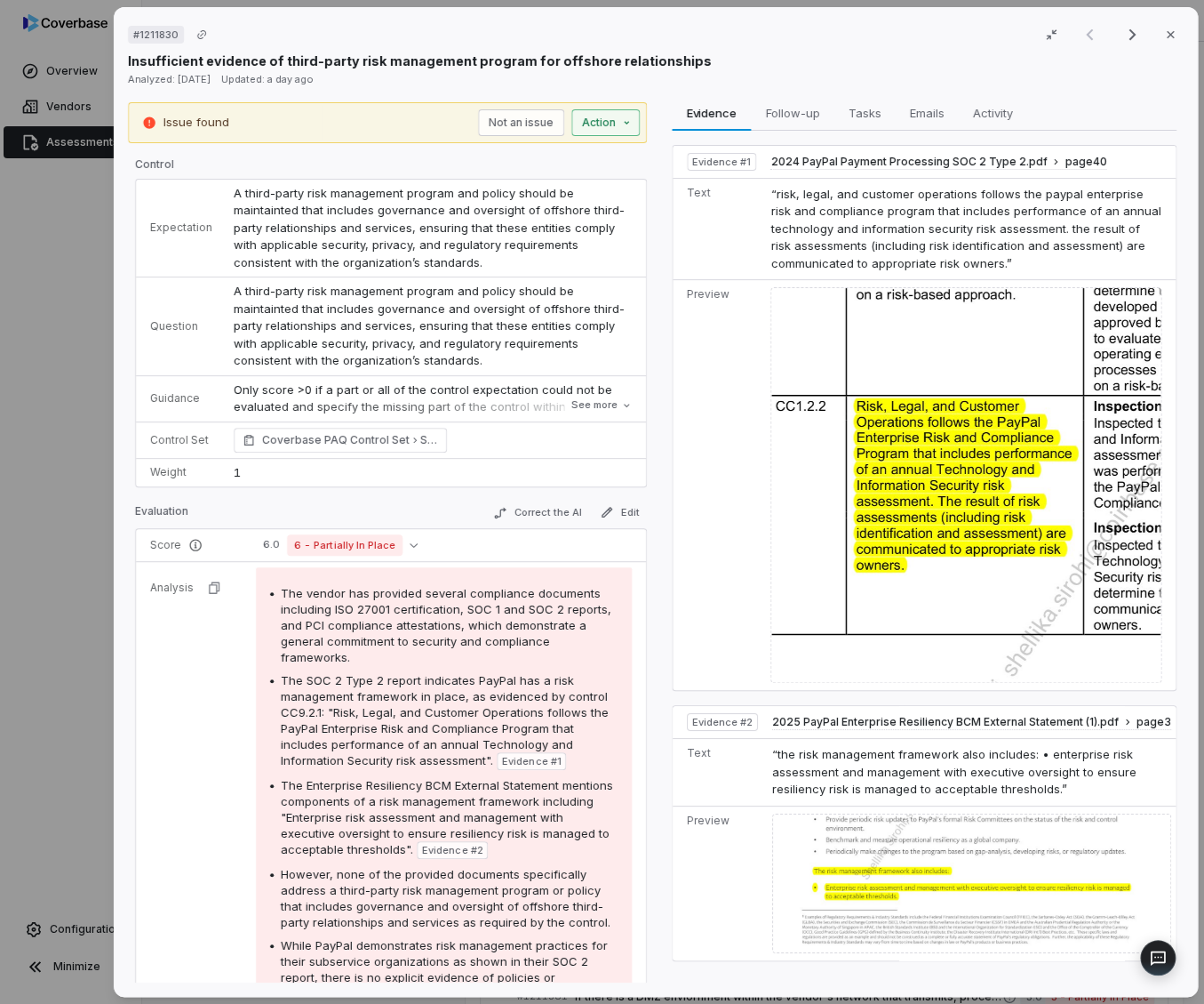
click at [600, 120] on div "# 1211830 Result 1 of 25 Close Insufficient evidence of third-party risk manage…" at bounding box center [602, 502] width 1204 height 1004
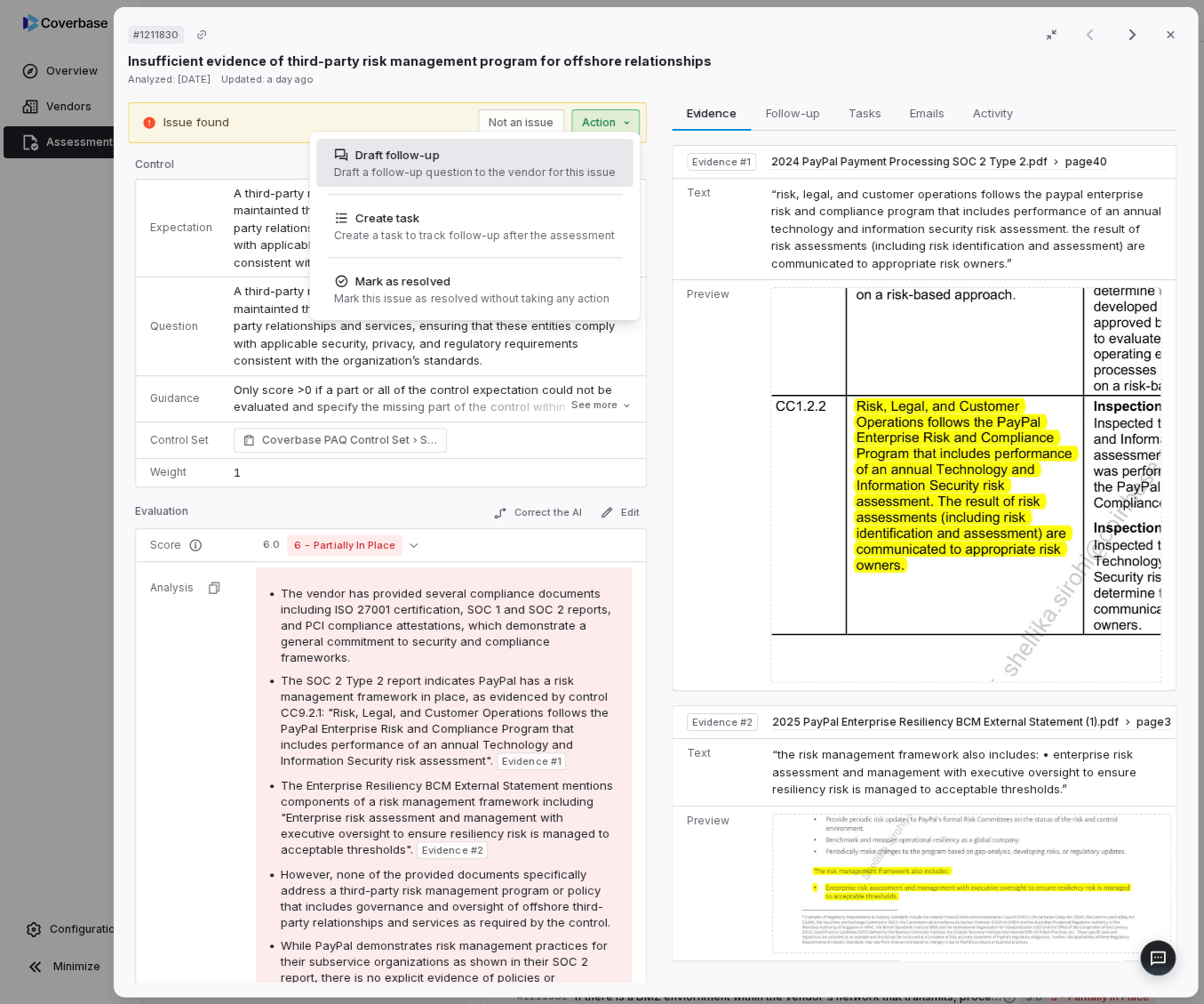
click at [537, 166] on div "Draft a follow-up question to the vendor for this issue" at bounding box center [474, 172] width 281 height 14
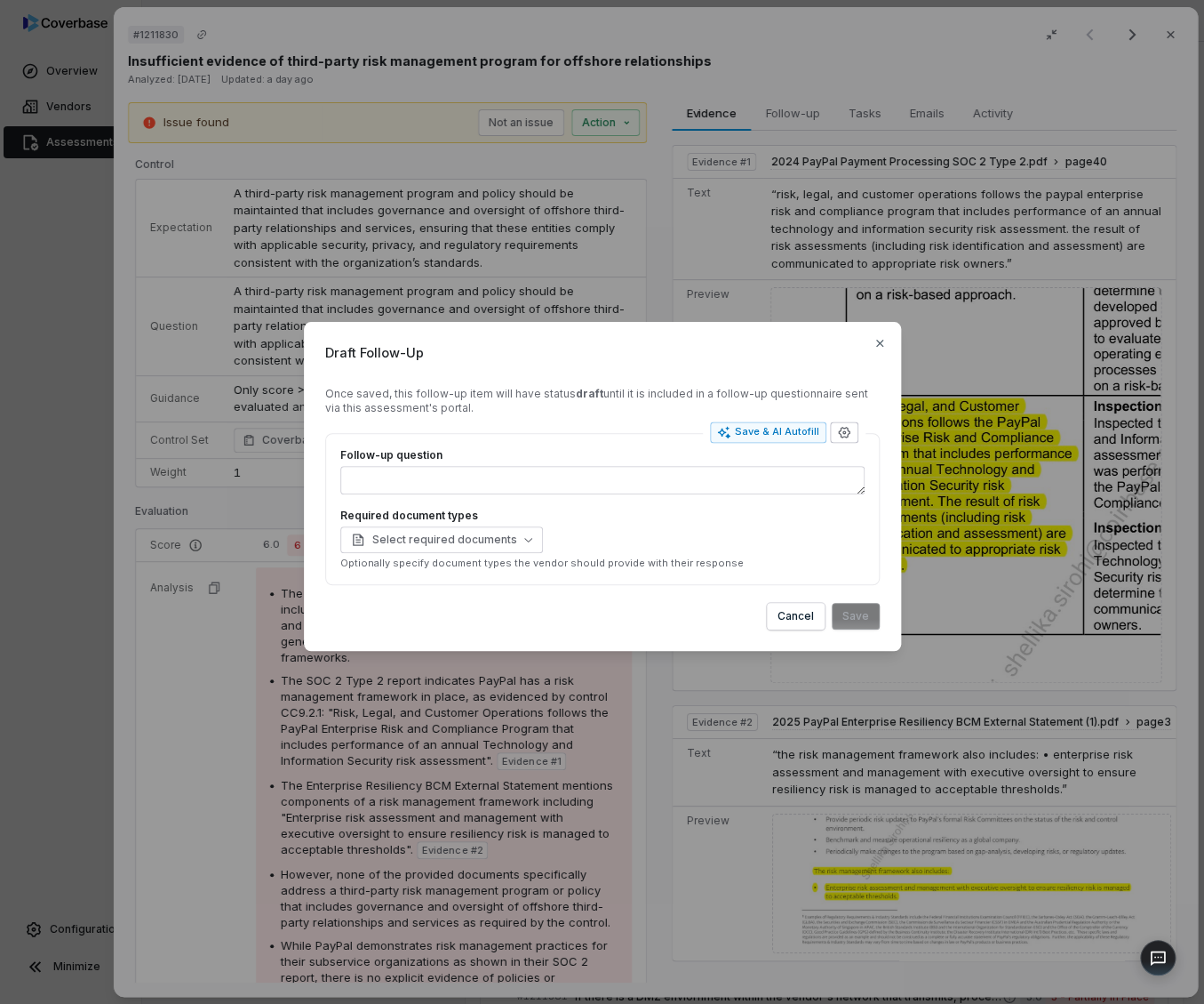
click at [845, 439] on icon "button" at bounding box center [843, 432] width 14 height 14
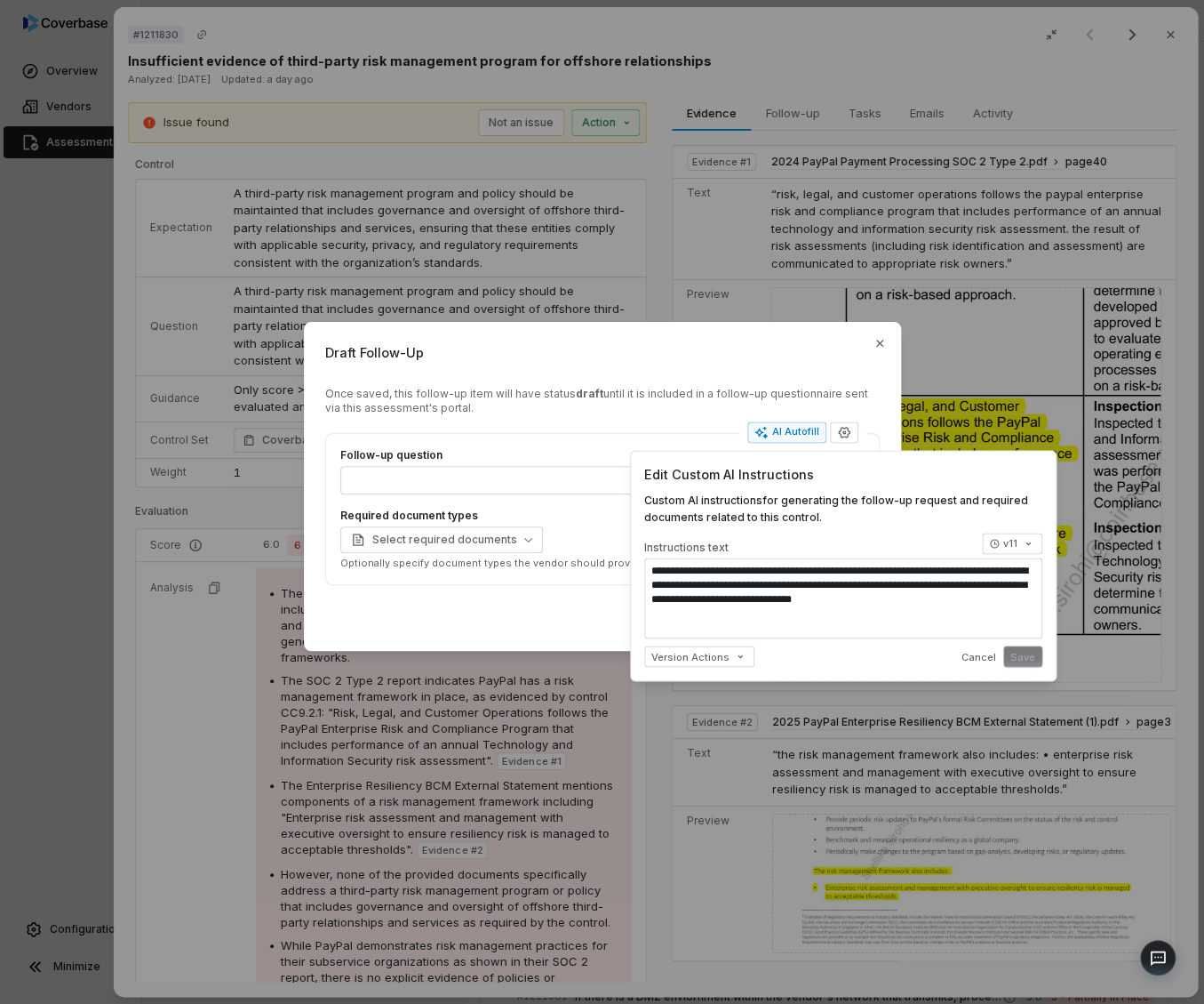
click at [709, 408] on div "Once saved, this follow-up item will have status draft until it is included in …" at bounding box center [603, 400] width 554 height 28
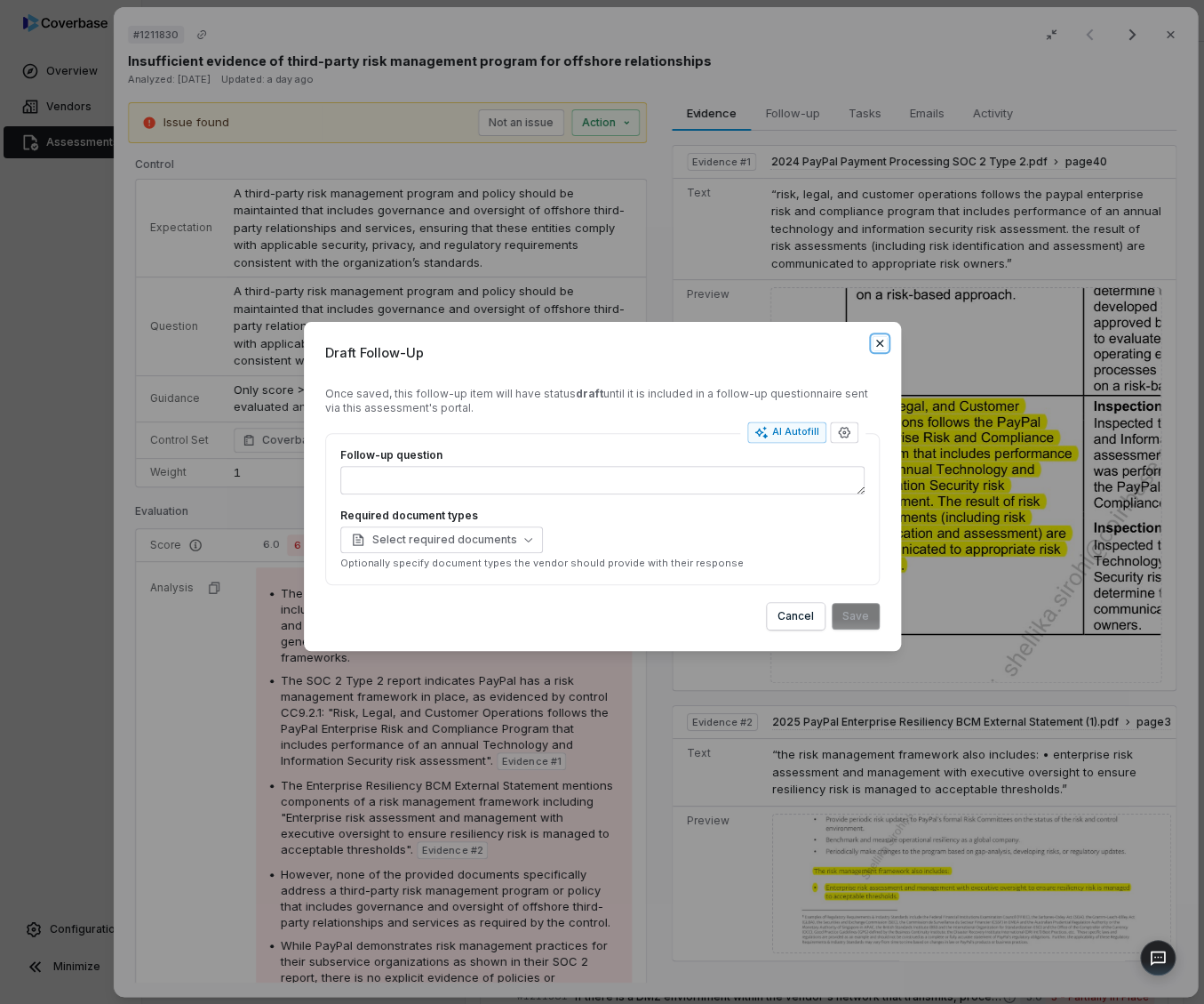
click at [879, 341] on icon "button" at bounding box center [879, 342] width 14 height 14
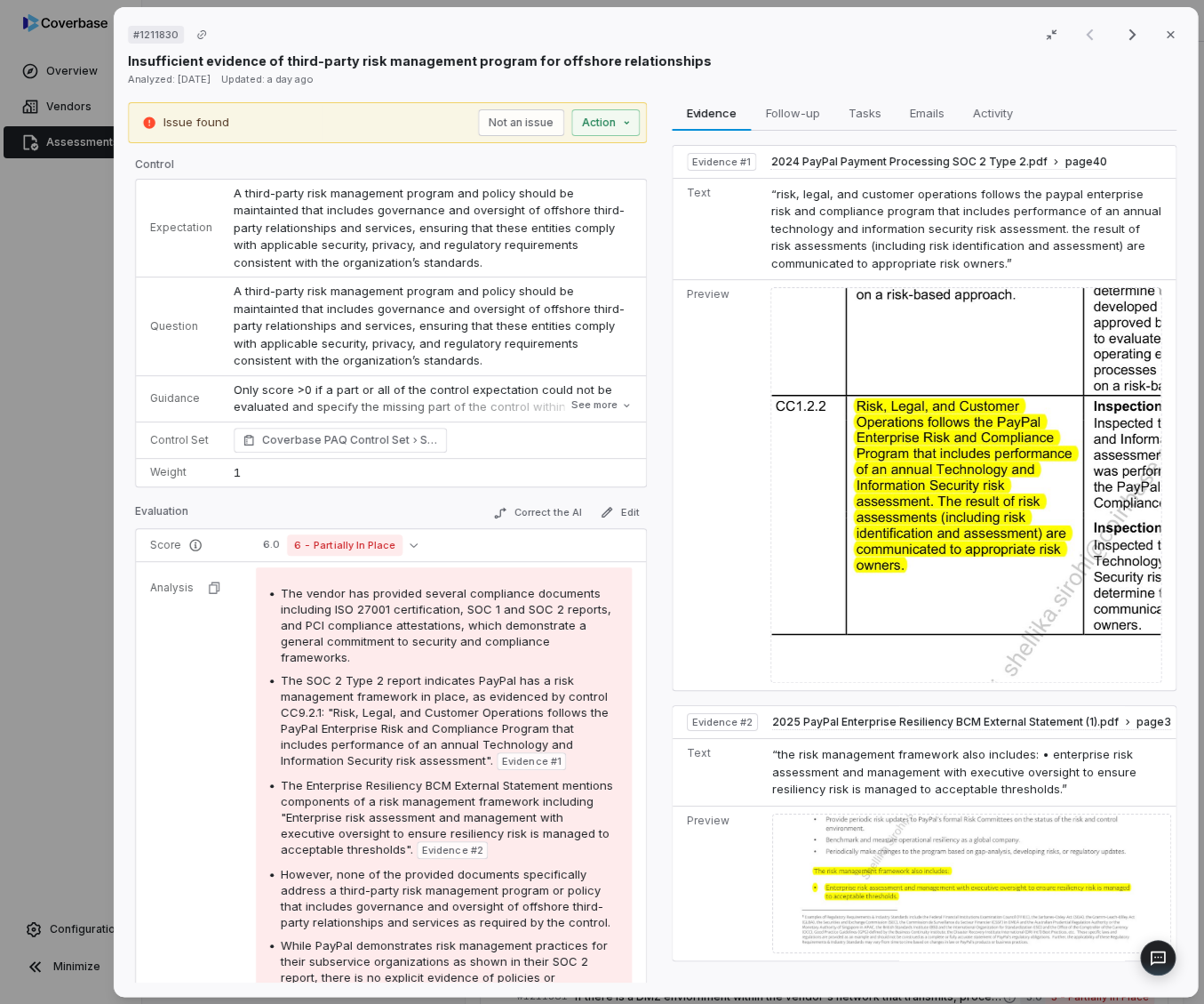
click at [608, 347] on td "A third-party risk management program and policy should be maintainted that inc…" at bounding box center [434, 327] width 423 height 99
type textarea "*"
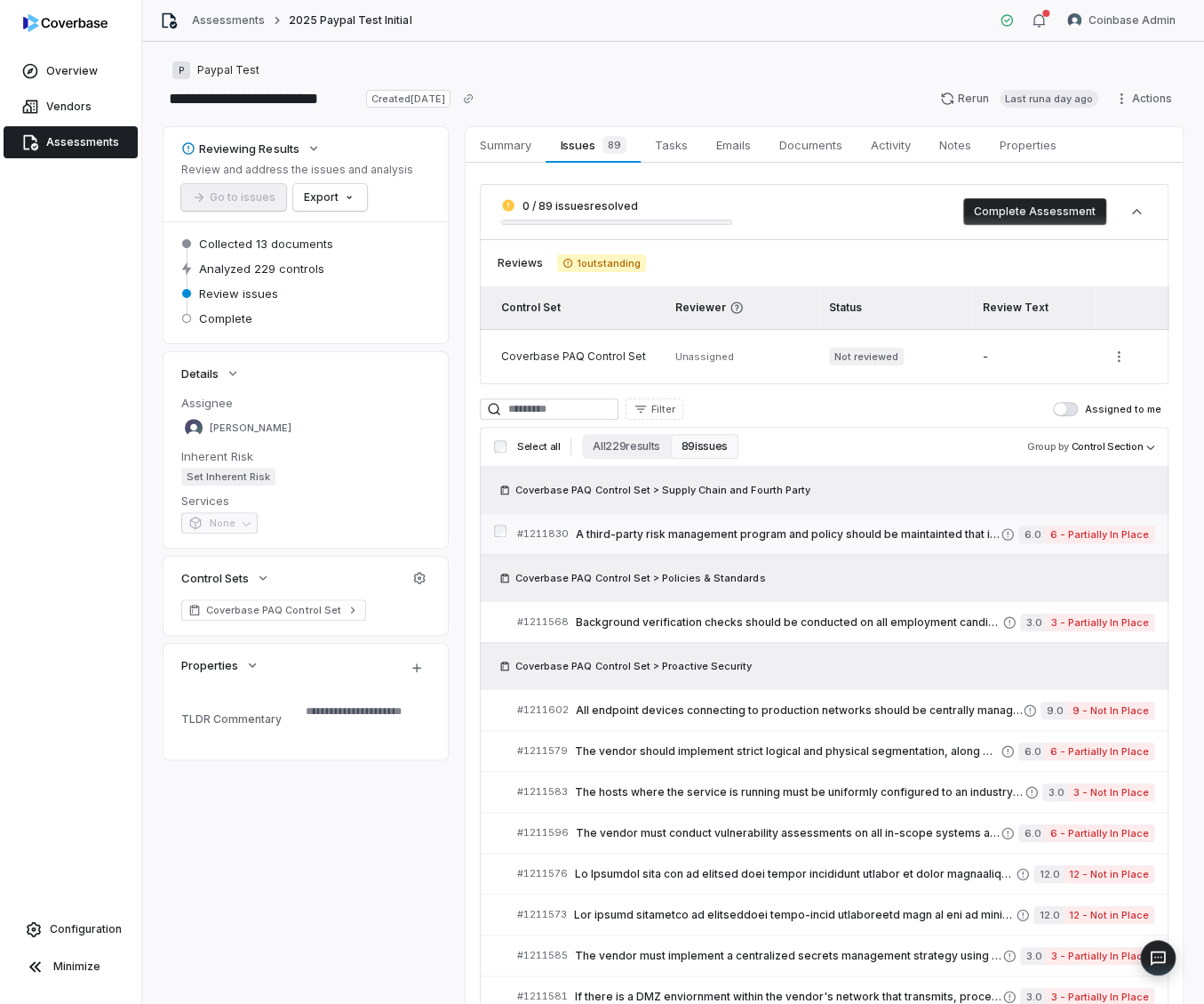
click at [666, 534] on span "A third-party risk management program and policy should be maintainted that inc…" at bounding box center [788, 533] width 425 height 14
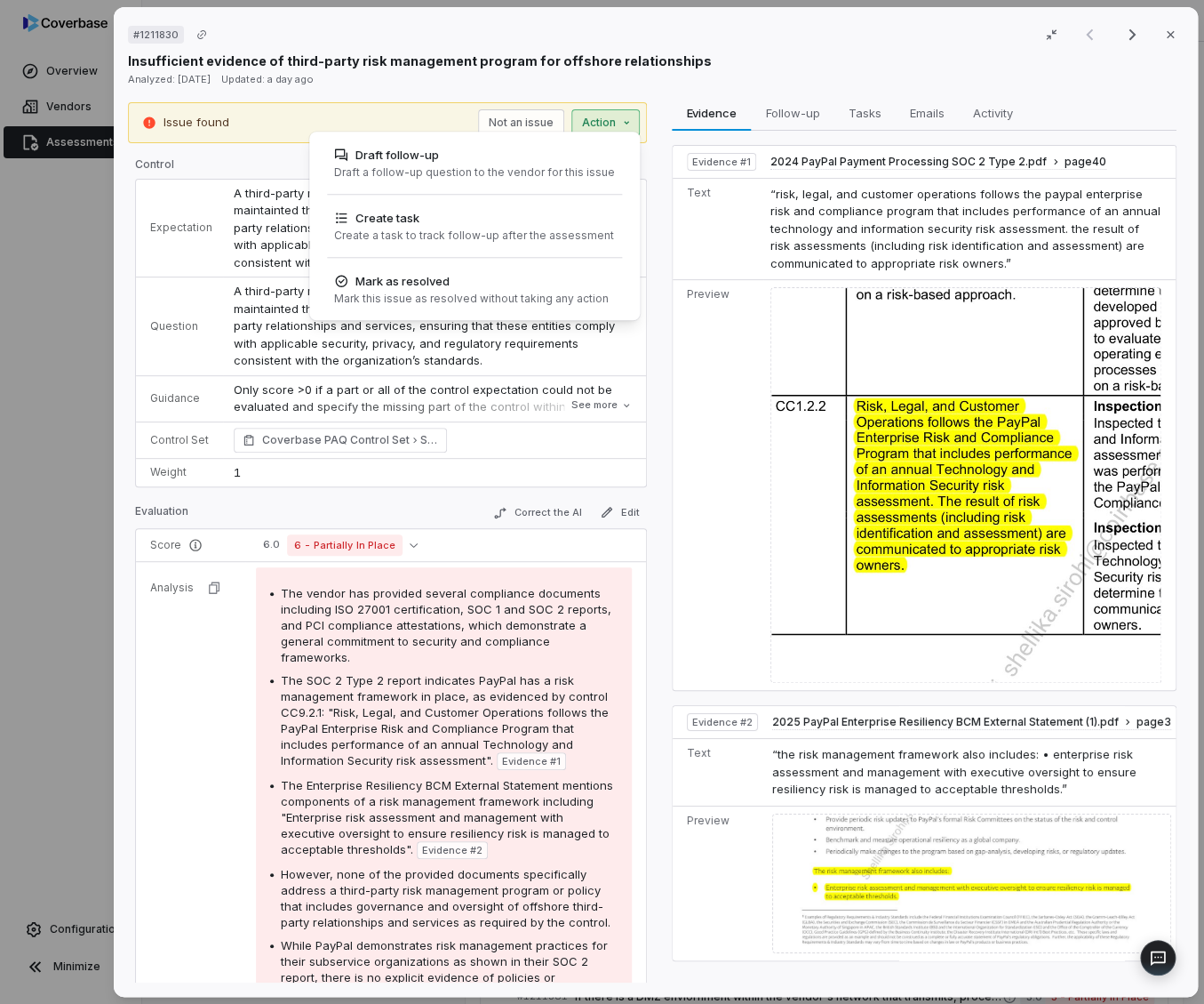
click at [610, 126] on div "# 1211830 Result 1 of 25 Close Insufficient evidence of third-party risk manage…" at bounding box center [602, 502] width 1204 height 1004
click at [560, 173] on div "Draft a follow-up question to the vendor for this issue" at bounding box center [474, 172] width 281 height 14
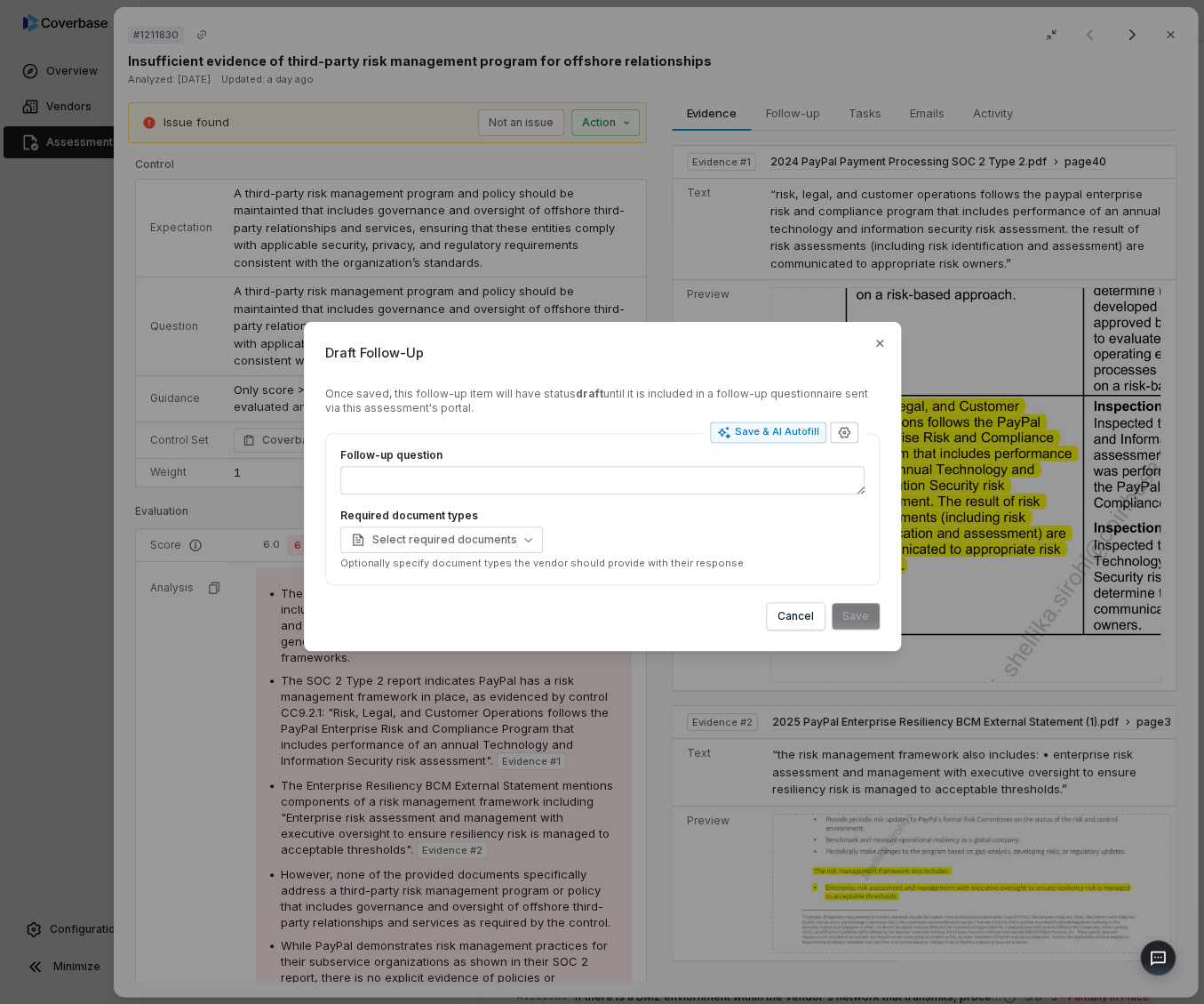
click at [841, 437] on icon "button" at bounding box center [843, 432] width 12 height 12
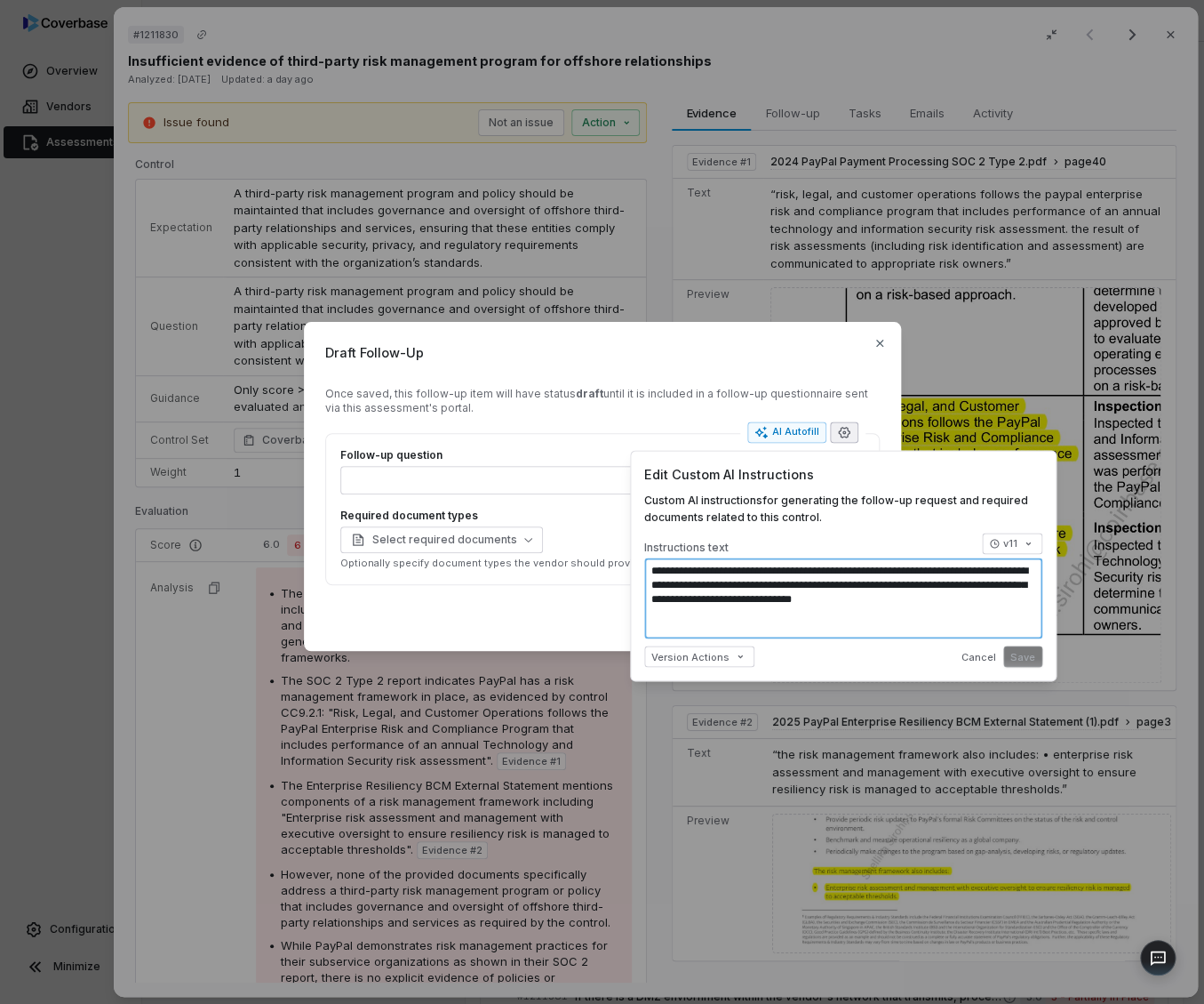
click at [827, 605] on textarea "**********" at bounding box center [843, 597] width 398 height 82
click at [786, 600] on textarea "**********" at bounding box center [843, 597] width 398 height 82
click at [786, 599] on textarea "**********" at bounding box center [843, 597] width 398 height 82
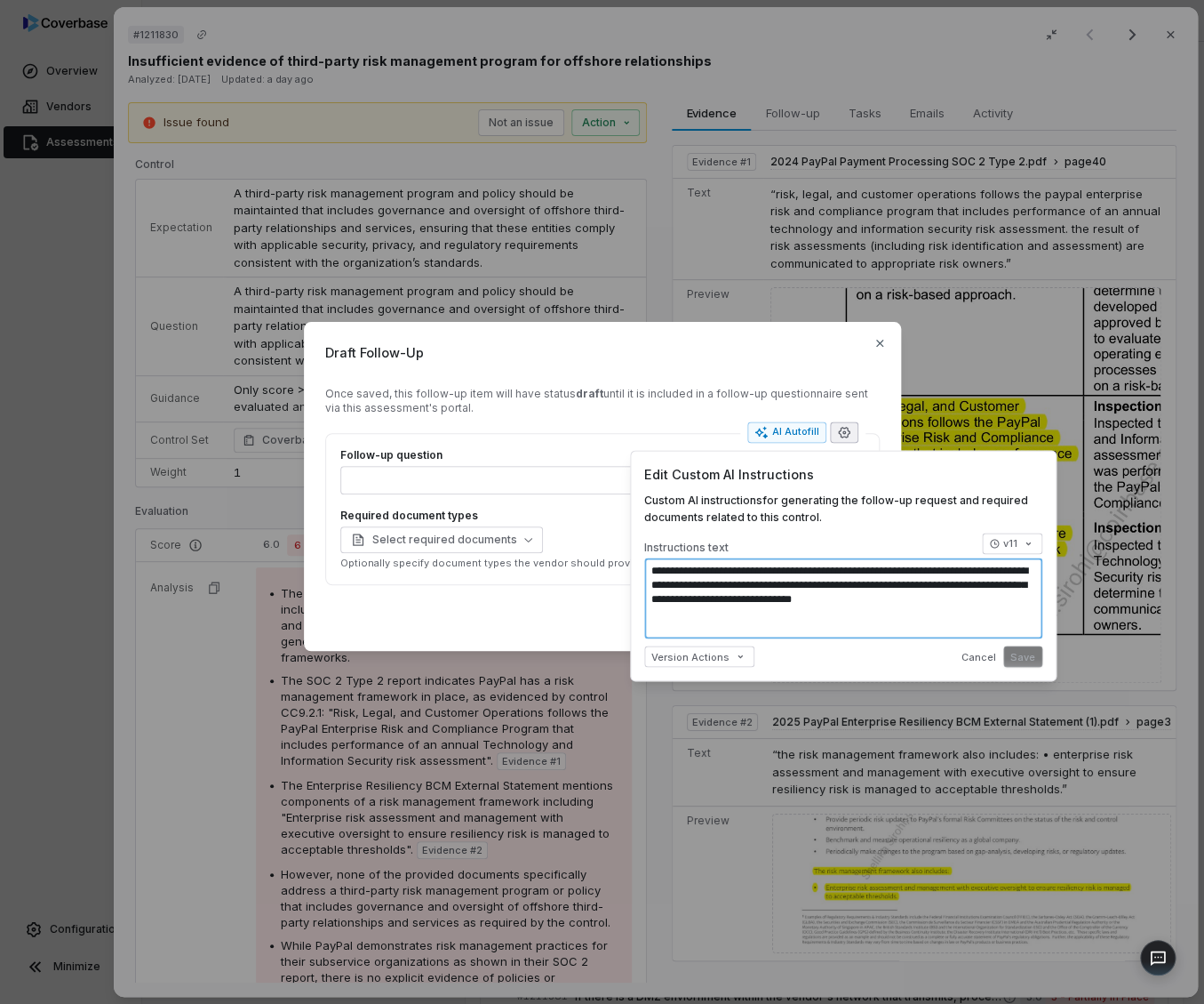
click at [786, 599] on textarea "**********" at bounding box center [843, 597] width 398 height 82
click at [737, 576] on textarea "**********" at bounding box center [843, 597] width 398 height 82
click at [719, 412] on div "Once saved, this follow-up item will have status draft until it is included in …" at bounding box center [603, 400] width 554 height 28
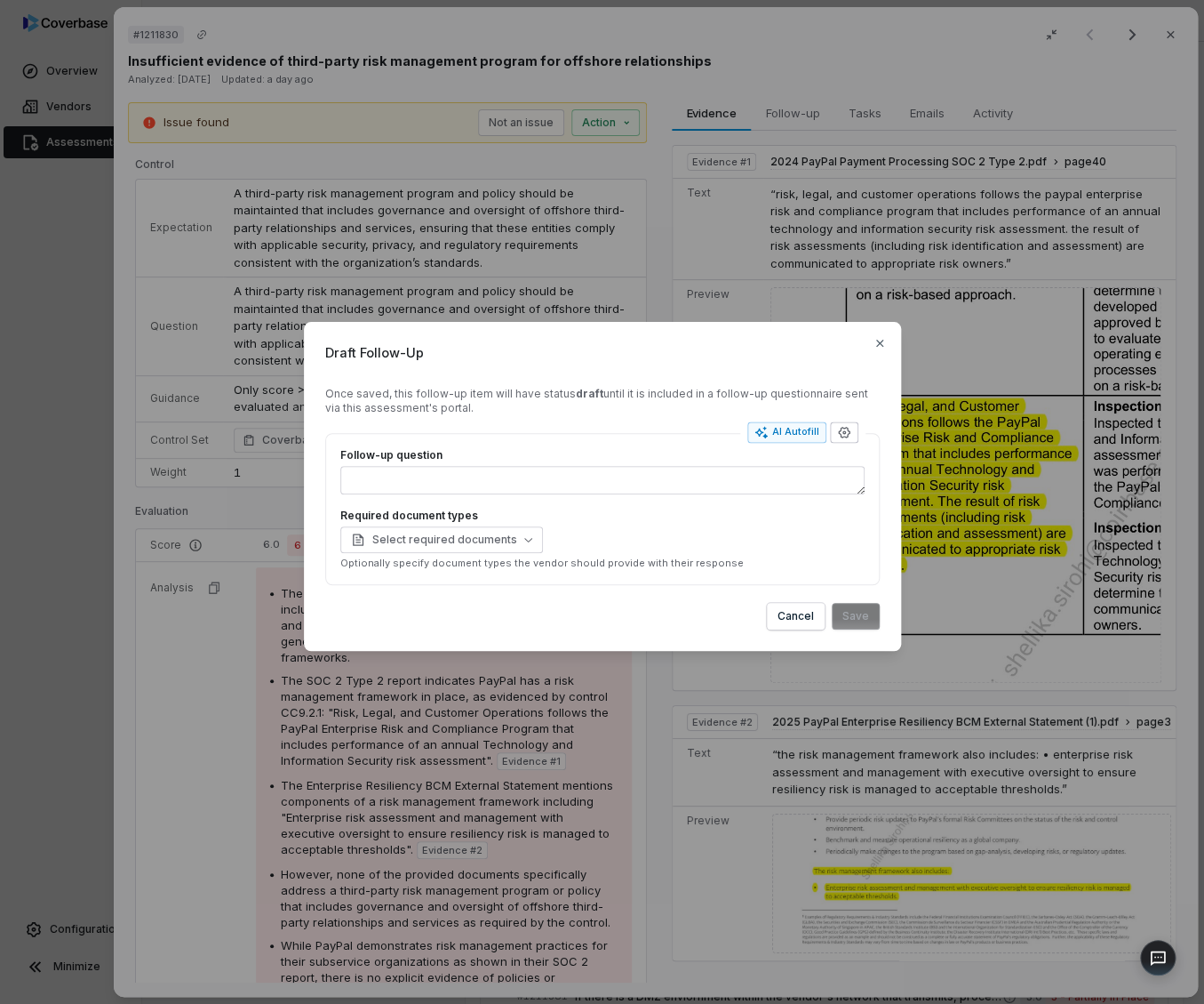
click at [849, 438] on icon "button" at bounding box center [843, 432] width 14 height 14
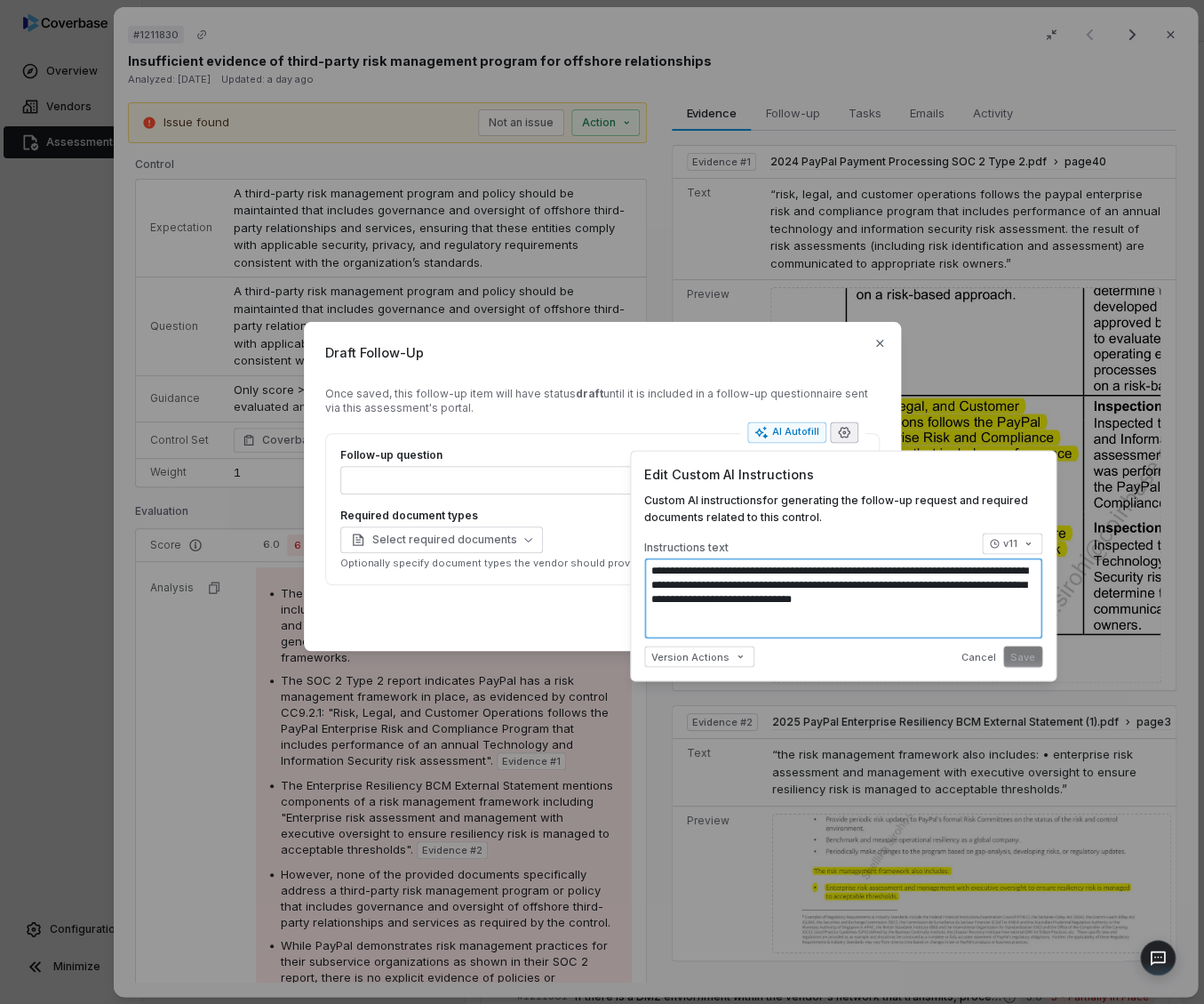
click at [948, 602] on textarea "**********" at bounding box center [843, 597] width 398 height 82
type textarea "*"
type textarea "**********"
type textarea "*"
type textarea "**********"
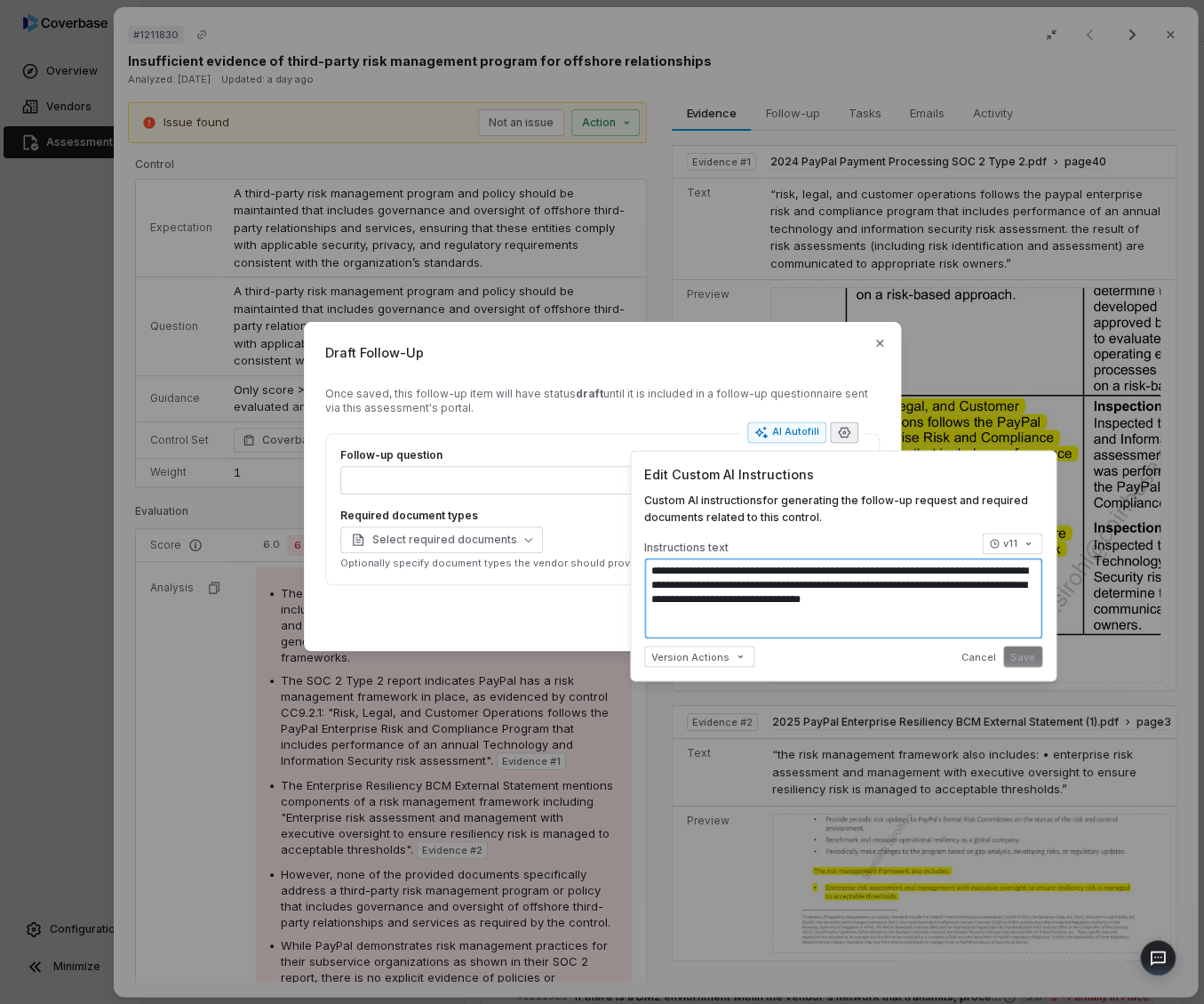
type textarea "*"
type textarea "**********"
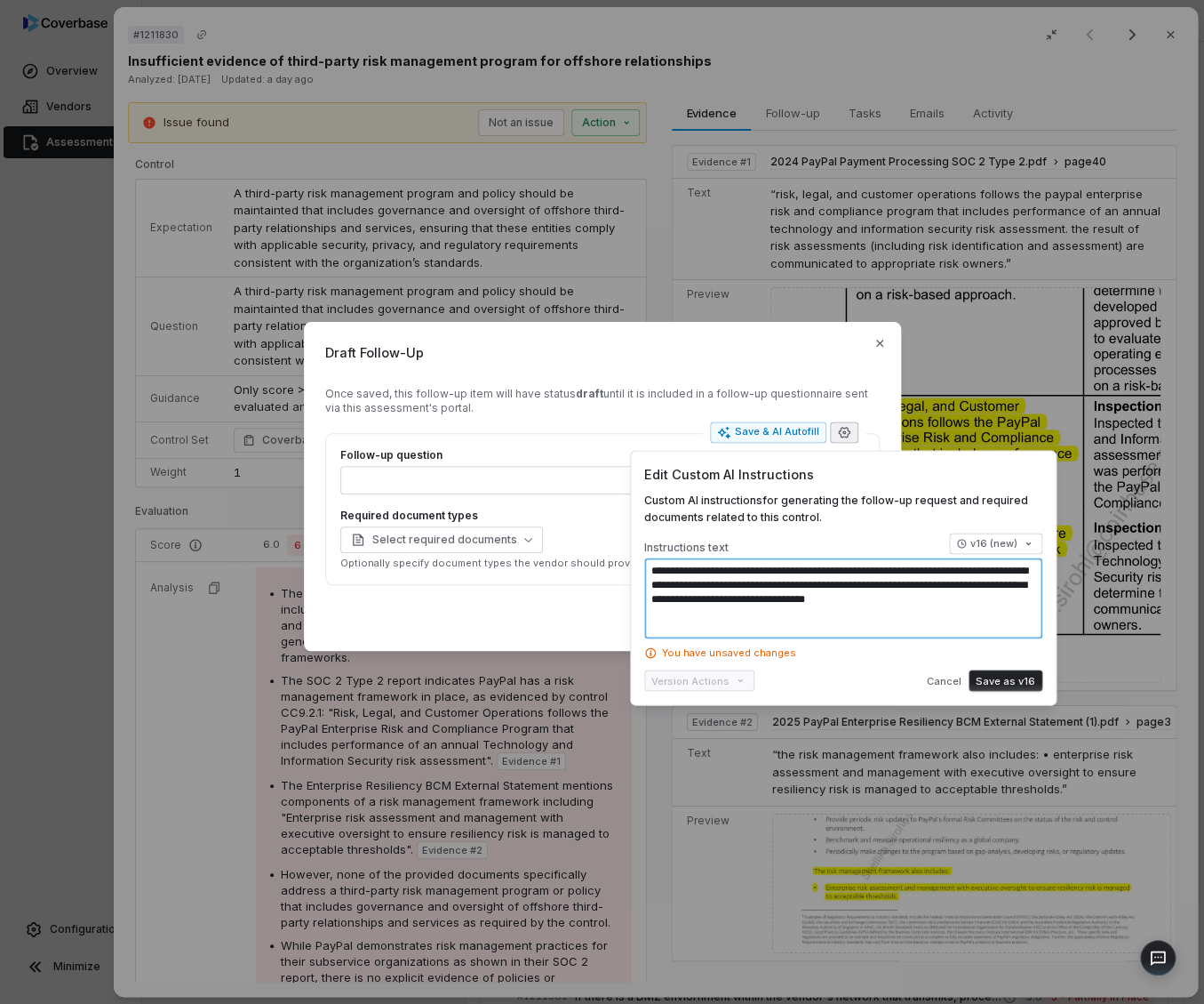
type textarea "*"
type textarea "**********"
type textarea "*"
type textarea "**********"
type textarea "*"
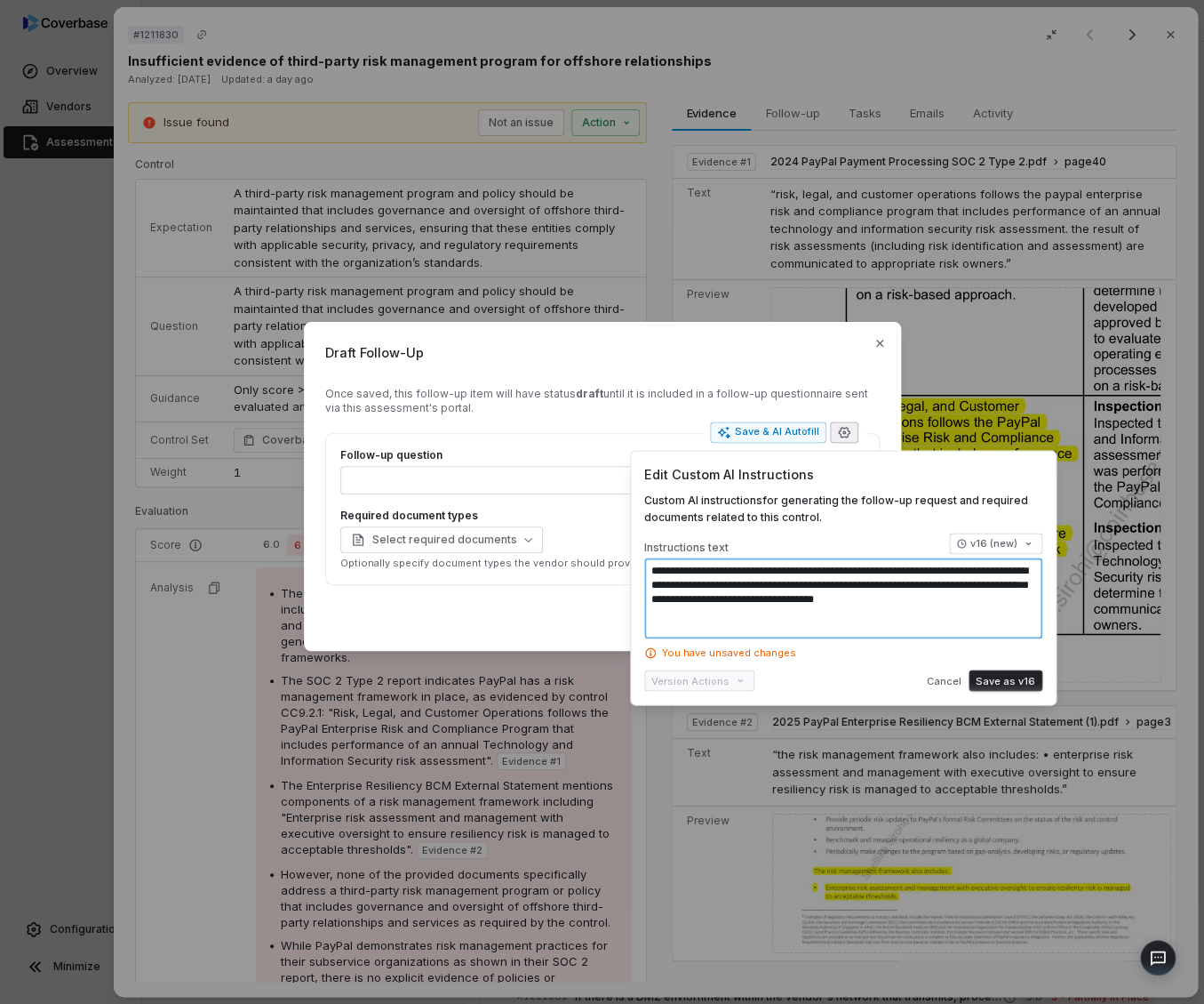
type textarea "**********"
type textarea "*"
type textarea "**********"
click at [949, 679] on button "Cancel" at bounding box center [943, 681] width 45 height 32
type textarea "*"
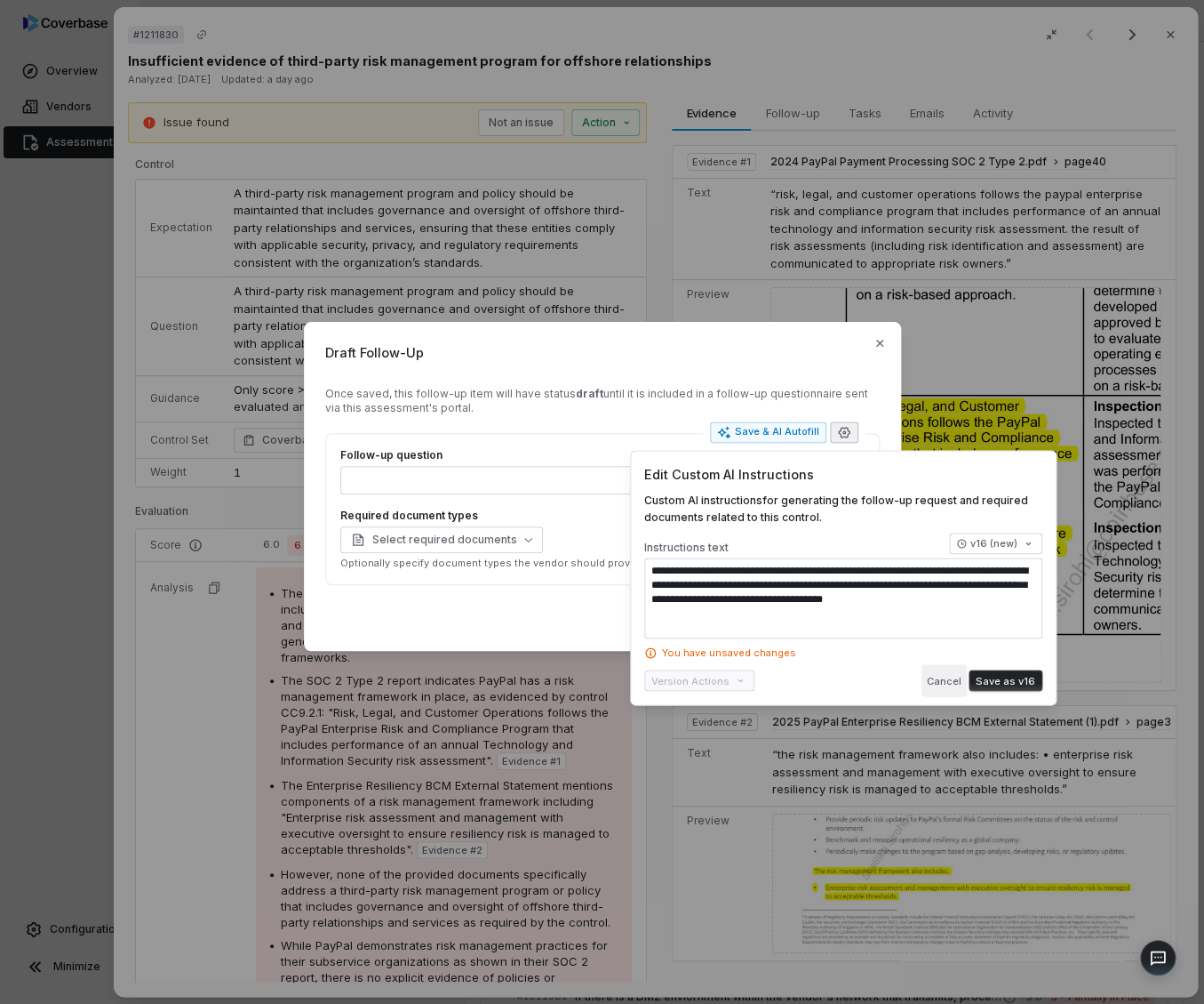
type textarea "**********"
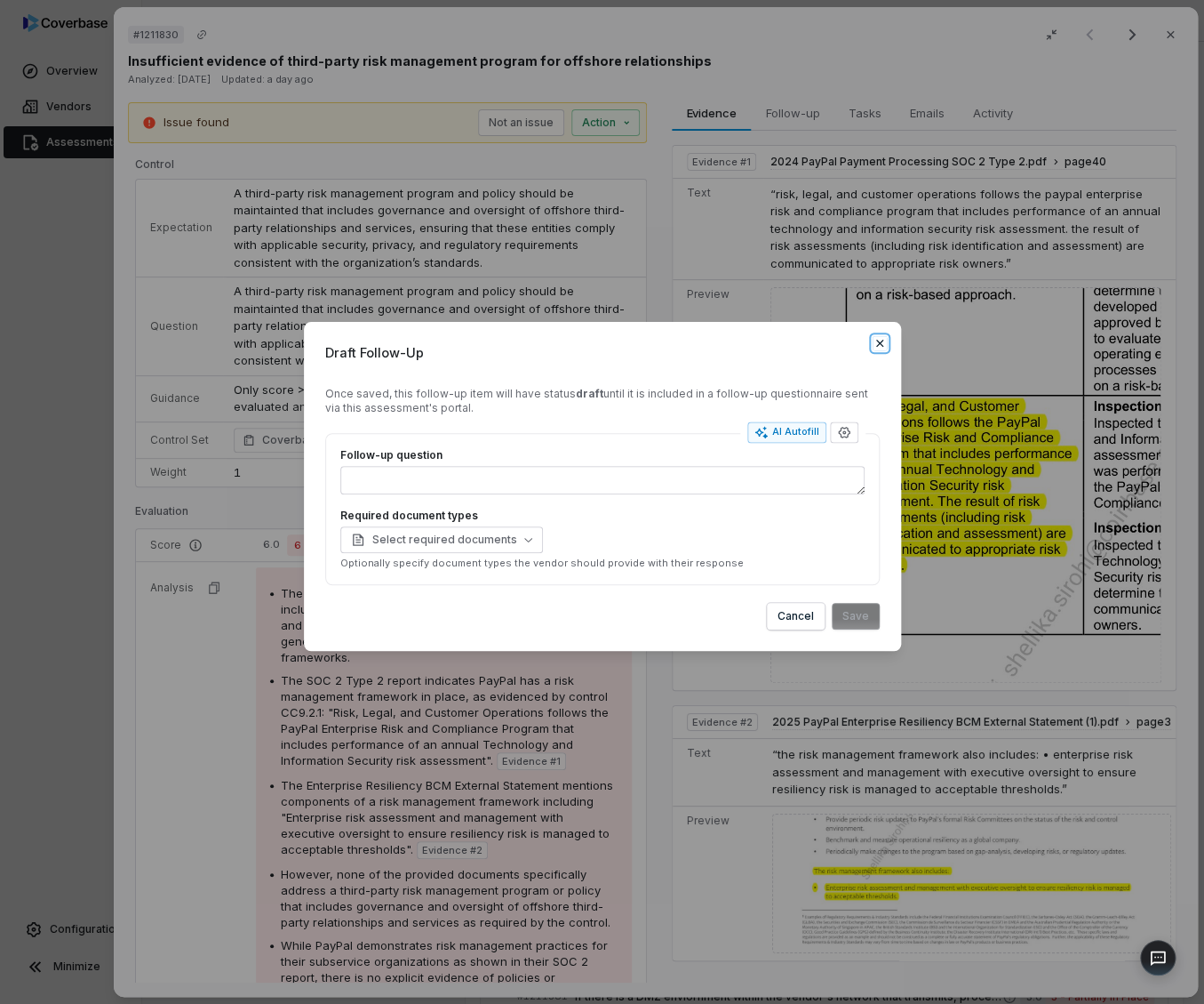
click at [881, 341] on icon "button" at bounding box center [879, 342] width 14 height 14
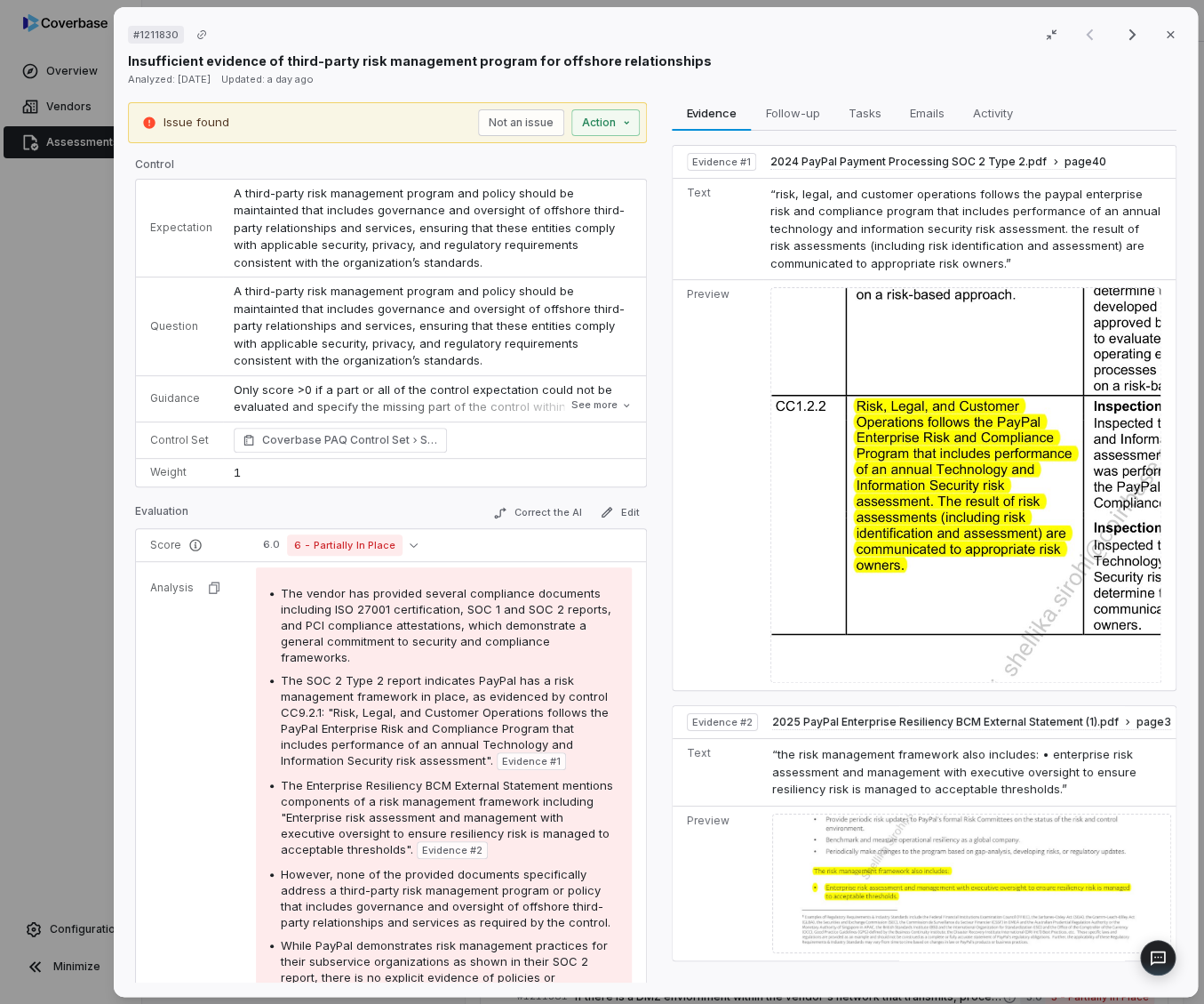
click at [37, 465] on div "# 1211830 Result 1 of 25 Close Insufficient evidence of third-party risk manage…" at bounding box center [602, 502] width 1204 height 1004
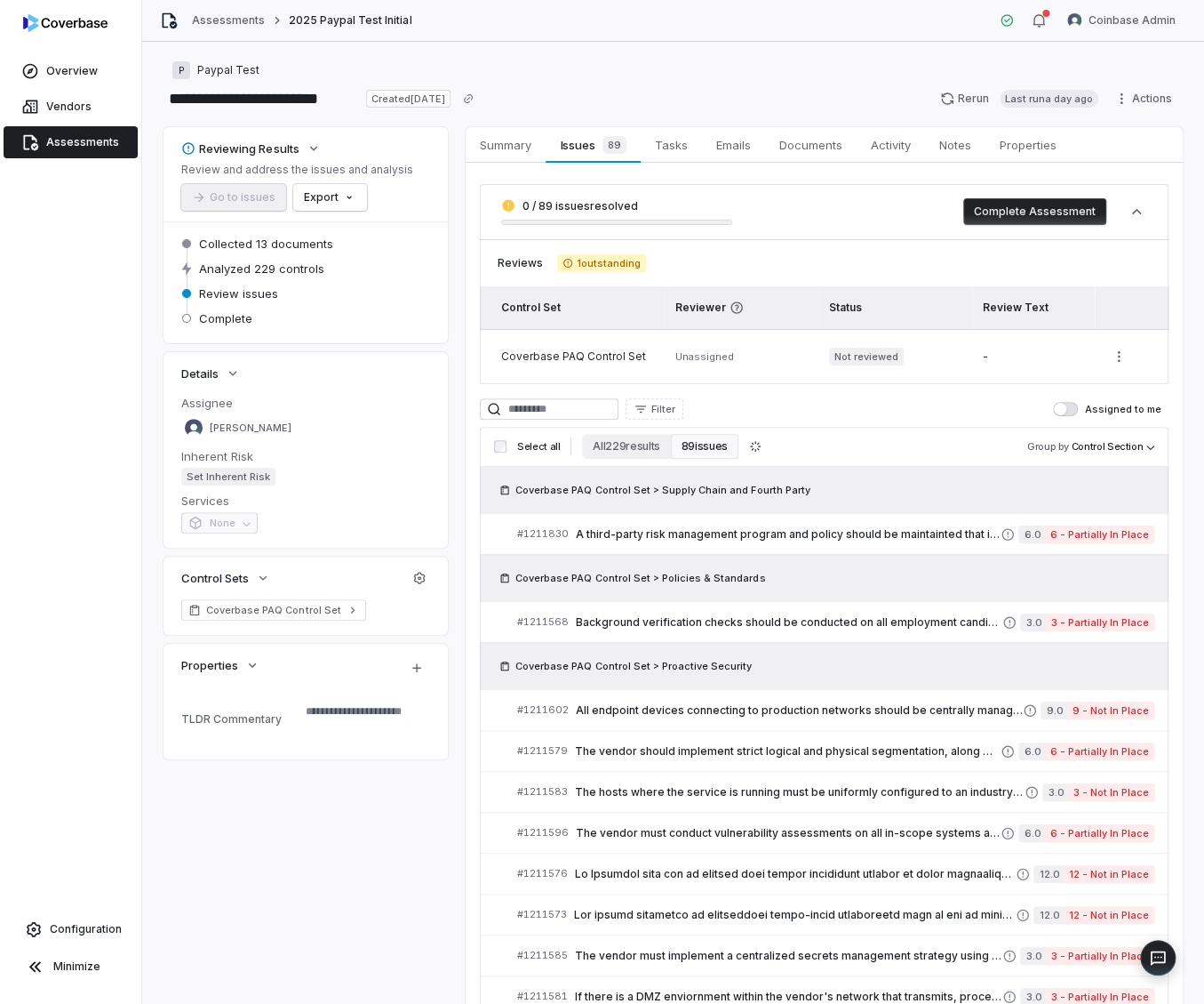
type textarea "*"
